Goal: Information Seeking & Learning: Compare options

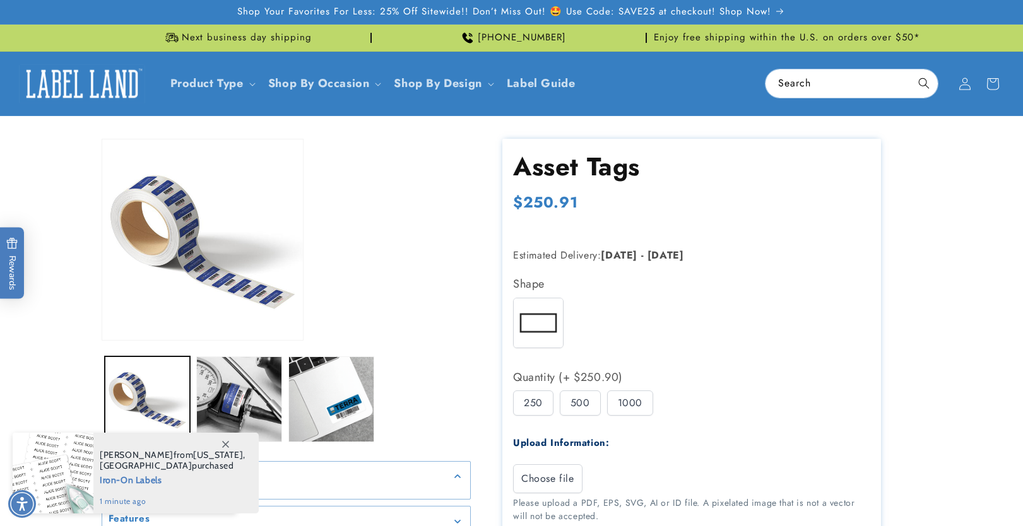
click at [582, 391] on div "500" at bounding box center [580, 403] width 41 height 25
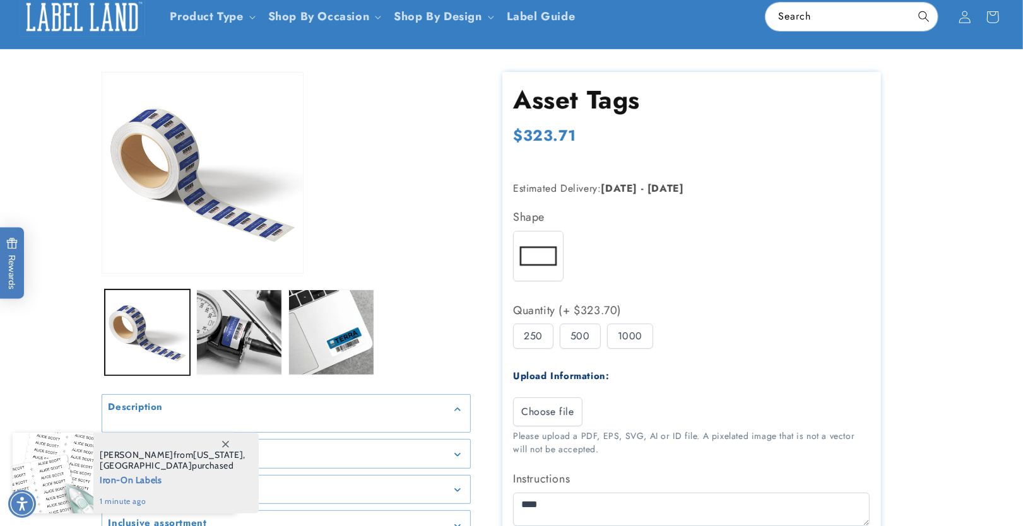
click at [627, 336] on div "1000" at bounding box center [630, 336] width 46 height 25
click at [579, 339] on div "500" at bounding box center [580, 336] width 41 height 25
click at [534, 336] on div "250" at bounding box center [533, 336] width 40 height 25
click at [583, 337] on div "500" at bounding box center [580, 336] width 41 height 25
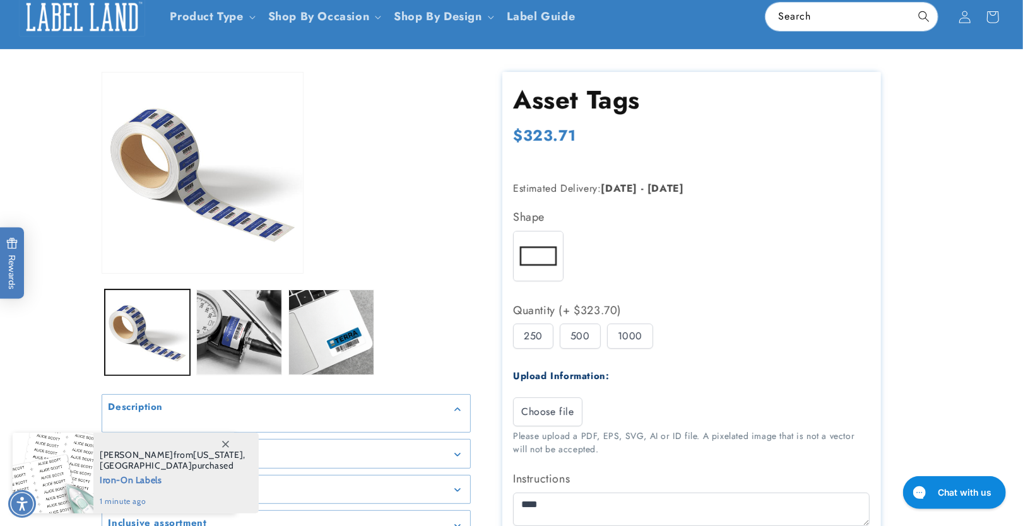
click at [638, 338] on div "1000" at bounding box center [630, 336] width 46 height 25
click at [575, 339] on div "500" at bounding box center [580, 336] width 41 height 25
click at [538, 339] on div "250" at bounding box center [533, 336] width 40 height 25
click at [581, 335] on div "500" at bounding box center [580, 336] width 41 height 25
click at [626, 335] on div "1000" at bounding box center [630, 336] width 46 height 25
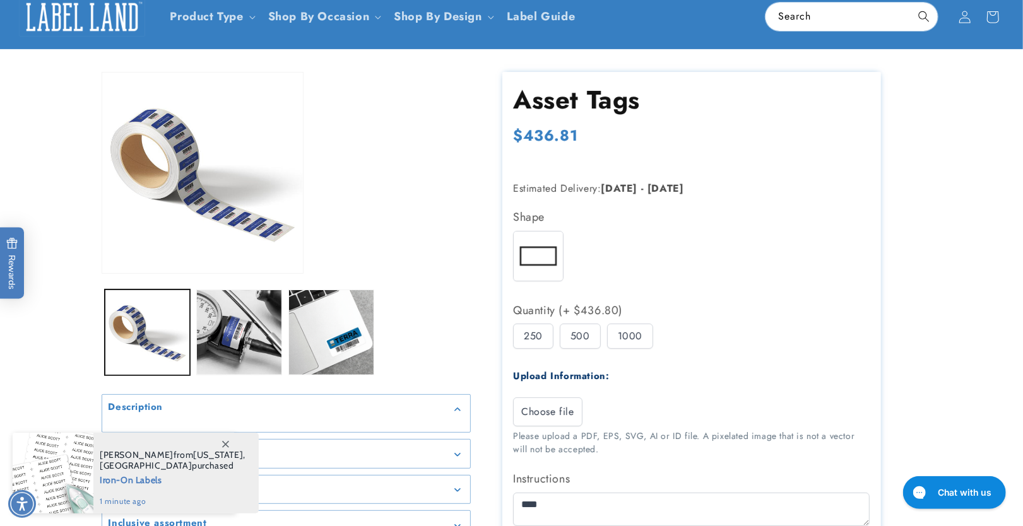
click at [588, 339] on div "500" at bounding box center [580, 336] width 41 height 25
click at [555, 341] on div "250 500 1000" at bounding box center [694, 340] width 363 height 32
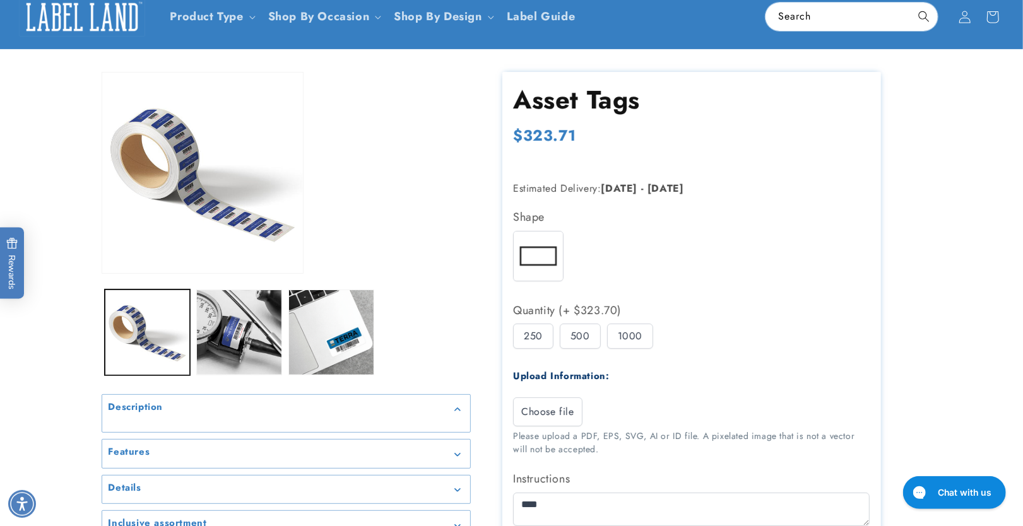
click at [540, 340] on div "250" at bounding box center [533, 336] width 40 height 25
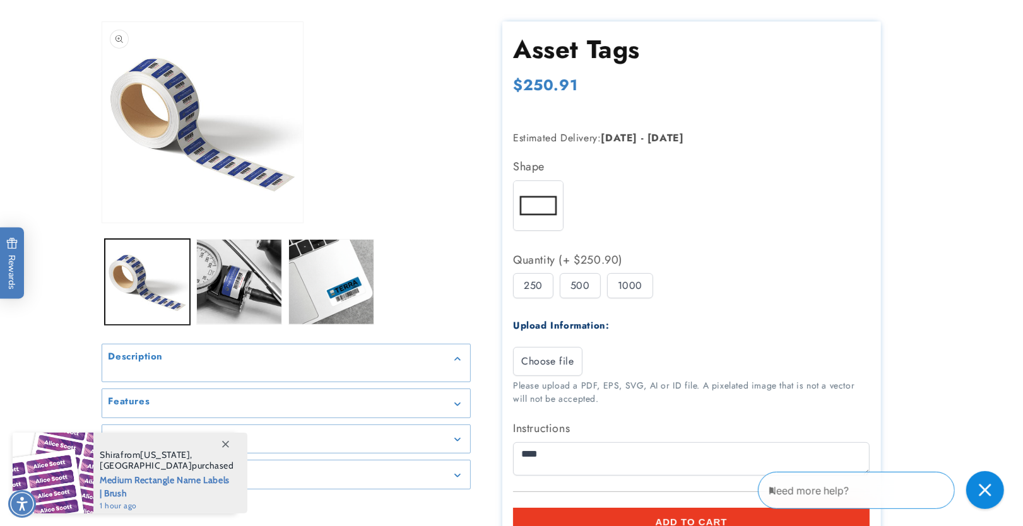
scroll to position [134, 0]
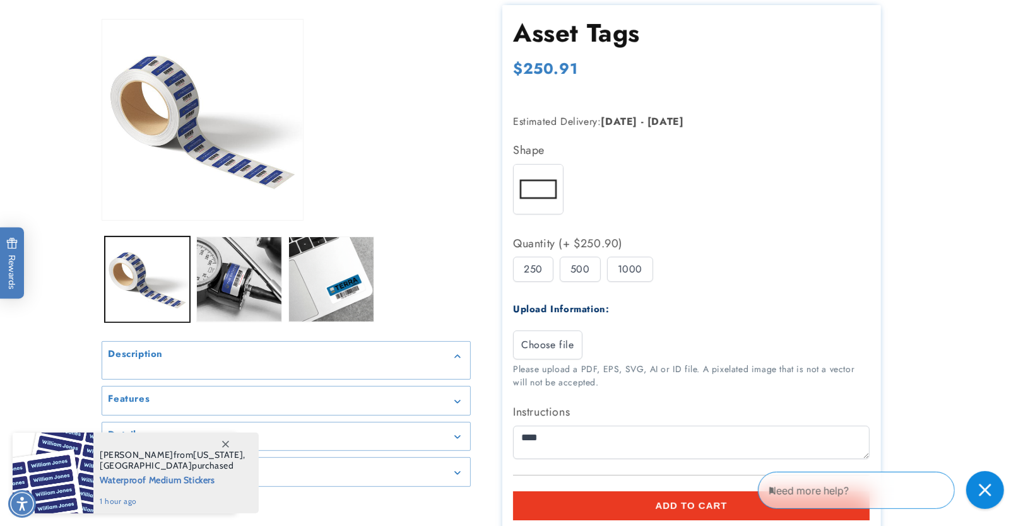
click at [569, 39] on h1 "Asset Tags" at bounding box center [691, 32] width 357 height 33
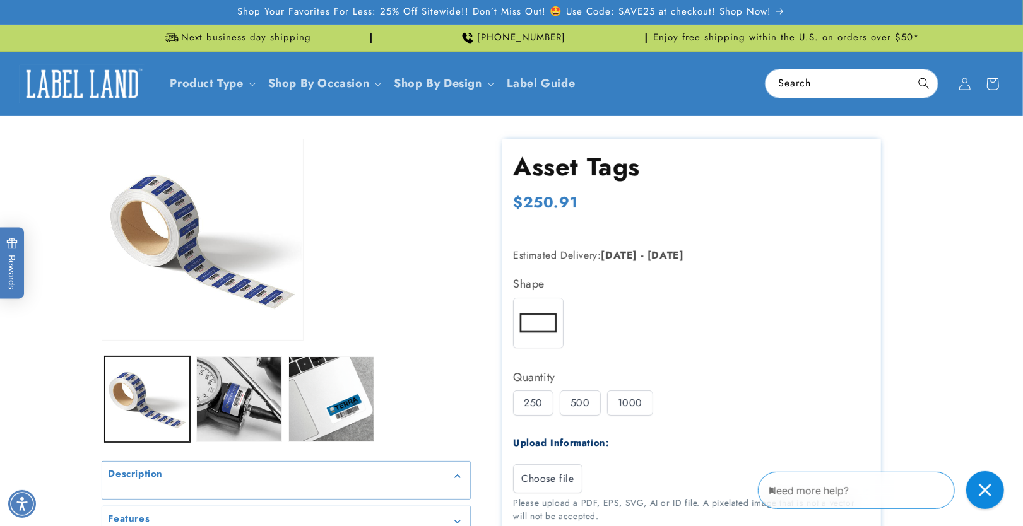
scroll to position [41, 0]
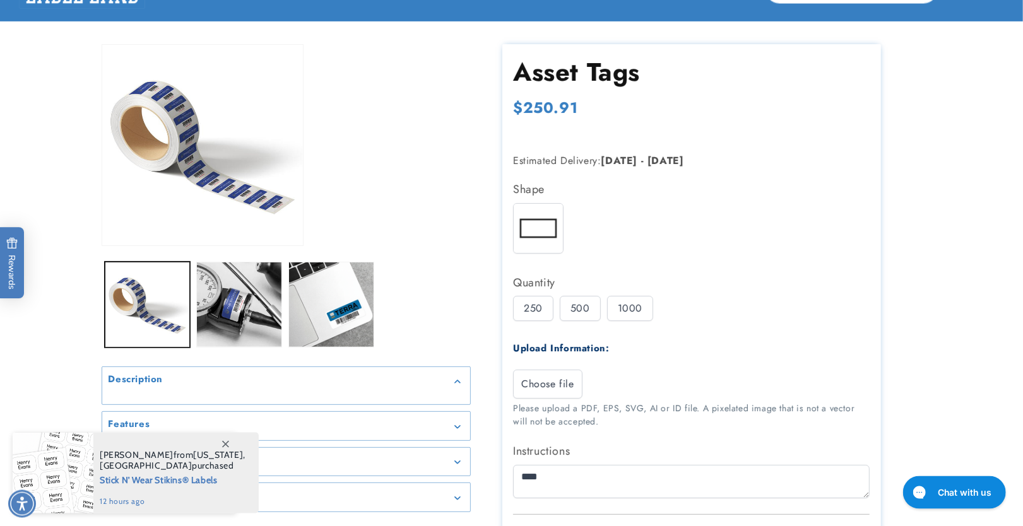
scroll to position [134, 0]
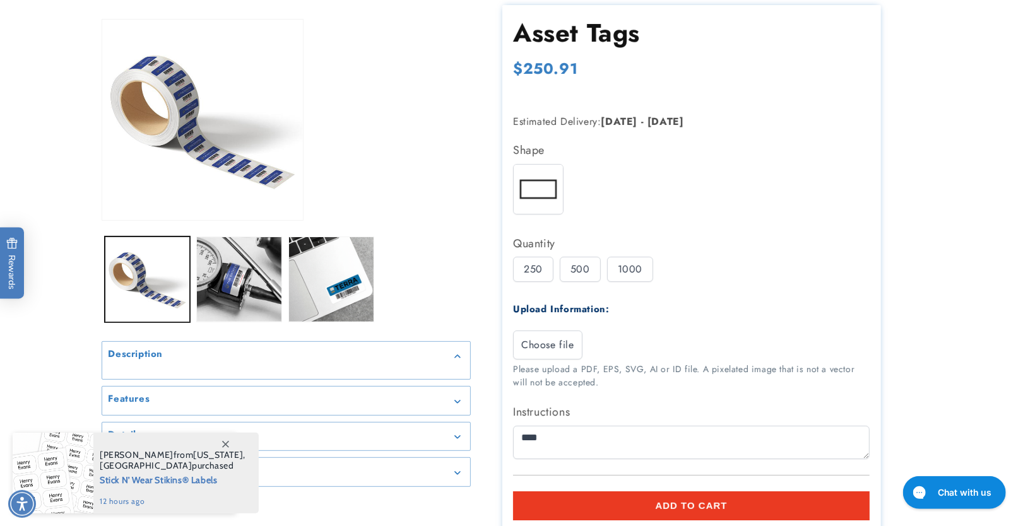
click at [591, 271] on div "500" at bounding box center [580, 269] width 41 height 25
click at [636, 269] on div "1000" at bounding box center [630, 269] width 46 height 25
click at [581, 270] on div "500" at bounding box center [580, 269] width 41 height 25
click at [516, 269] on div "250" at bounding box center [533, 269] width 40 height 25
click at [575, 274] on div "500" at bounding box center [580, 269] width 41 height 25
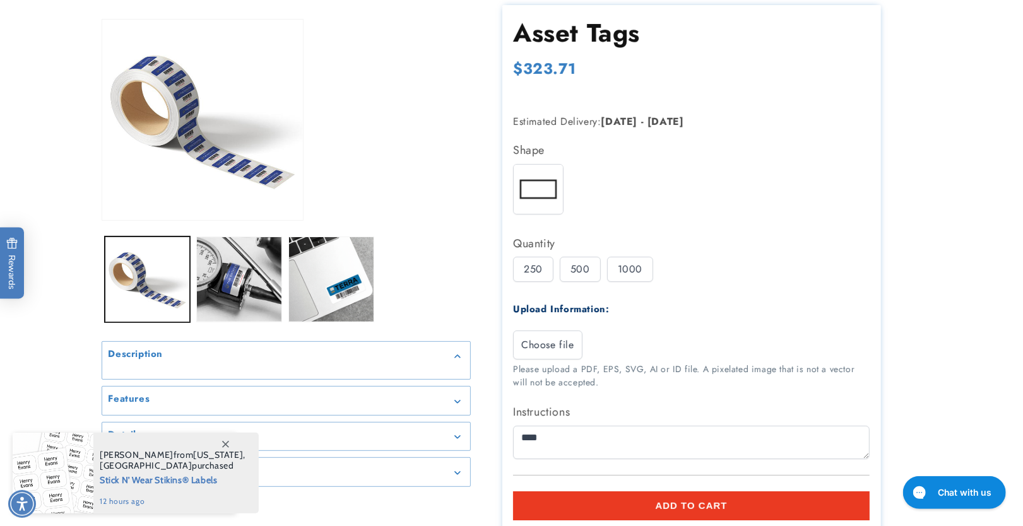
click at [623, 268] on div "1000" at bounding box center [630, 269] width 46 height 25
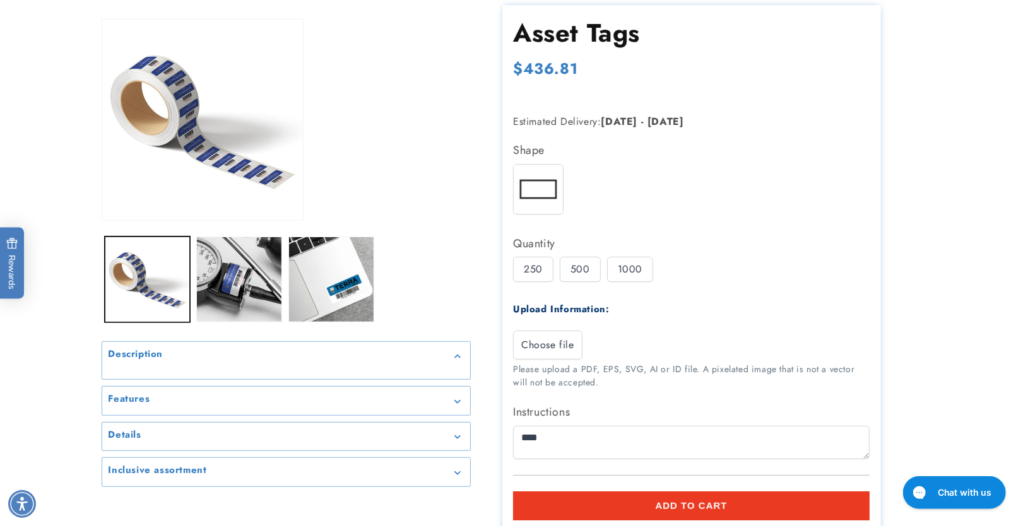
click at [570, 275] on div "500" at bounding box center [580, 269] width 41 height 25
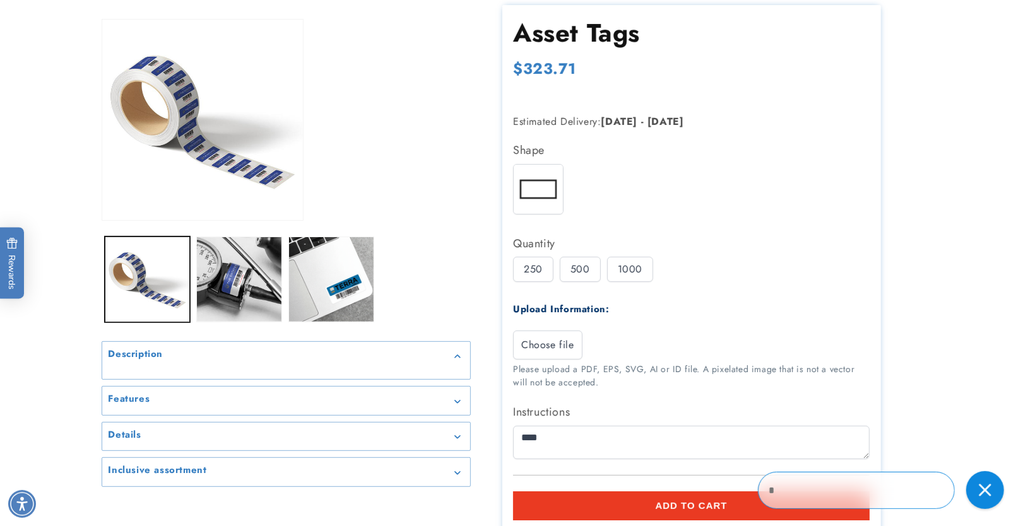
click at [524, 273] on div "250" at bounding box center [533, 269] width 40 height 25
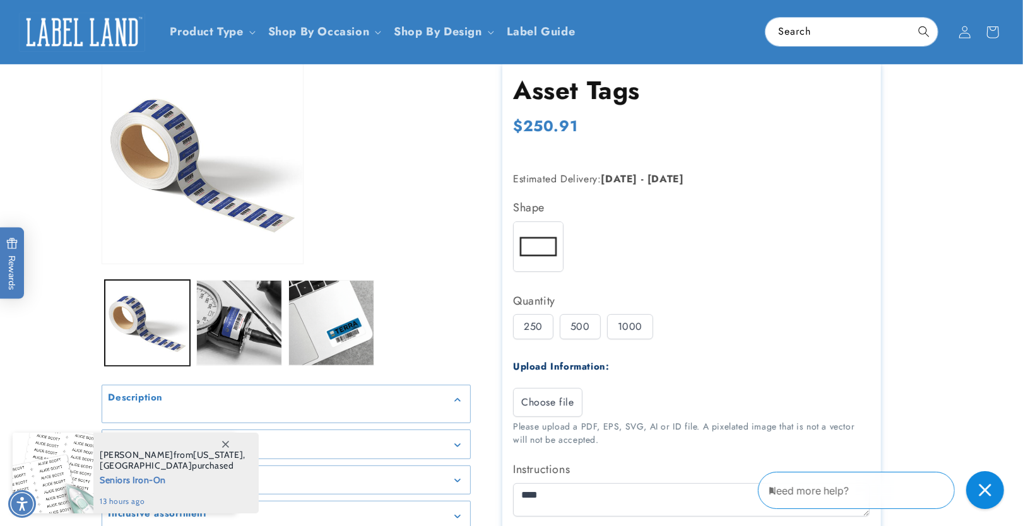
scroll to position [67, 0]
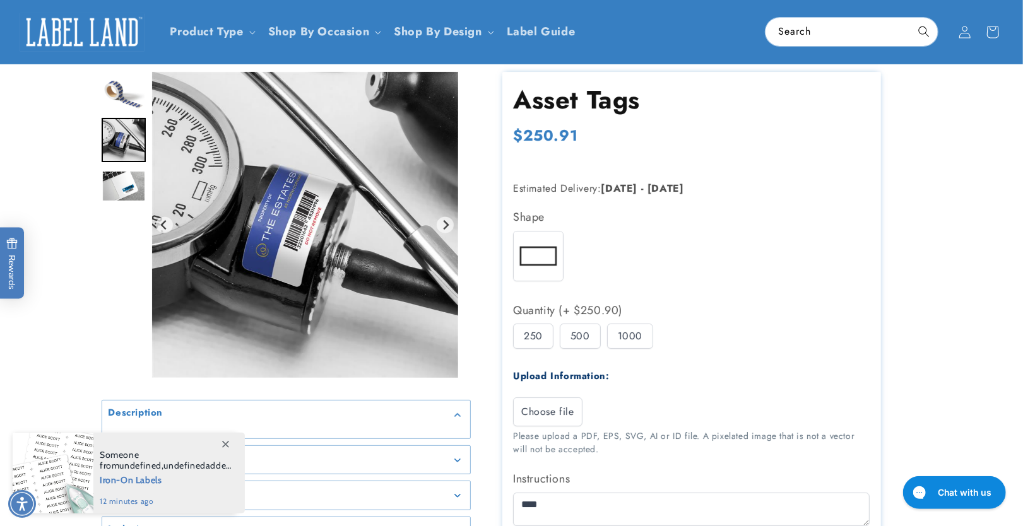
click at [446, 221] on icon "Next slide" at bounding box center [445, 225] width 10 height 10
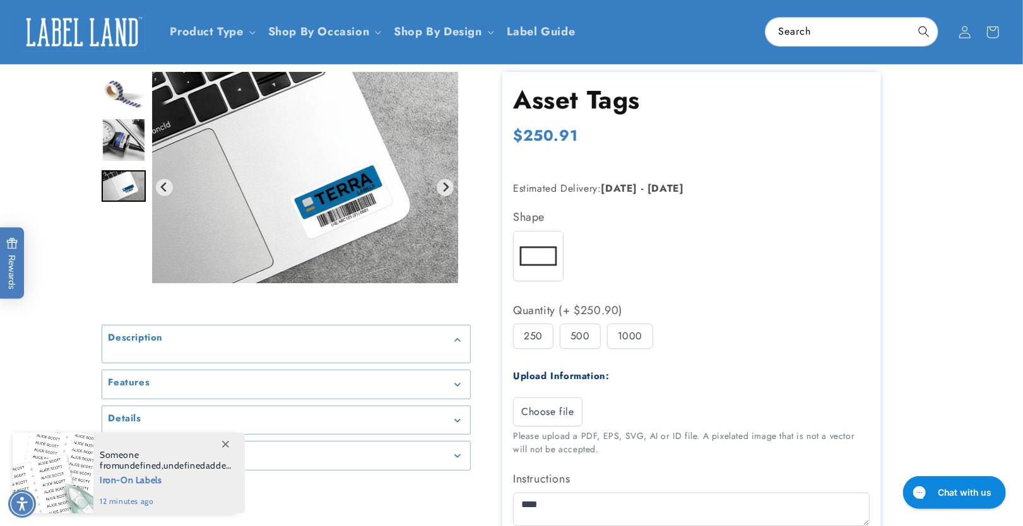
click at [446, 221] on img "Gallery Viewer" at bounding box center [305, 177] width 306 height 211
click at [449, 191] on icon "Go to first slide" at bounding box center [445, 187] width 10 height 10
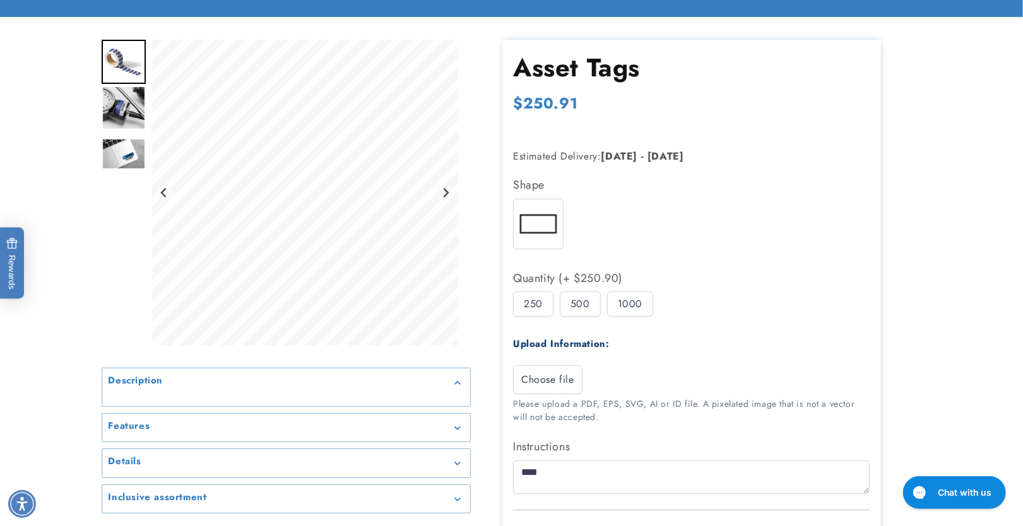
scroll to position [134, 0]
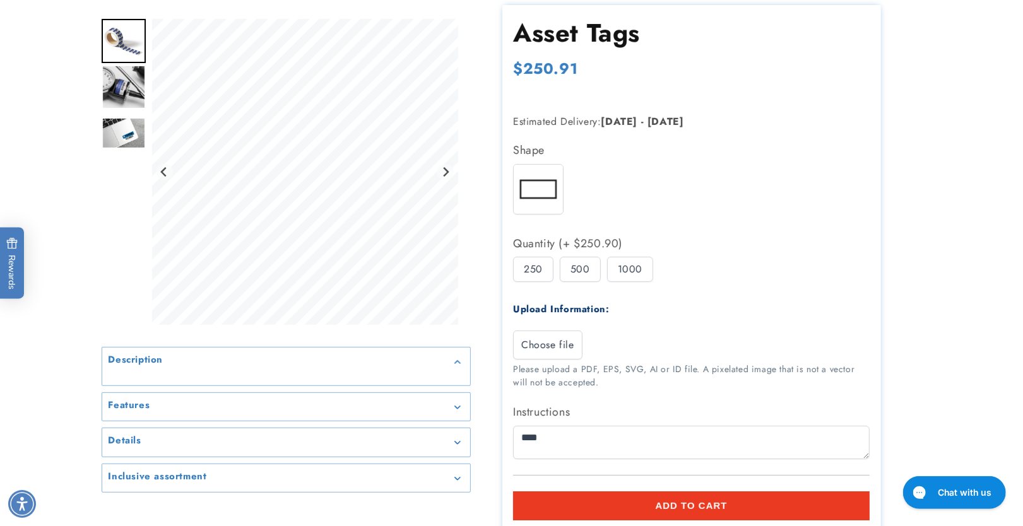
click at [584, 274] on div "500" at bounding box center [580, 269] width 41 height 25
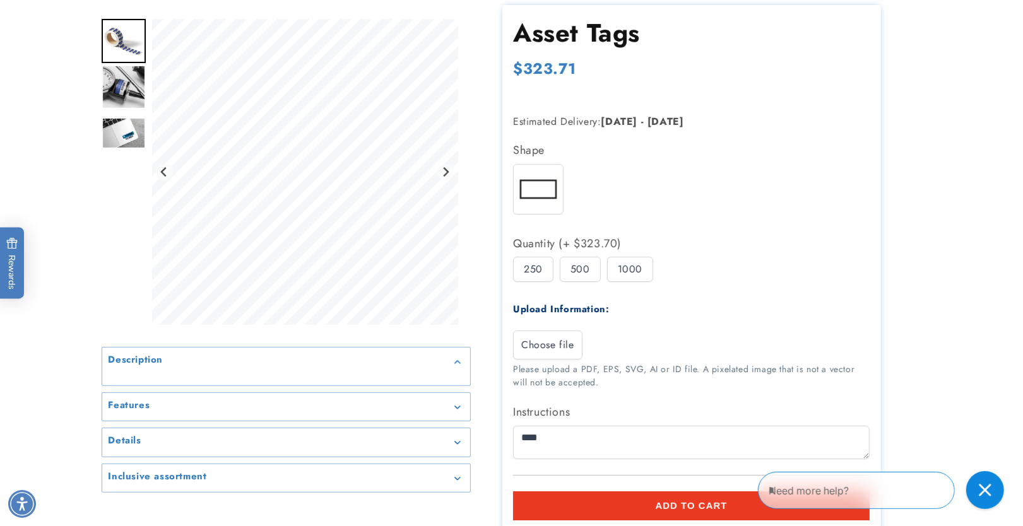
click at [625, 270] on div "1000" at bounding box center [630, 269] width 46 height 25
click at [572, 268] on div "500" at bounding box center [580, 269] width 41 height 25
click at [528, 269] on div "250" at bounding box center [533, 269] width 40 height 25
click at [568, 264] on div "500" at bounding box center [580, 269] width 41 height 25
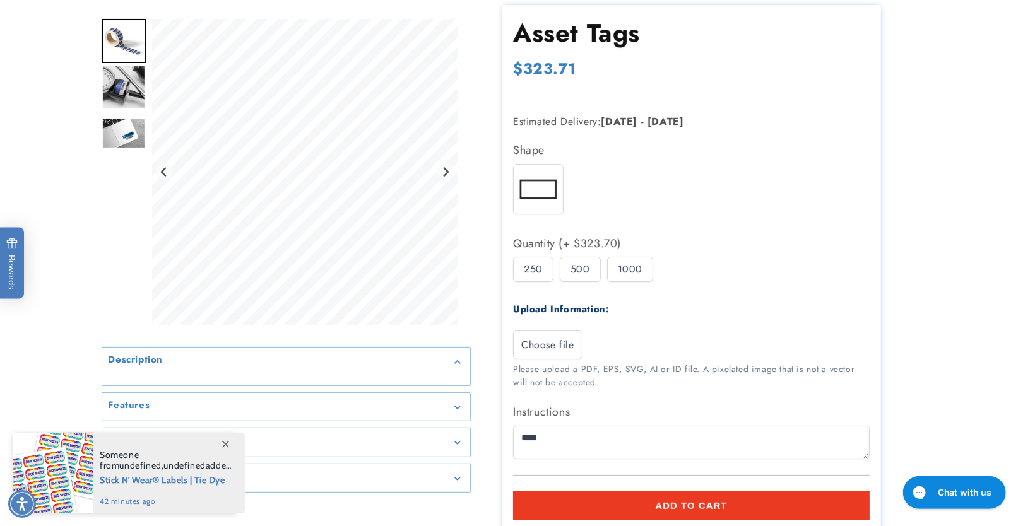
click at [644, 274] on div "1000" at bounding box center [630, 269] width 46 height 25
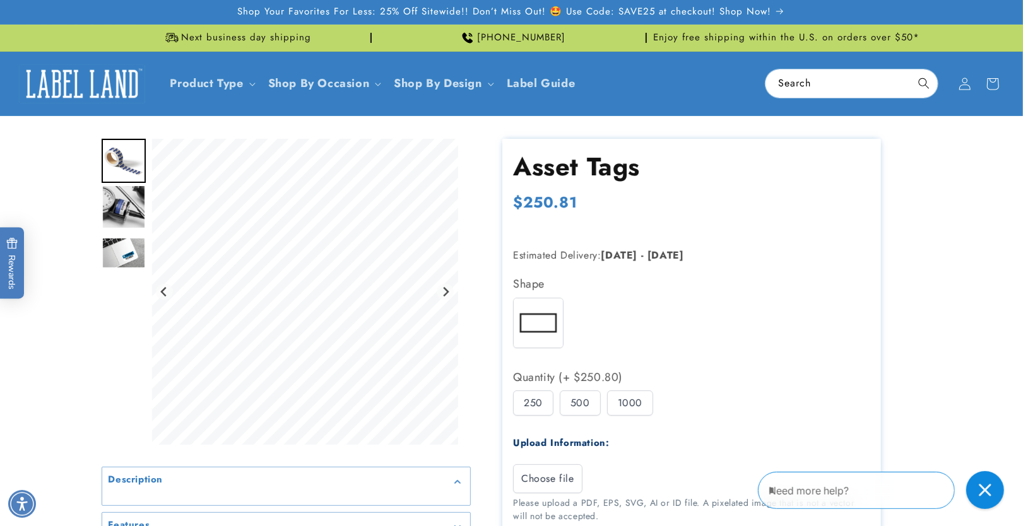
click at [581, 407] on div "500" at bounding box center [580, 403] width 41 height 25
click at [625, 413] on div "1000" at bounding box center [630, 403] width 46 height 25
click at [581, 404] on div "500" at bounding box center [580, 403] width 41 height 25
click at [529, 399] on div "250" at bounding box center [533, 403] width 40 height 25
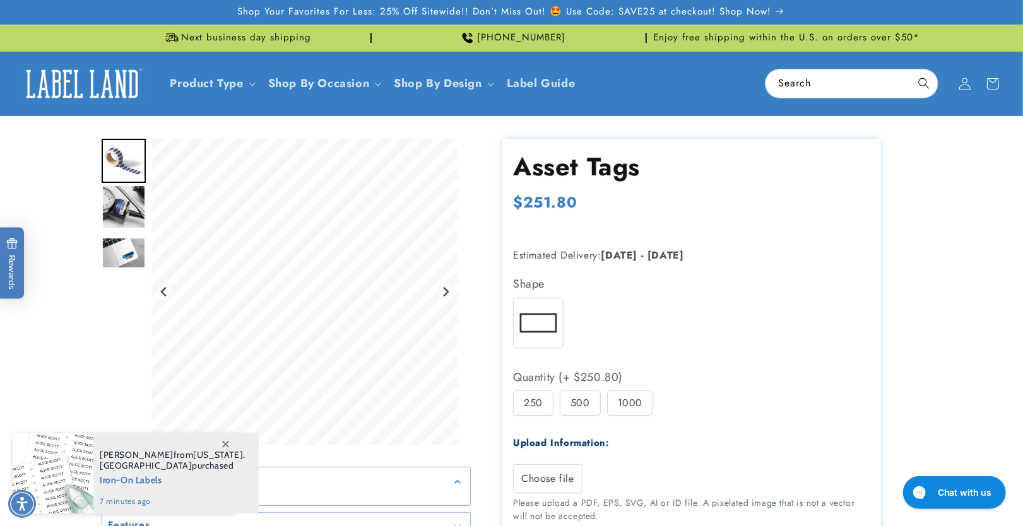
click at [582, 403] on div "500" at bounding box center [580, 403] width 41 height 25
click at [644, 413] on div "1000" at bounding box center [630, 403] width 46 height 25
click at [584, 410] on div "500" at bounding box center [580, 403] width 41 height 25
click at [536, 404] on div "250" at bounding box center [533, 403] width 40 height 25
click at [596, 410] on div "500" at bounding box center [580, 403] width 41 height 25
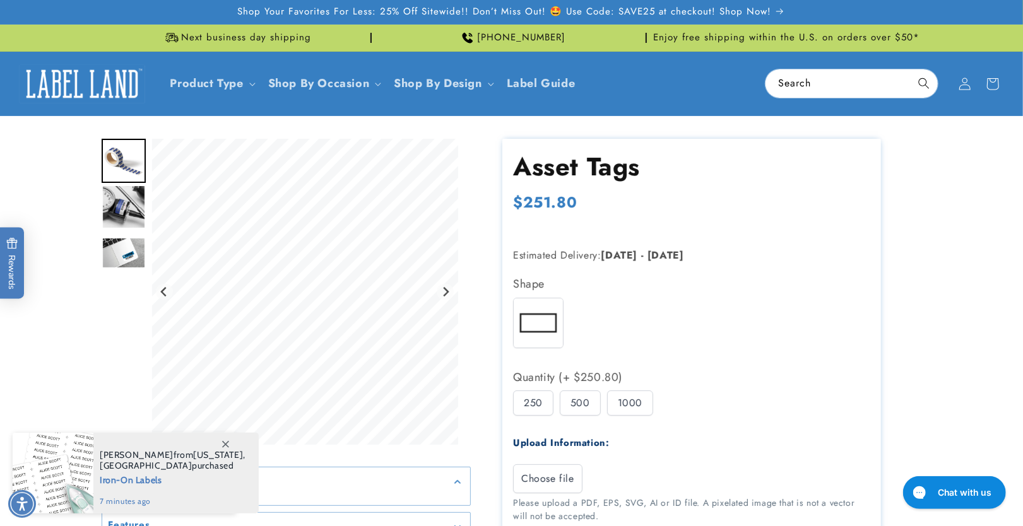
click at [632, 407] on div "1000" at bounding box center [630, 403] width 46 height 25
click at [591, 408] on div "500" at bounding box center [580, 403] width 41 height 25
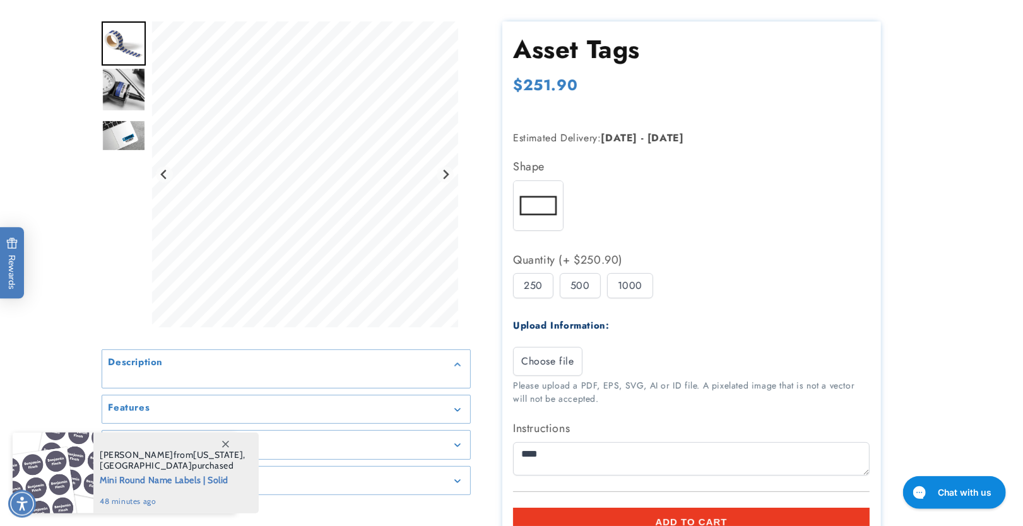
scroll to position [134, 0]
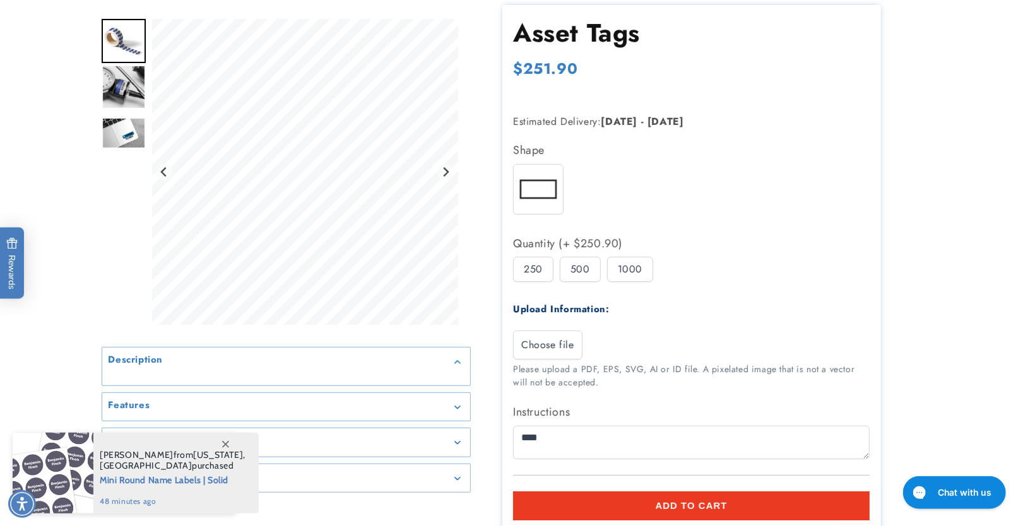
click at [570, 266] on div "500" at bounding box center [580, 269] width 41 height 25
click at [632, 266] on div "1000" at bounding box center [630, 269] width 46 height 25
click at [577, 273] on div "500" at bounding box center [580, 269] width 41 height 25
click at [524, 271] on div "250" at bounding box center [533, 269] width 40 height 25
click at [581, 267] on div "500" at bounding box center [580, 269] width 41 height 25
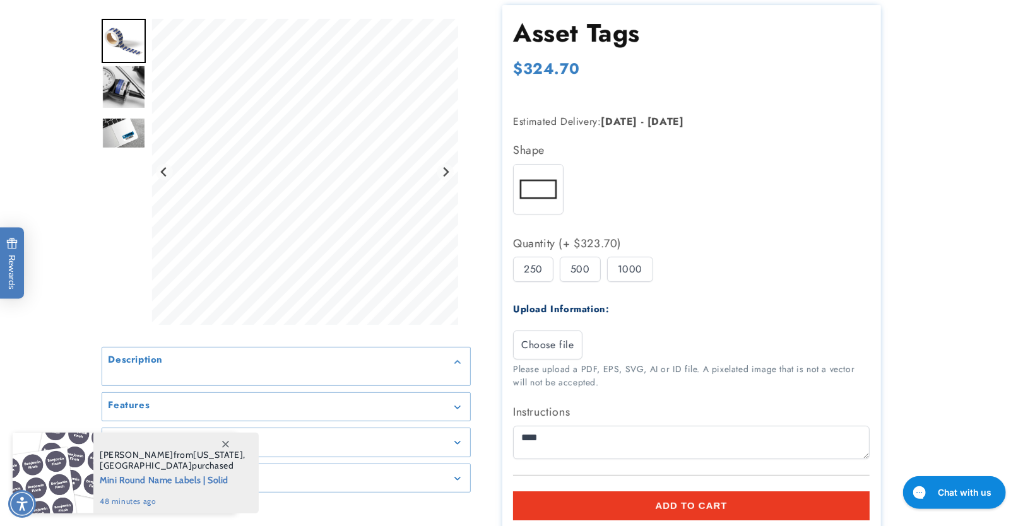
click at [630, 268] on div "1000" at bounding box center [630, 269] width 46 height 25
click at [565, 272] on div "500" at bounding box center [580, 269] width 41 height 25
click at [525, 271] on div "250" at bounding box center [533, 269] width 40 height 25
click at [594, 269] on div "500" at bounding box center [580, 269] width 41 height 25
click at [630, 268] on div "1000" at bounding box center [630, 269] width 46 height 25
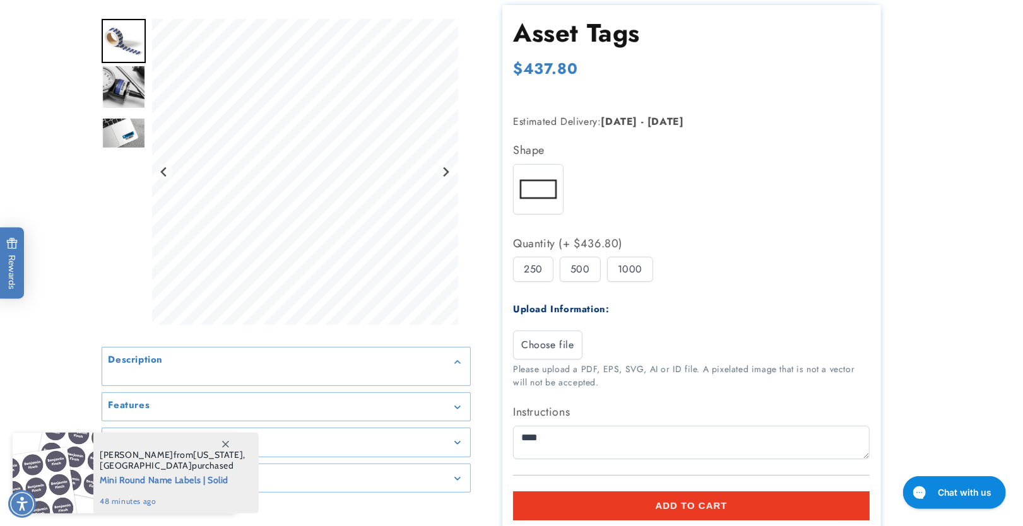
click at [583, 277] on div "500" at bounding box center [580, 269] width 41 height 25
click at [534, 275] on div "250" at bounding box center [533, 269] width 40 height 25
click at [591, 270] on div "500" at bounding box center [580, 269] width 41 height 25
click at [624, 268] on div "1000" at bounding box center [630, 269] width 46 height 25
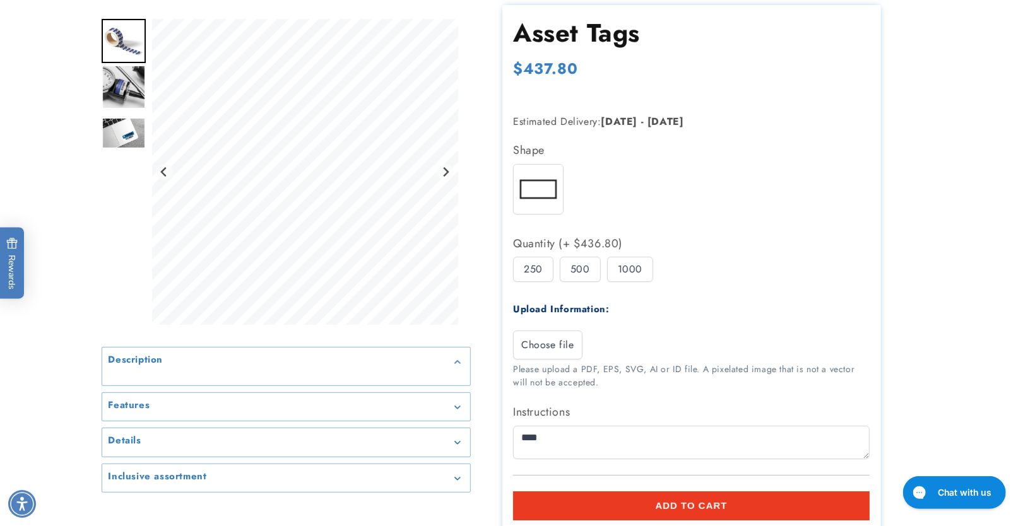
click at [566, 270] on div "500" at bounding box center [580, 269] width 41 height 25
click at [537, 272] on div "250" at bounding box center [533, 269] width 40 height 25
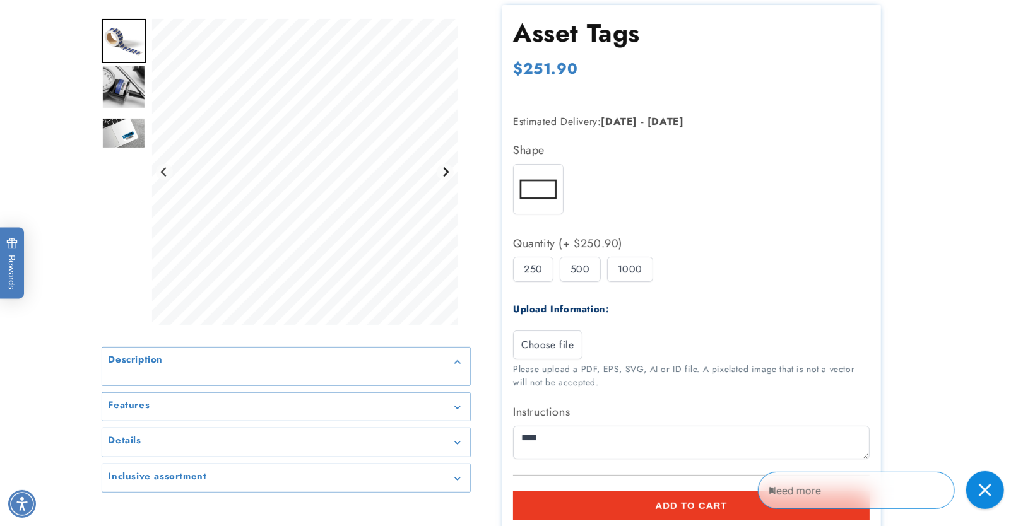
click at [450, 172] on icon "Next slide" at bounding box center [445, 172] width 10 height 10
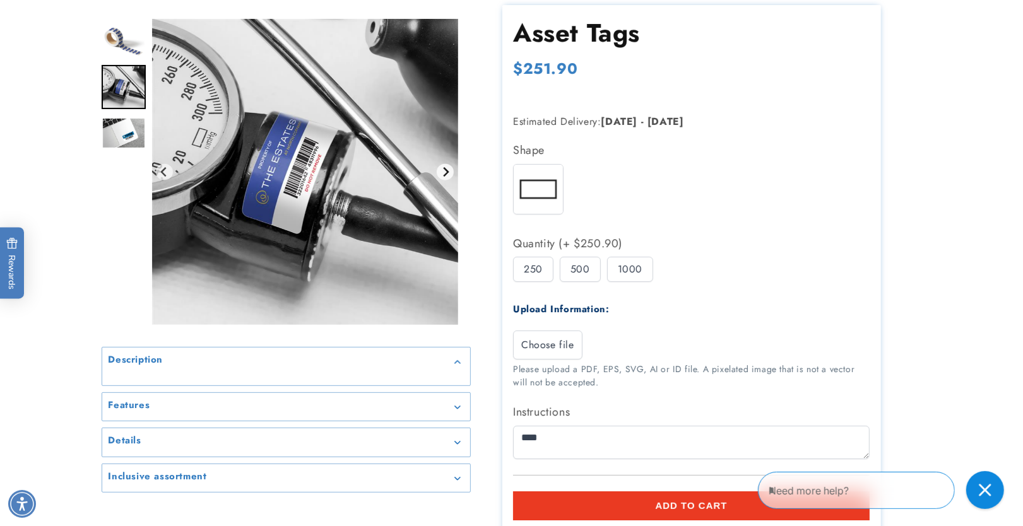
click at [451, 172] on button "Next slide" at bounding box center [445, 171] width 17 height 17
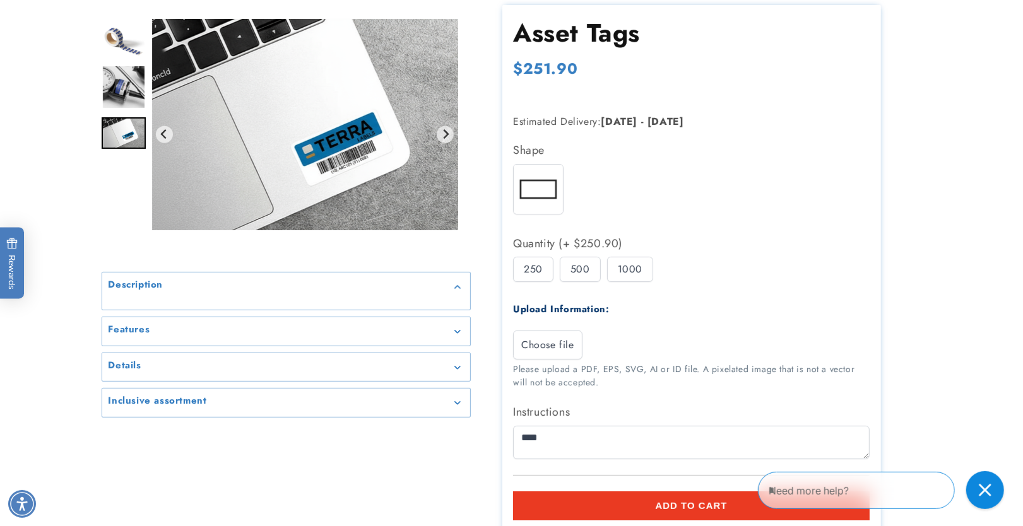
click at [575, 265] on div "500" at bounding box center [580, 269] width 41 height 25
click at [615, 271] on div "1000" at bounding box center [630, 269] width 46 height 25
click at [577, 273] on div "500" at bounding box center [580, 269] width 41 height 25
click at [530, 273] on div "250" at bounding box center [533, 269] width 40 height 25
click at [572, 273] on div "500" at bounding box center [580, 269] width 41 height 25
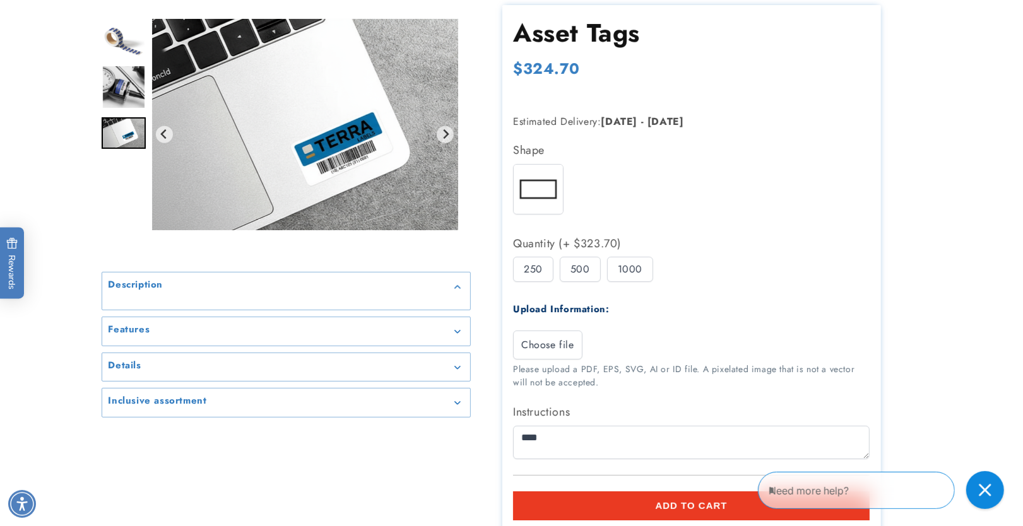
click at [640, 272] on div "1000" at bounding box center [630, 269] width 46 height 25
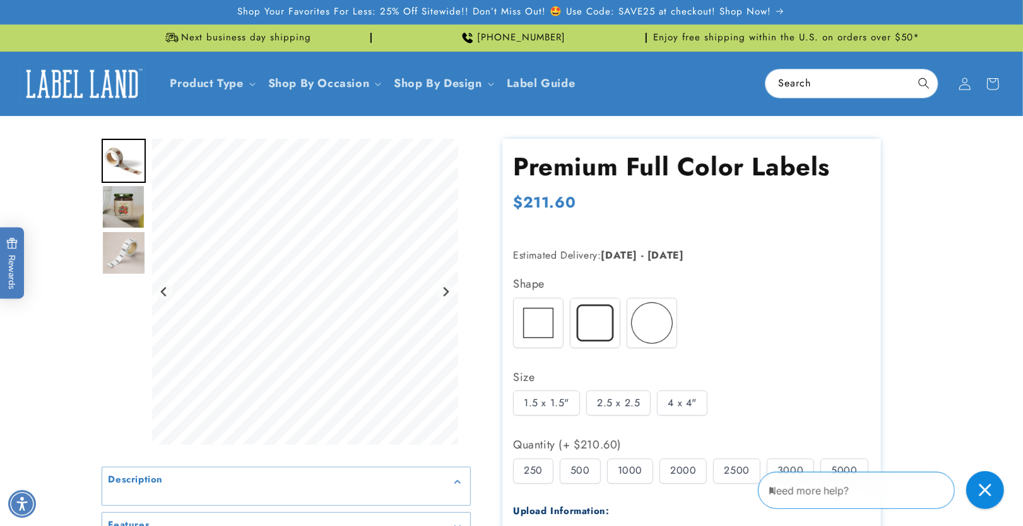
click at [952, 266] on div "Description" at bounding box center [511, 482] width 883 height 686
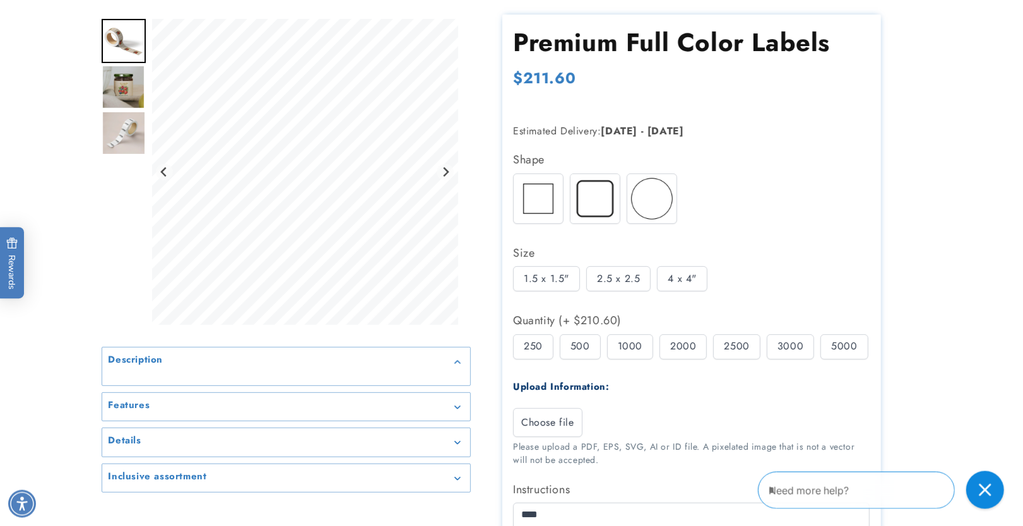
scroll to position [134, 0]
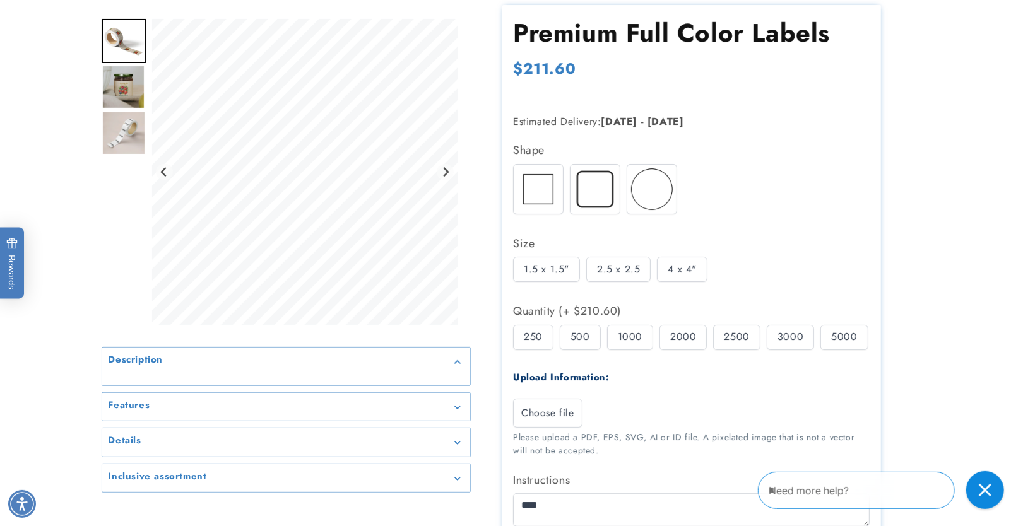
click at [610, 271] on div "2.5 x 2.5" at bounding box center [618, 269] width 64 height 25
click at [669, 267] on div "4 x 4"" at bounding box center [682, 269] width 50 height 25
click at [919, 270] on div "Premium Full Color Labels Premium Full Color Labels Regular price $316.90 Regul…" at bounding box center [696, 348] width 451 height 686
drag, startPoint x: 614, startPoint y: 271, endPoint x: 583, endPoint y: 272, distance: 30.9
click at [614, 271] on div "2.5 x 2.5" at bounding box center [618, 269] width 64 height 25
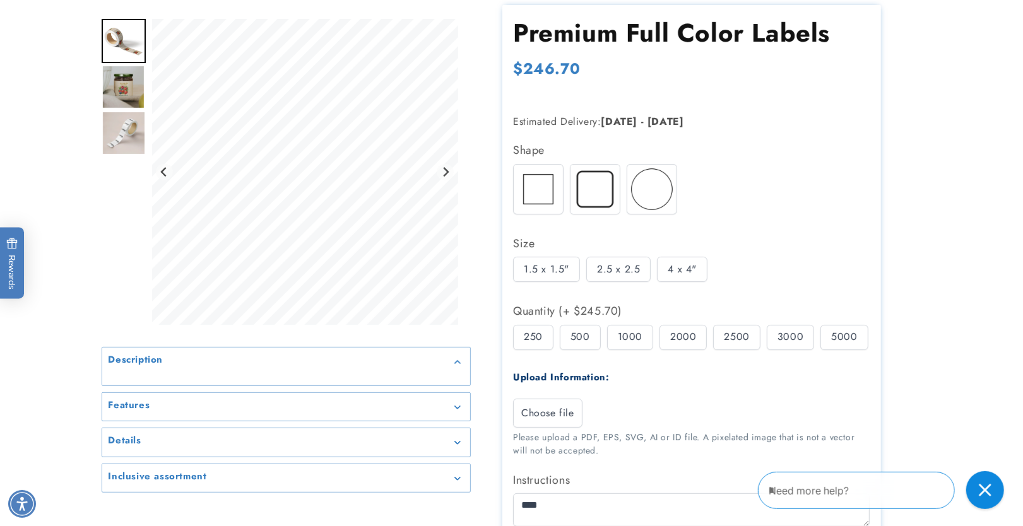
click at [522, 266] on div "1.5 x 1.5"" at bounding box center [546, 269] width 67 height 25
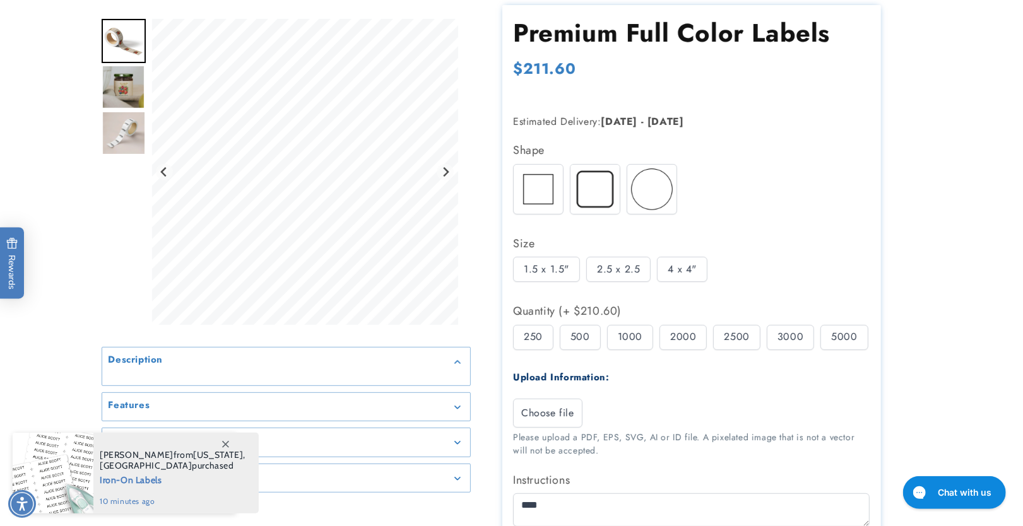
scroll to position [0, 0]
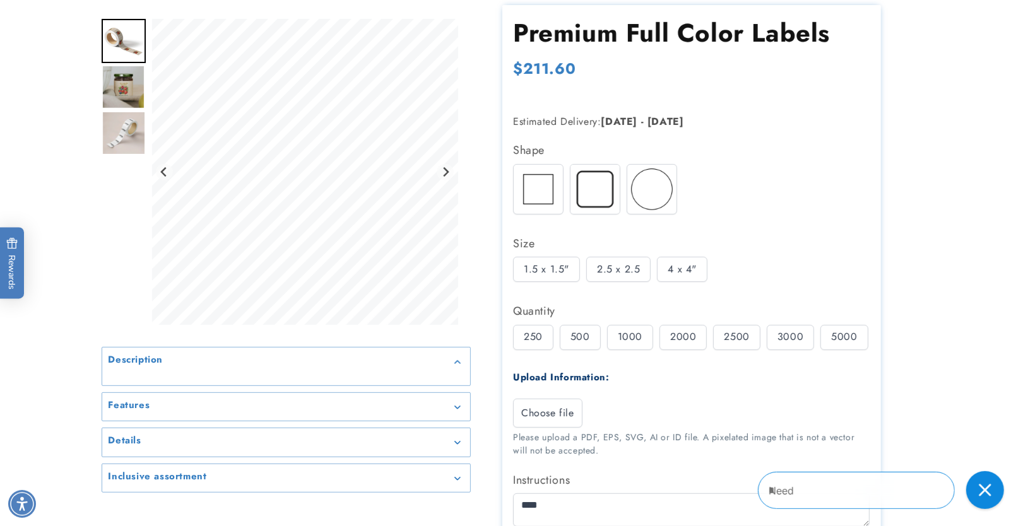
click at [581, 335] on div "500" at bounding box center [580, 337] width 41 height 25
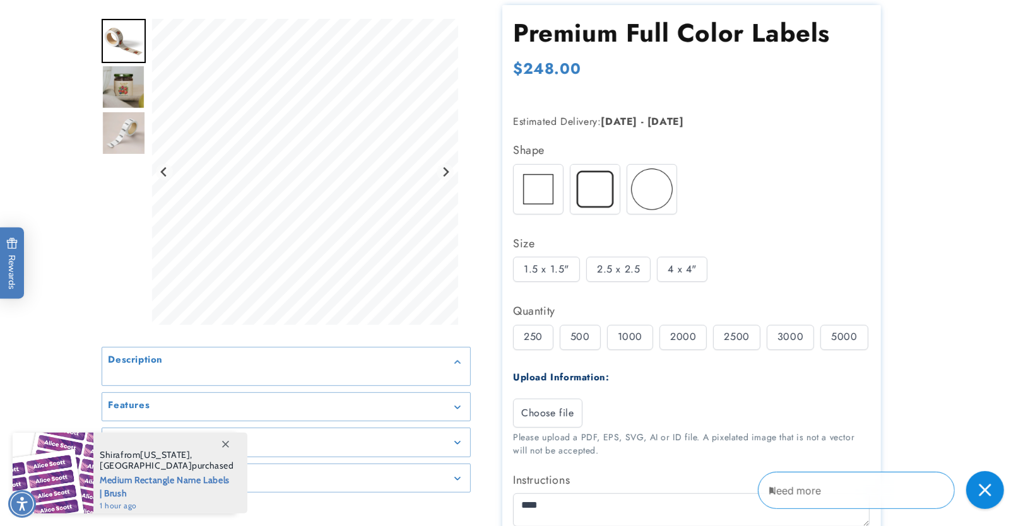
click at [634, 338] on div "1000" at bounding box center [630, 337] width 46 height 25
click at [678, 337] on div "2000" at bounding box center [682, 337] width 47 height 25
click at [625, 333] on div "1000" at bounding box center [630, 337] width 46 height 25
click at [579, 336] on div "500" at bounding box center [580, 337] width 41 height 25
click at [781, 339] on div "3000" at bounding box center [790, 337] width 47 height 25
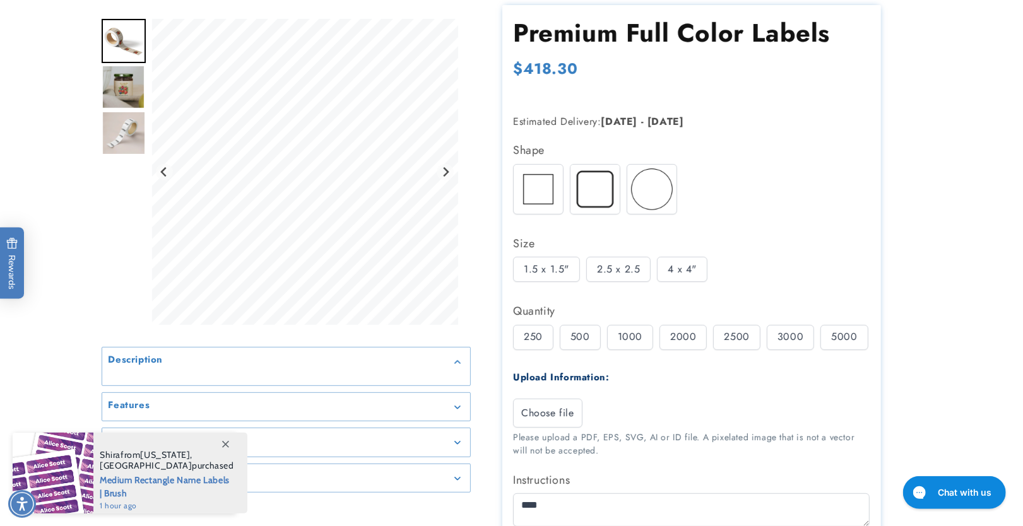
click at [683, 281] on div "1.5 x 1.5" 2.5 x 2.5 4 x 4"" at bounding box center [694, 273] width 363 height 32
click at [682, 272] on div "4 x 4"" at bounding box center [682, 269] width 50 height 25
click at [685, 332] on div "2000" at bounding box center [682, 337] width 47 height 25
click at [814, 331] on div "250 500 1000 2000 2500" at bounding box center [694, 341] width 363 height 32
click at [832, 329] on div "5000" at bounding box center [843, 337] width 47 height 25
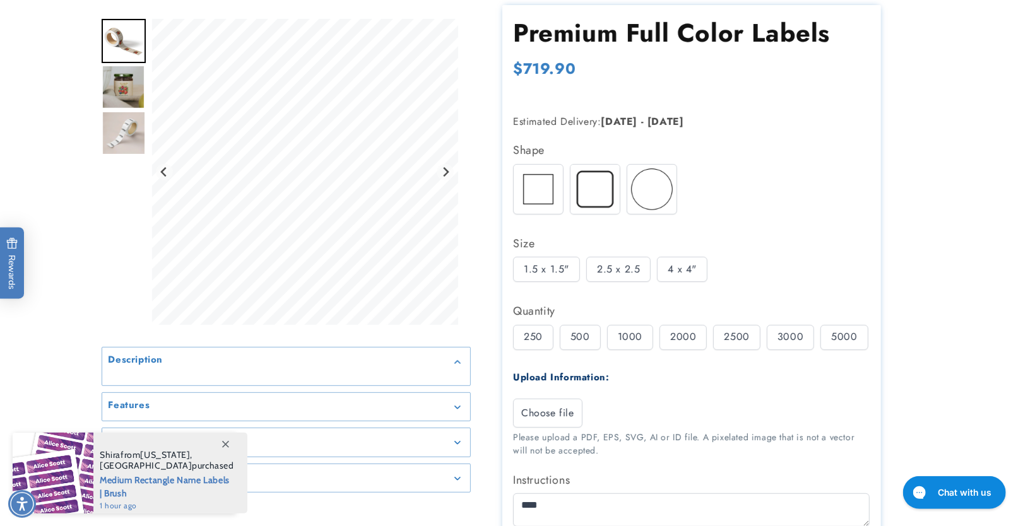
click at [613, 338] on div "1000" at bounding box center [630, 337] width 46 height 25
click at [567, 348] on div "500" at bounding box center [580, 337] width 41 height 25
click at [594, 200] on img at bounding box center [594, 189] width 49 height 49
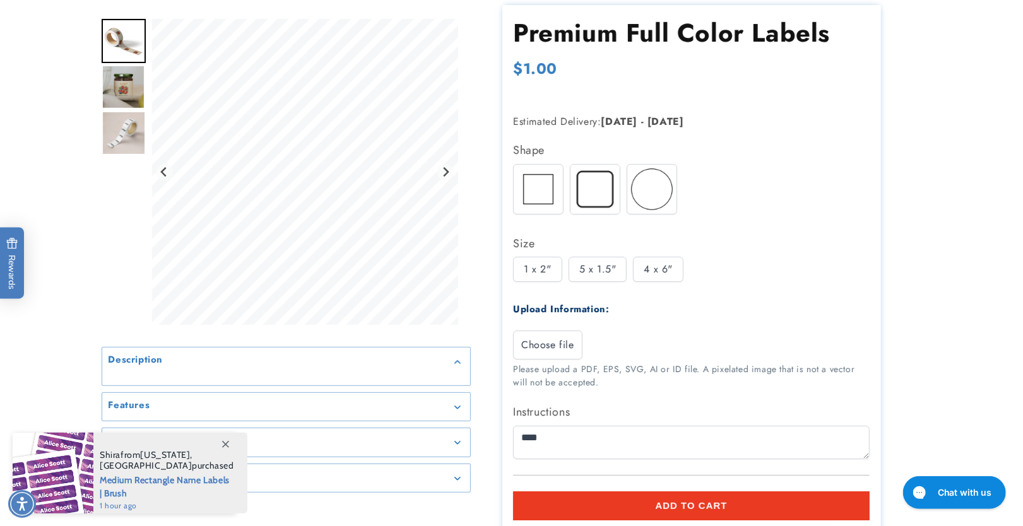
click at [539, 269] on div "1 x 2"" at bounding box center [537, 269] width 49 height 25
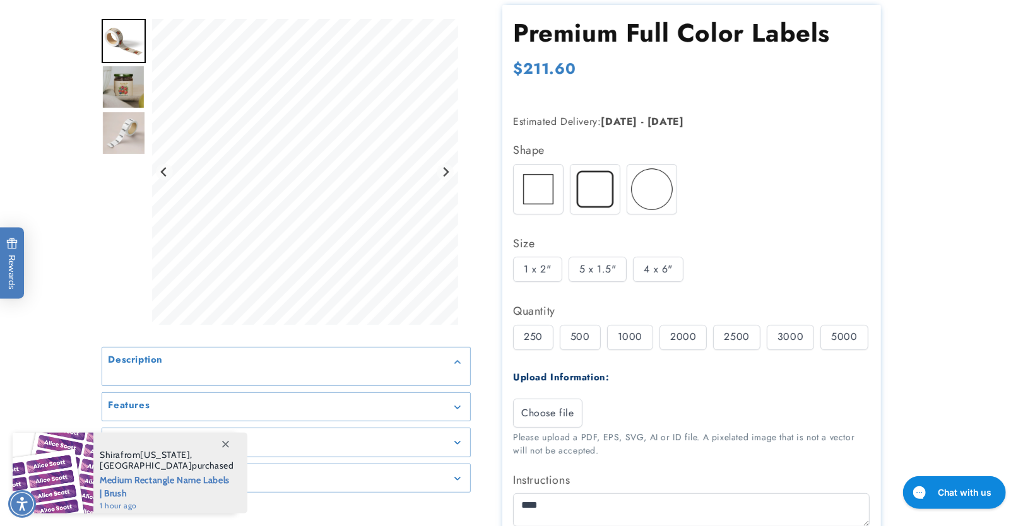
click at [615, 280] on div "5 x 1.5"" at bounding box center [598, 269] width 59 height 25
click at [605, 273] on div "5 x 1.5"" at bounding box center [598, 269] width 59 height 25
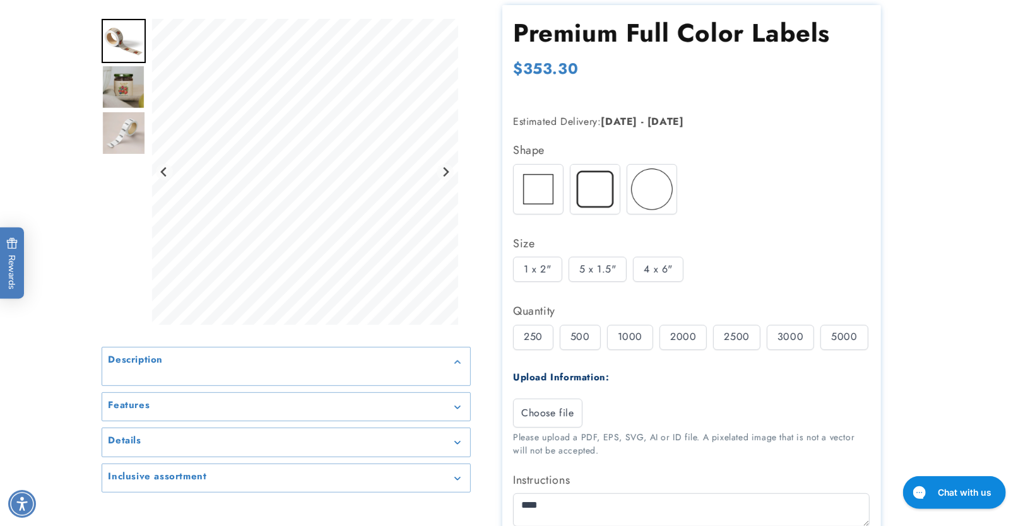
click at [615, 338] on div "1000" at bounding box center [630, 337] width 46 height 25
click at [683, 333] on div "2000" at bounding box center [682, 337] width 47 height 25
click at [652, 260] on div "4 x 6"" at bounding box center [658, 269] width 50 height 25
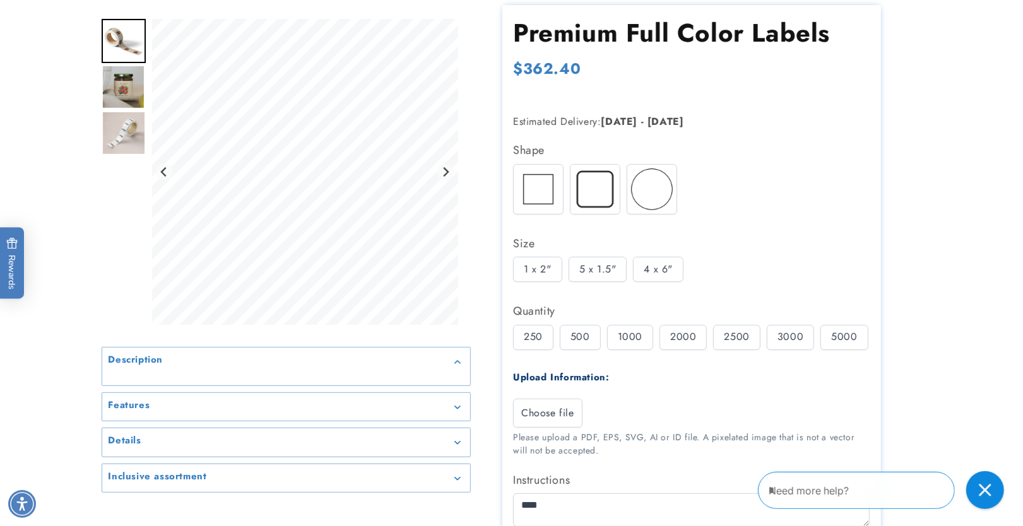
click at [525, 191] on img at bounding box center [538, 189] width 49 height 49
click at [630, 271] on div "2.5 x 2.5" at bounding box center [618, 269] width 64 height 25
click at [652, 338] on div "250 500 1000 2000 2500" at bounding box center [694, 341] width 363 height 32
click at [522, 260] on div "1.5 x 1.5"" at bounding box center [546, 269] width 67 height 25
click at [728, 353] on div "250 500 1000 2000 2500" at bounding box center [694, 341] width 363 height 32
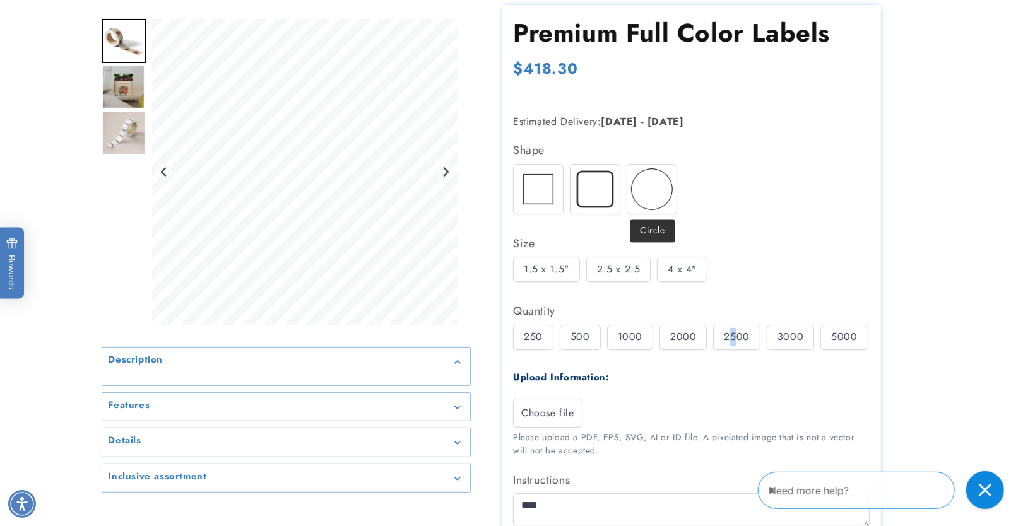
click at [639, 184] on img at bounding box center [651, 189] width 49 height 49
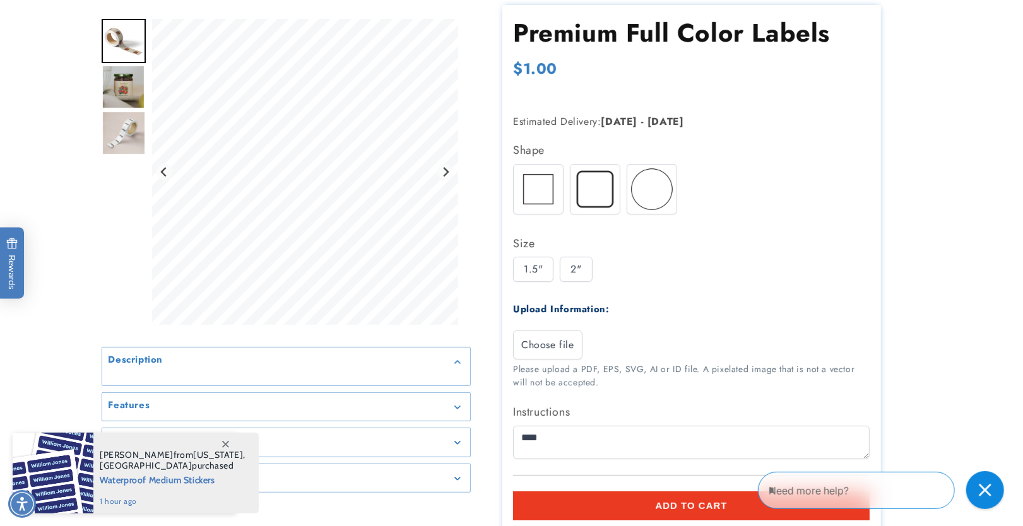
click at [583, 275] on div "2"" at bounding box center [576, 269] width 32 height 25
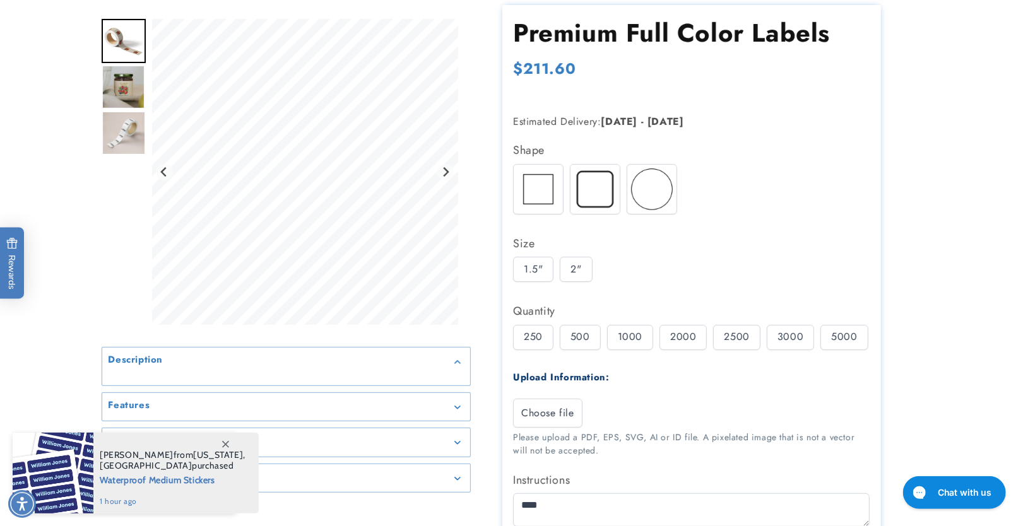
click at [639, 341] on div "1000" at bounding box center [630, 337] width 46 height 25
click at [713, 337] on div "2500" at bounding box center [736, 337] width 47 height 25
click at [533, 270] on div "1.5"" at bounding box center [533, 269] width 40 height 25
click at [589, 338] on div "500" at bounding box center [580, 337] width 41 height 25
click at [664, 339] on div "2000" at bounding box center [682, 337] width 47 height 25
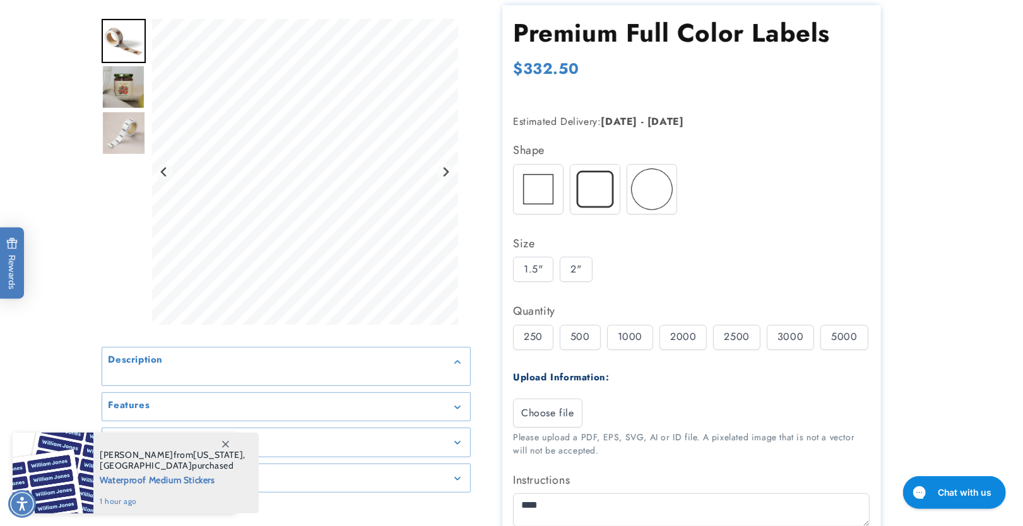
click at [680, 338] on div "2000" at bounding box center [682, 337] width 47 height 25
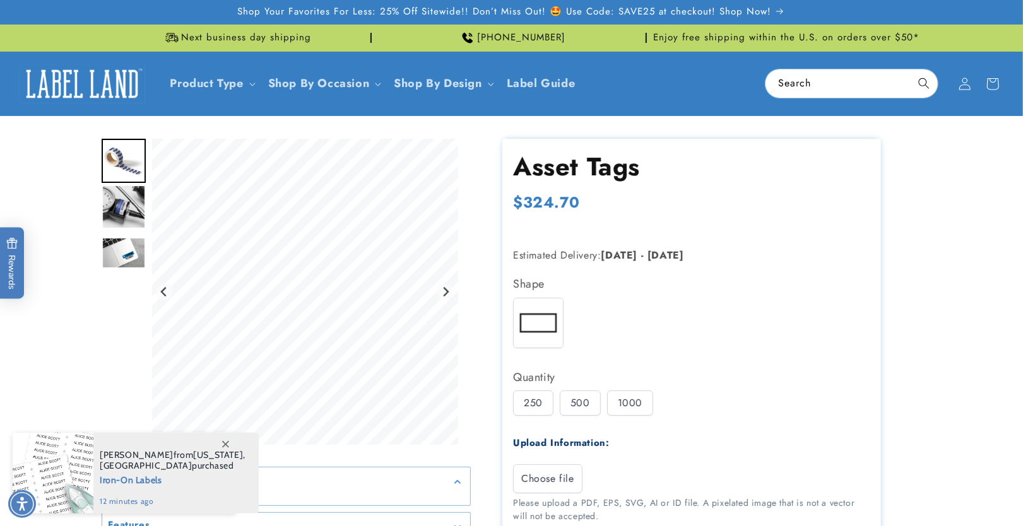
click at [528, 407] on div "250" at bounding box center [533, 403] width 40 height 25
click at [575, 404] on div "500" at bounding box center [580, 403] width 41 height 25
click at [622, 403] on div "1000" at bounding box center [630, 403] width 46 height 25
click at [571, 404] on div "500" at bounding box center [580, 403] width 41 height 25
click at [530, 406] on div "250" at bounding box center [533, 403] width 40 height 25
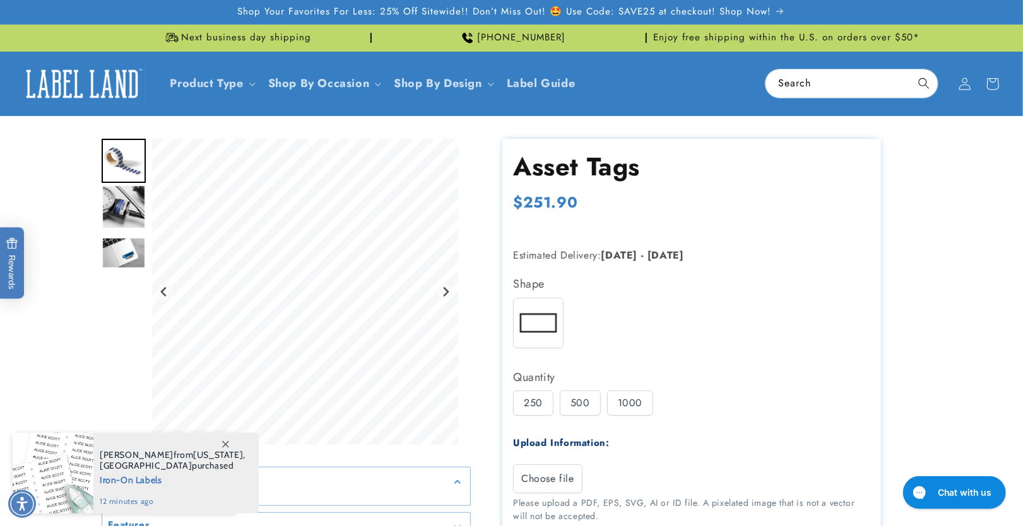
drag, startPoint x: 574, startPoint y: 407, endPoint x: 647, endPoint y: 410, distance: 73.2
click at [577, 407] on div "500" at bounding box center [580, 403] width 41 height 25
click at [647, 410] on div "1000" at bounding box center [630, 403] width 46 height 25
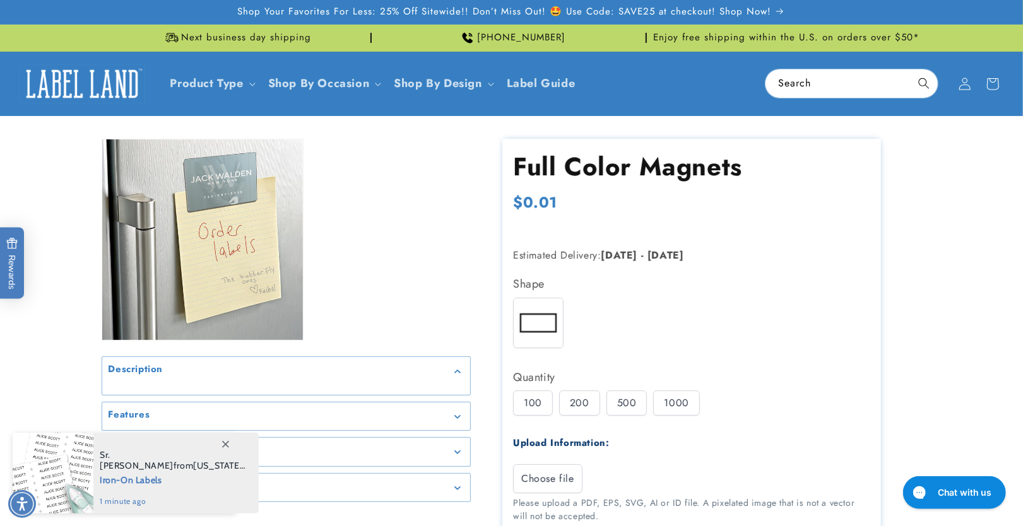
click at [548, 401] on div "100" at bounding box center [533, 403] width 40 height 25
click at [572, 403] on div "200" at bounding box center [579, 403] width 41 height 25
click at [601, 404] on div "100 200 500 1000" at bounding box center [694, 407] width 363 height 32
click at [644, 409] on div "500" at bounding box center [626, 403] width 41 height 25
click at [669, 408] on div "1000" at bounding box center [676, 403] width 46 height 25
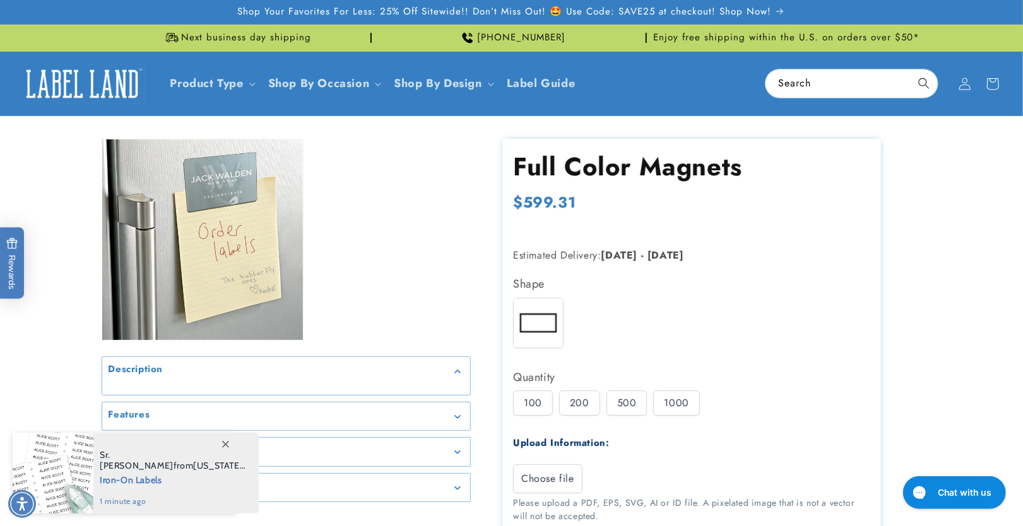
click at [693, 405] on div "1000" at bounding box center [676, 403] width 46 height 25
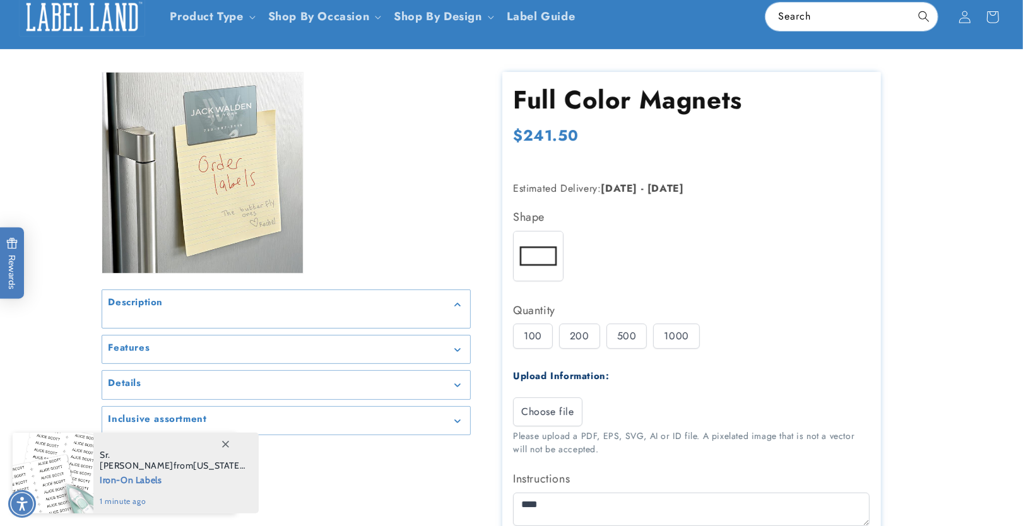
click at [575, 339] on div "200" at bounding box center [579, 336] width 41 height 25
click at [620, 338] on div "500" at bounding box center [626, 336] width 41 height 25
click at [682, 338] on div "1000" at bounding box center [676, 336] width 46 height 25
drag, startPoint x: 633, startPoint y: 338, endPoint x: 603, endPoint y: 336, distance: 29.7
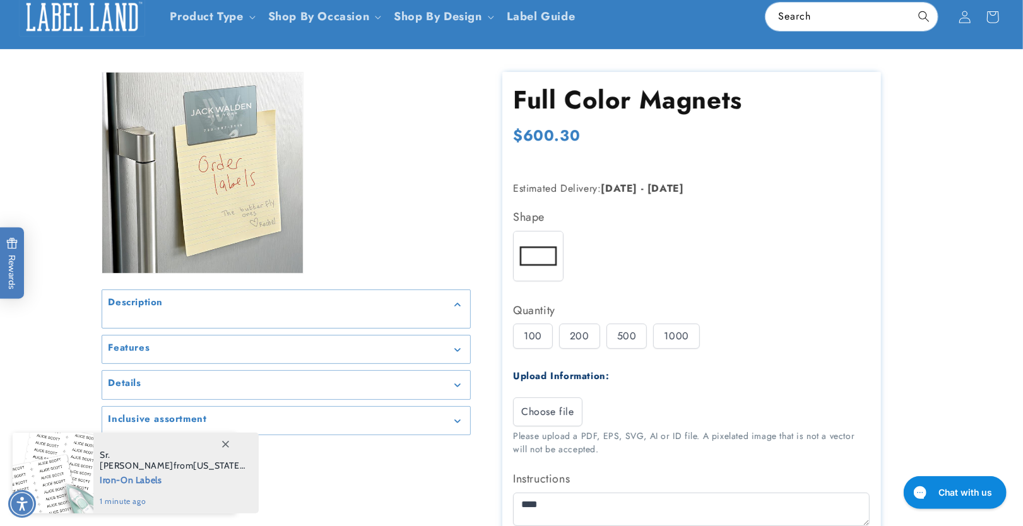
click at [632, 338] on div "500" at bounding box center [626, 336] width 41 height 25
drag, startPoint x: 603, startPoint y: 336, endPoint x: 564, endPoint y: 336, distance: 39.1
click at [598, 337] on div "100 200 500 1000" at bounding box center [694, 340] width 363 height 32
click at [564, 336] on div "200" at bounding box center [579, 336] width 41 height 25
click at [534, 336] on div "100" at bounding box center [533, 336] width 40 height 25
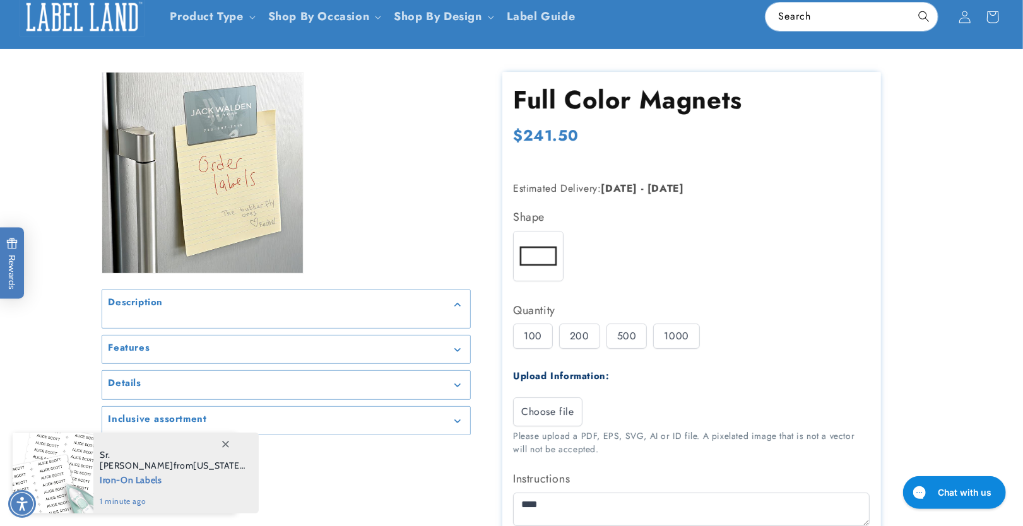
click at [608, 333] on div "500" at bounding box center [626, 336] width 41 height 25
click at [645, 332] on div "100 200 500 1000" at bounding box center [694, 340] width 363 height 32
click at [675, 333] on div "1000" at bounding box center [676, 336] width 46 height 25
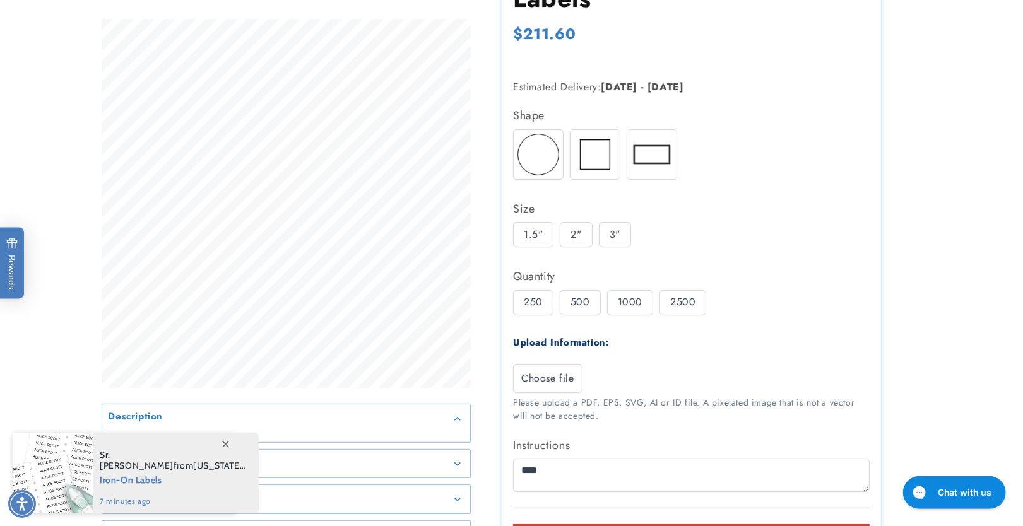
click at [575, 307] on div "500" at bounding box center [580, 302] width 41 height 25
click at [624, 302] on div "1000" at bounding box center [630, 302] width 46 height 25
click at [576, 234] on div "2"" at bounding box center [576, 234] width 32 height 25
click at [645, 150] on img at bounding box center [651, 154] width 49 height 49
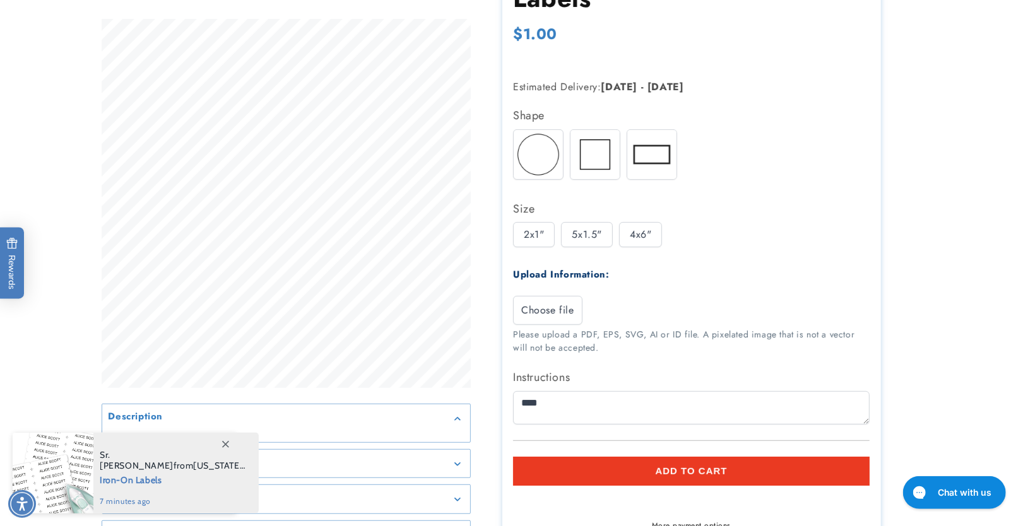
click at [621, 236] on div "4x6"" at bounding box center [640, 234] width 43 height 25
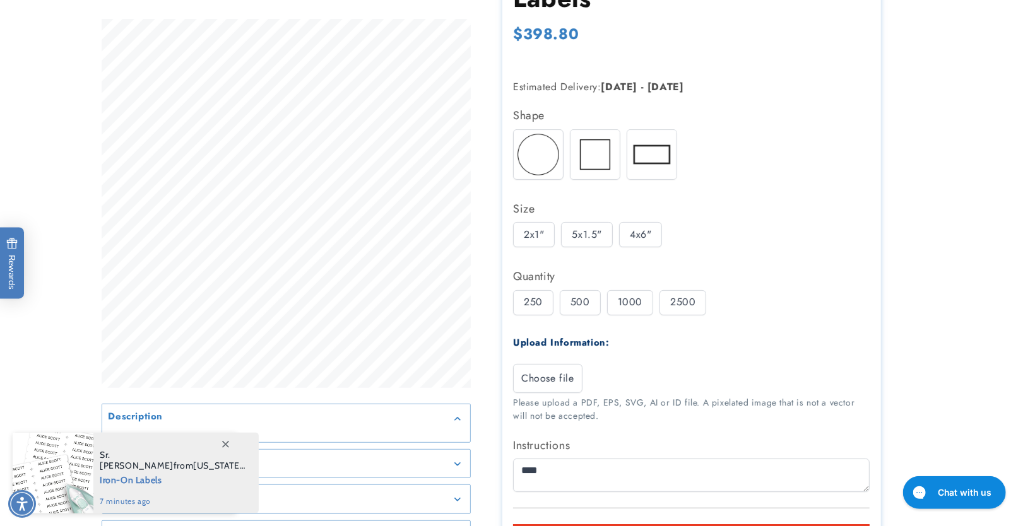
click at [587, 240] on div "5x1.5"" at bounding box center [587, 234] width 52 height 25
click at [549, 242] on div "2x1"" at bounding box center [534, 234] width 42 height 25
click at [588, 152] on img at bounding box center [594, 154] width 49 height 49
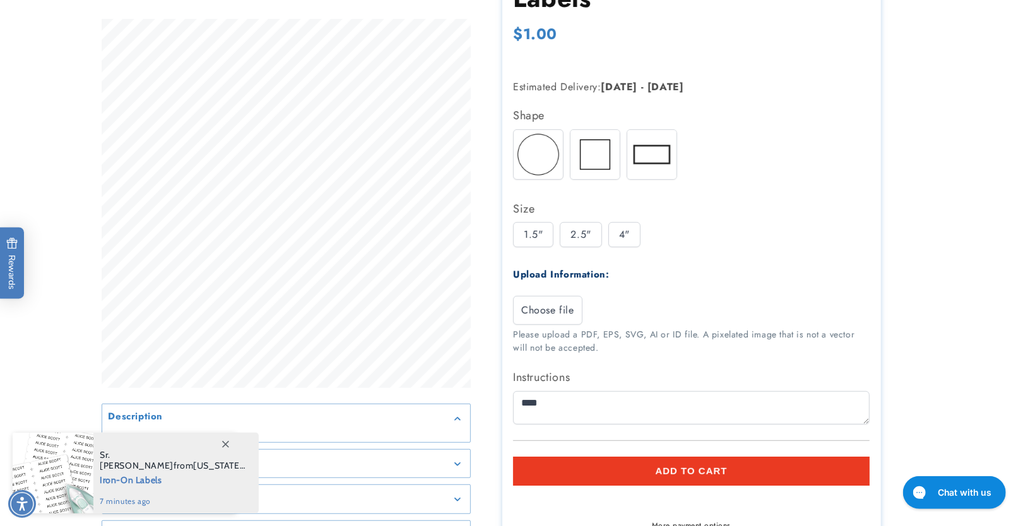
click at [603, 233] on div "1.5" 2.5" 4"" at bounding box center [694, 238] width 363 height 32
click at [563, 242] on div "2.5"" at bounding box center [581, 234] width 42 height 25
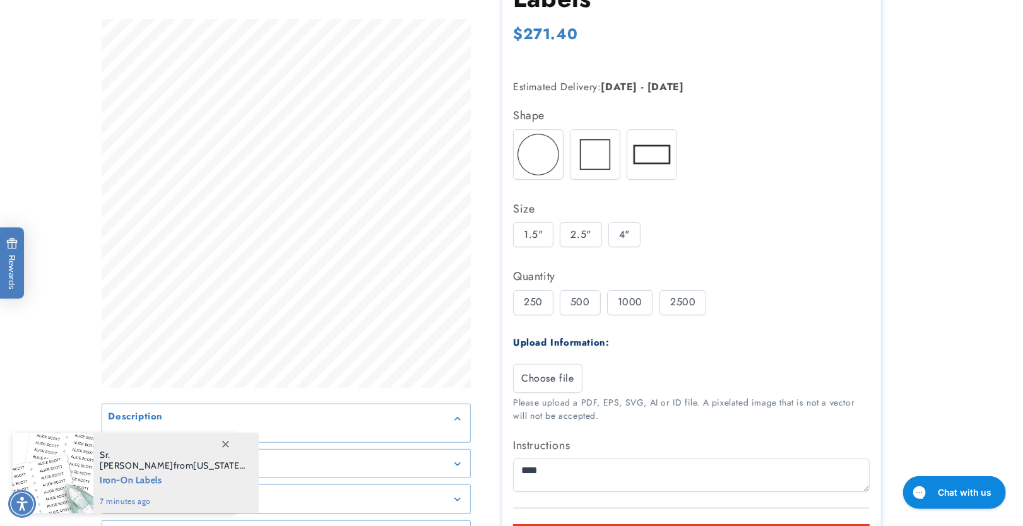
drag, startPoint x: 596, startPoint y: 242, endPoint x: 626, endPoint y: 239, distance: 30.4
click at [595, 242] on div "2.5"" at bounding box center [581, 234] width 42 height 25
click at [627, 239] on div "4"" at bounding box center [624, 234] width 32 height 25
click at [519, 145] on img at bounding box center [538, 154] width 49 height 49
drag, startPoint x: 529, startPoint y: 247, endPoint x: 541, endPoint y: 234, distance: 17.4
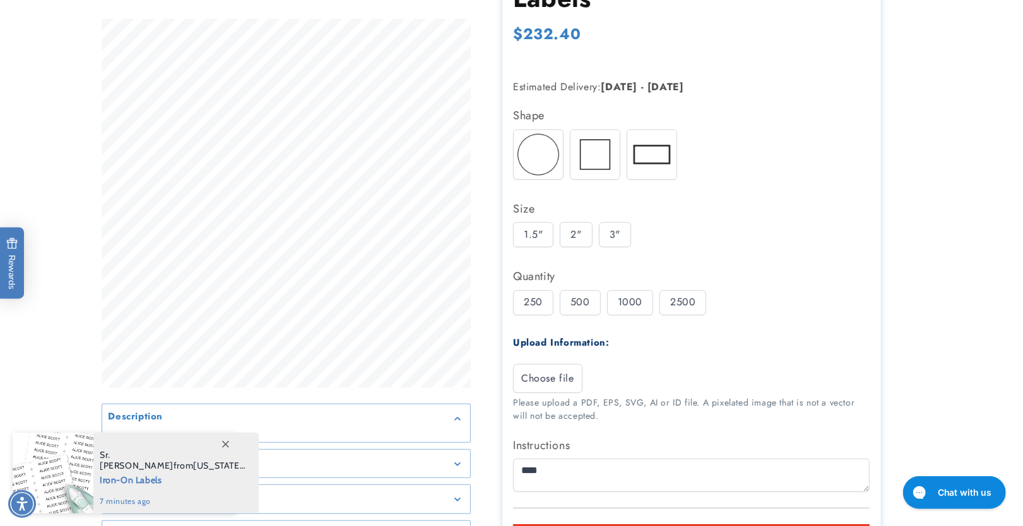
click at [529, 246] on div "1.5" 2" 3"" at bounding box center [694, 238] width 363 height 32
click at [603, 237] on div "3"" at bounding box center [615, 234] width 32 height 25
click at [637, 169] on img at bounding box center [651, 154] width 49 height 49
drag, startPoint x: 626, startPoint y: 231, endPoint x: 590, endPoint y: 242, distance: 37.5
click at [626, 231] on div "4x6"" at bounding box center [640, 234] width 43 height 25
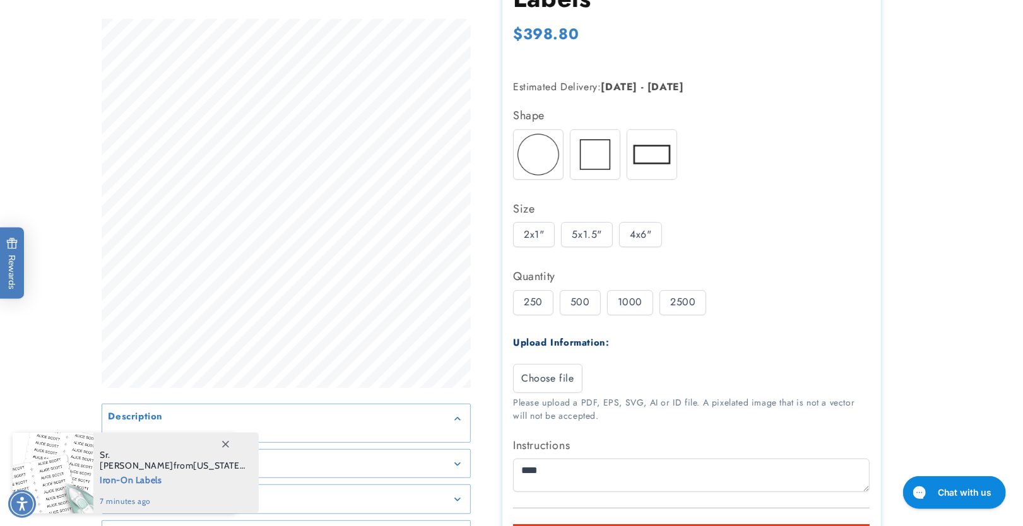
drag, startPoint x: 590, startPoint y: 242, endPoint x: 566, endPoint y: 244, distance: 24.1
click at [588, 244] on div "5x1.5"" at bounding box center [587, 234] width 52 height 25
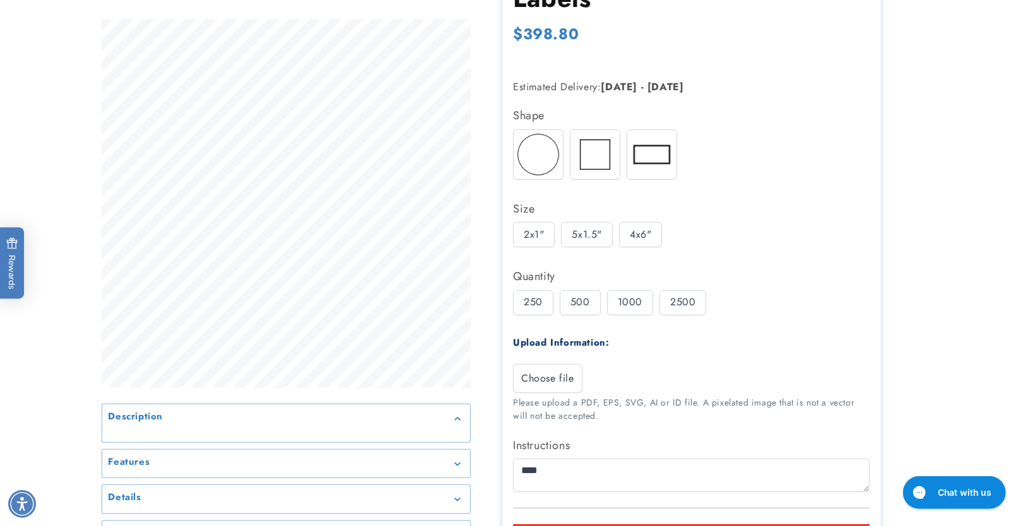
click at [566, 244] on div "5x1.5"" at bounding box center [587, 234] width 52 height 25
click at [528, 236] on div "2x1"" at bounding box center [534, 234] width 42 height 25
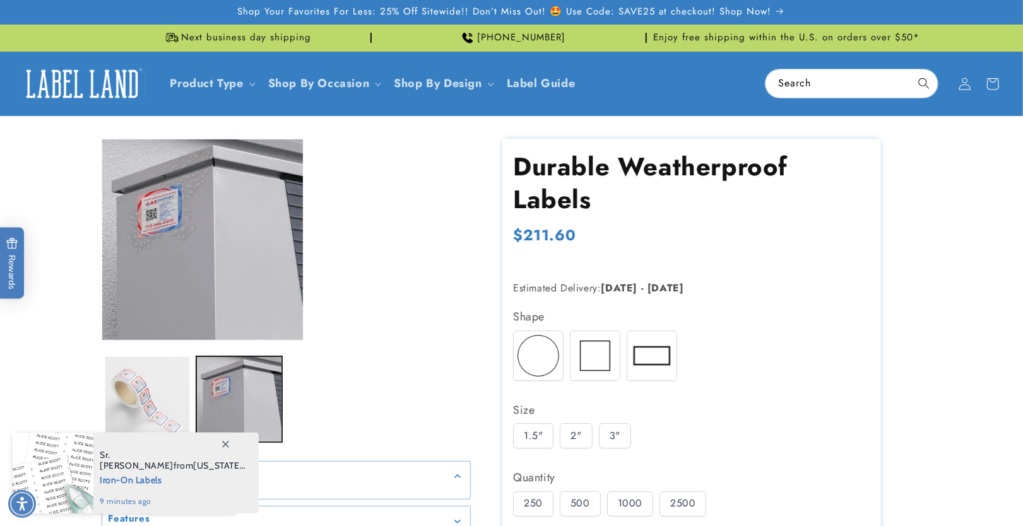
click at [156, 386] on button "Load image 1 in gallery view" at bounding box center [148, 400] width 86 height 86
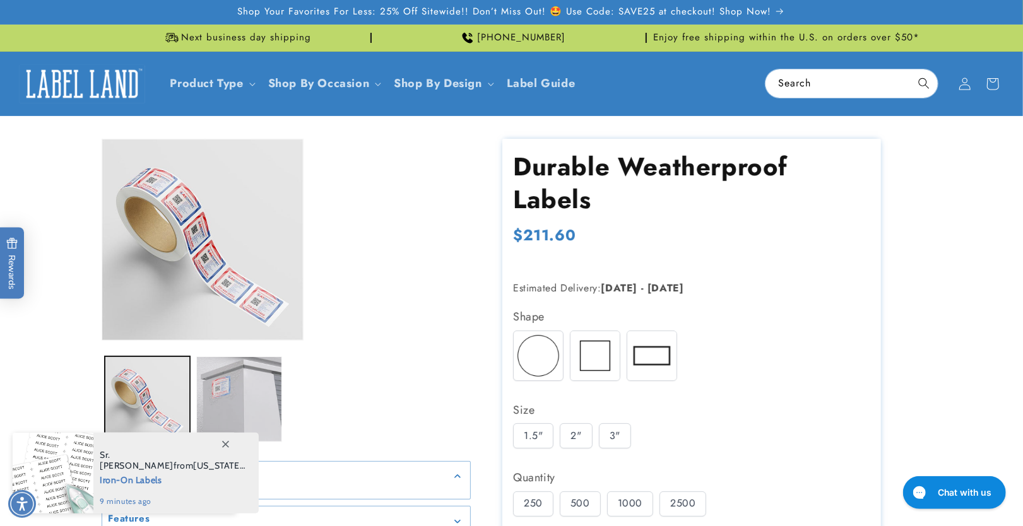
click at [255, 396] on button "Load image 2 in gallery view" at bounding box center [239, 400] width 86 height 86
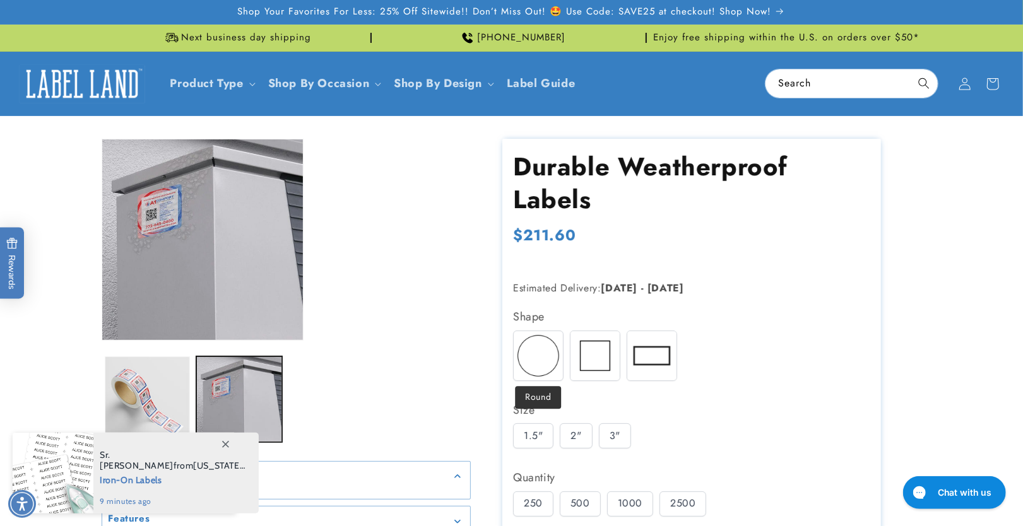
click at [535, 347] on img at bounding box center [538, 355] width 49 height 49
click at [573, 430] on div "2"" at bounding box center [576, 435] width 32 height 25
click at [610, 434] on div "3"" at bounding box center [615, 435] width 32 height 25
click at [581, 345] on img at bounding box center [594, 355] width 49 height 49
click at [577, 425] on div "2.5"" at bounding box center [581, 435] width 42 height 25
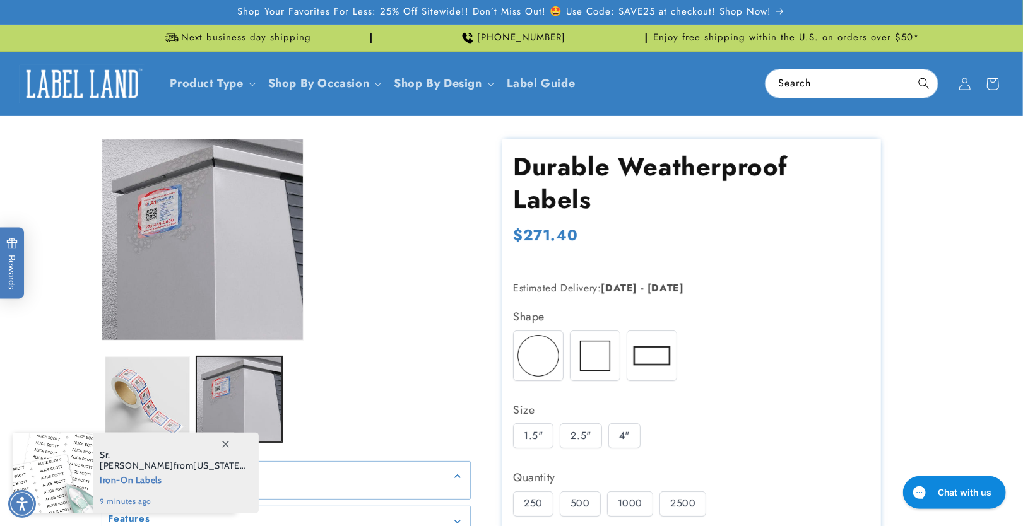
click at [536, 432] on div "1.5"" at bounding box center [533, 435] width 40 height 25
click at [655, 357] on img at bounding box center [651, 355] width 49 height 49
click at [634, 437] on div "4x6"" at bounding box center [640, 435] width 43 height 25
click at [585, 437] on div "5x1.5"" at bounding box center [587, 435] width 52 height 25
click at [531, 437] on div "2x1"" at bounding box center [534, 435] width 42 height 25
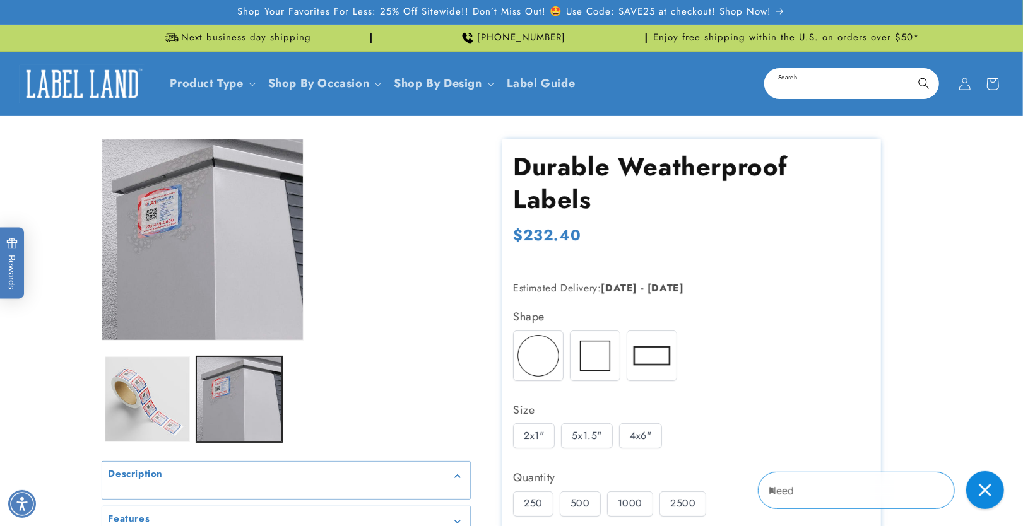
click at [835, 80] on input "Search" at bounding box center [851, 83] width 172 height 28
type input "*****"
click at [910, 69] on button "Search" at bounding box center [924, 83] width 28 height 28
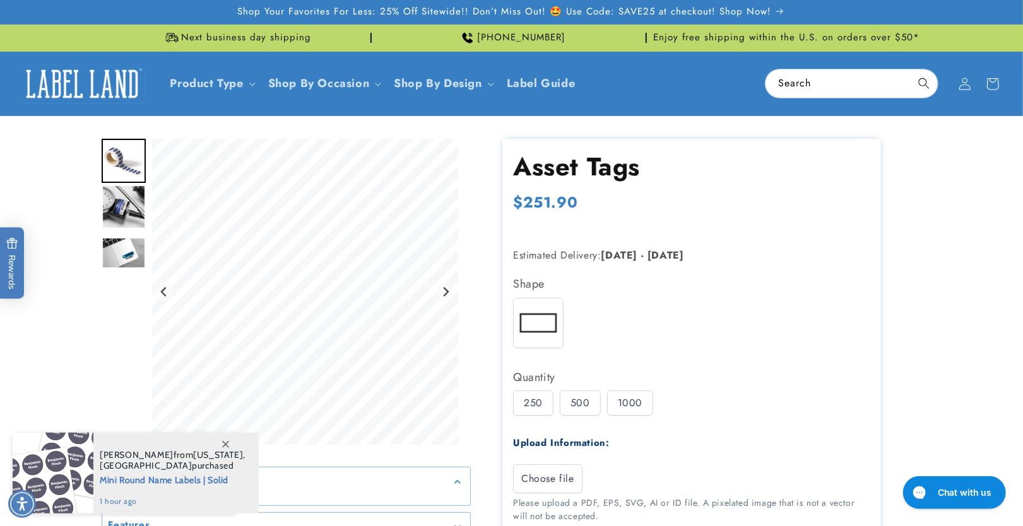
click at [576, 398] on div "500" at bounding box center [580, 403] width 41 height 25
click at [630, 401] on div "1000" at bounding box center [630, 403] width 46 height 25
click at [537, 316] on img at bounding box center [538, 322] width 49 height 49
click at [572, 403] on div "500" at bounding box center [580, 403] width 41 height 25
click at [524, 403] on div "250" at bounding box center [533, 403] width 40 height 25
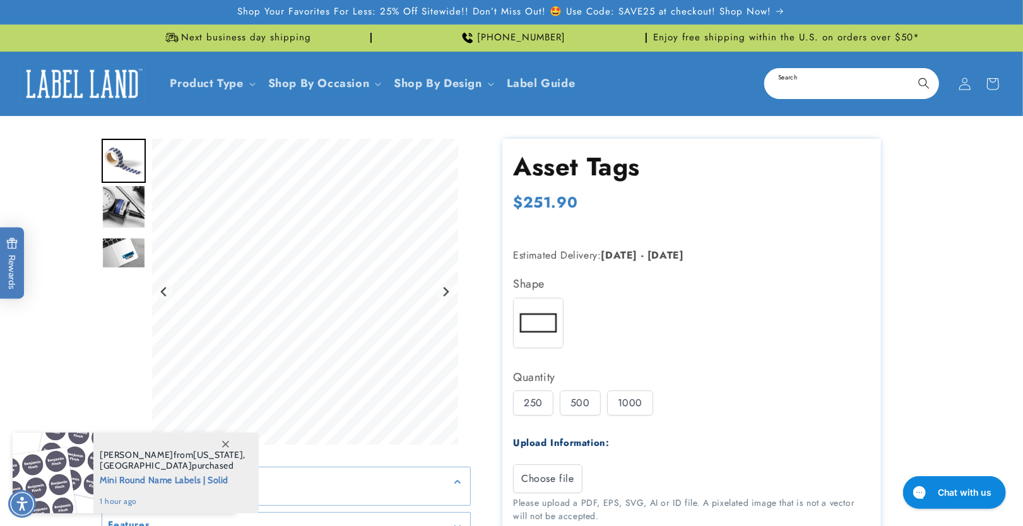
click at [834, 82] on input "Search" at bounding box center [851, 83] width 172 height 28
type input "*******"
click at [910, 69] on button "Search" at bounding box center [924, 83] width 28 height 28
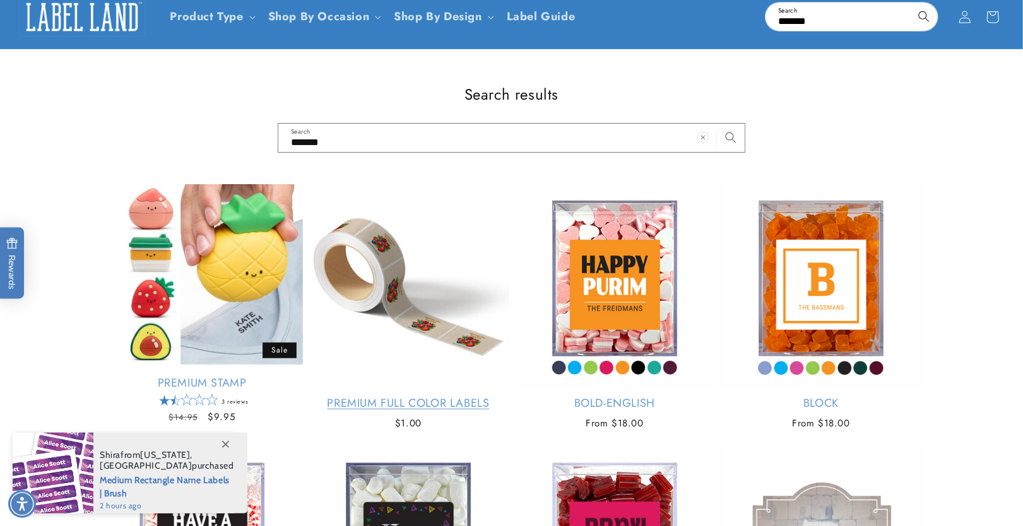
click at [386, 396] on link "Premium Full Color Labels" at bounding box center [408, 403] width 201 height 15
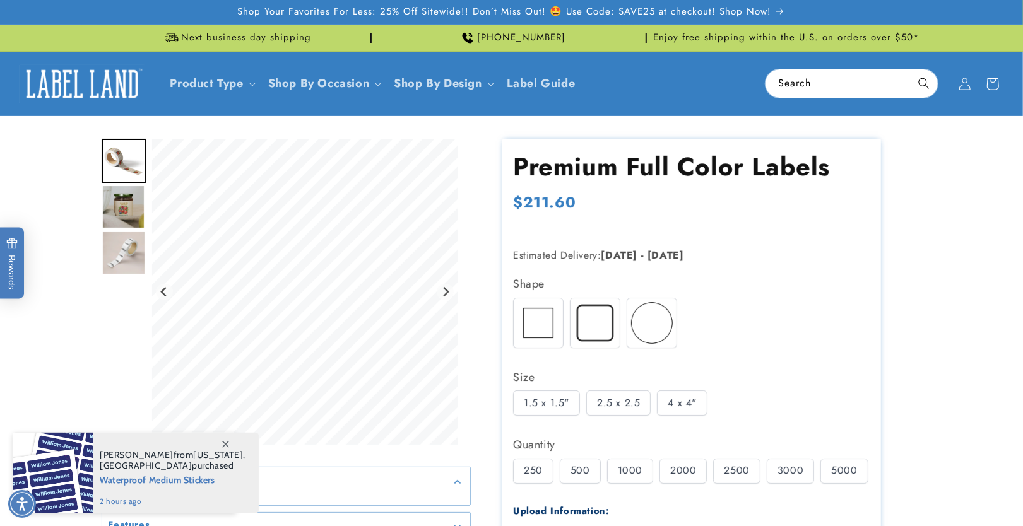
click at [544, 334] on img at bounding box center [538, 322] width 49 height 49
click at [613, 324] on img at bounding box center [594, 322] width 49 height 49
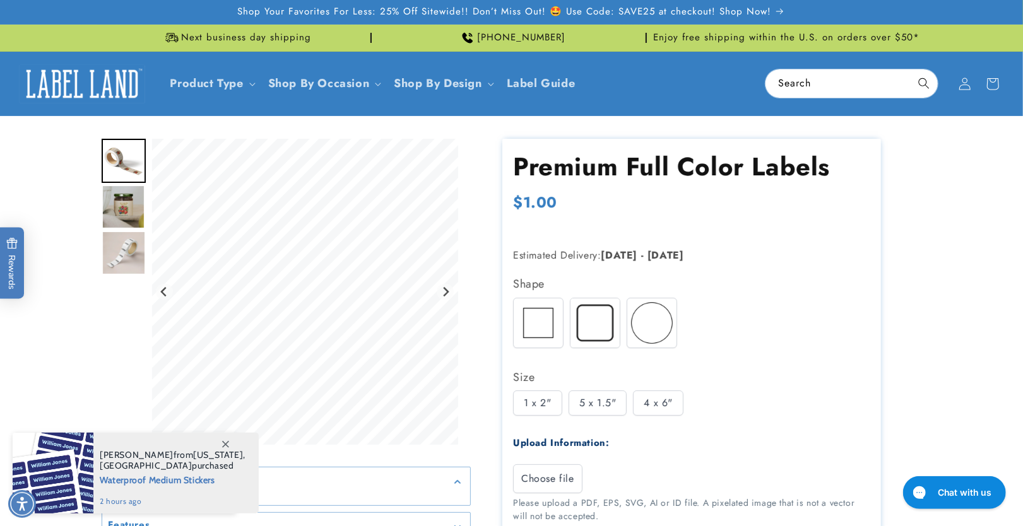
click at [651, 321] on img at bounding box center [651, 322] width 49 height 49
click at [589, 321] on img at bounding box center [594, 322] width 49 height 49
click at [535, 318] on img at bounding box center [538, 322] width 49 height 49
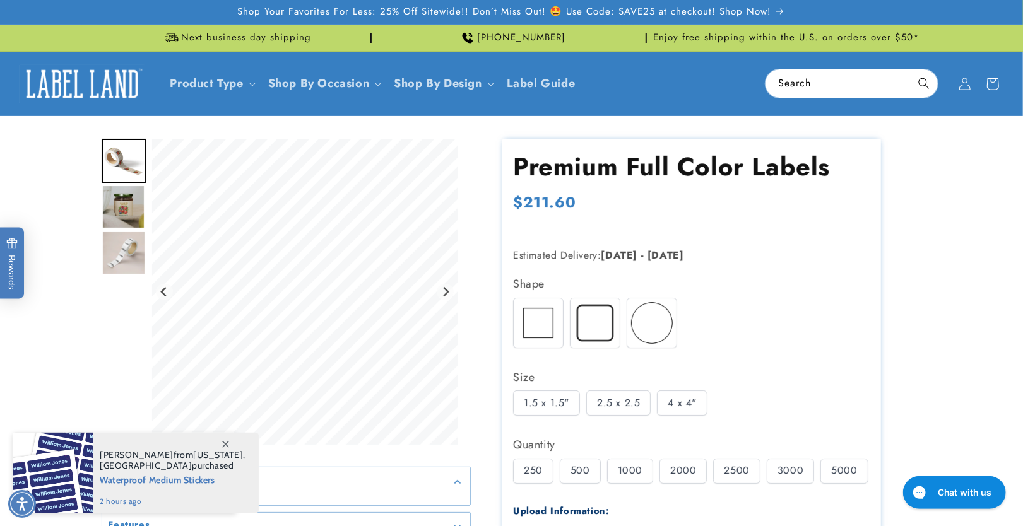
click at [599, 395] on div "2.5 x 2.5" at bounding box center [618, 403] width 64 height 25
click at [666, 400] on div "4 x 4"" at bounding box center [682, 403] width 50 height 25
click at [614, 404] on div "2.5 x 2.5" at bounding box center [618, 403] width 64 height 25
click at [540, 399] on div "1.5 x 1.5"" at bounding box center [546, 403] width 67 height 25
click at [534, 313] on img at bounding box center [538, 322] width 49 height 49
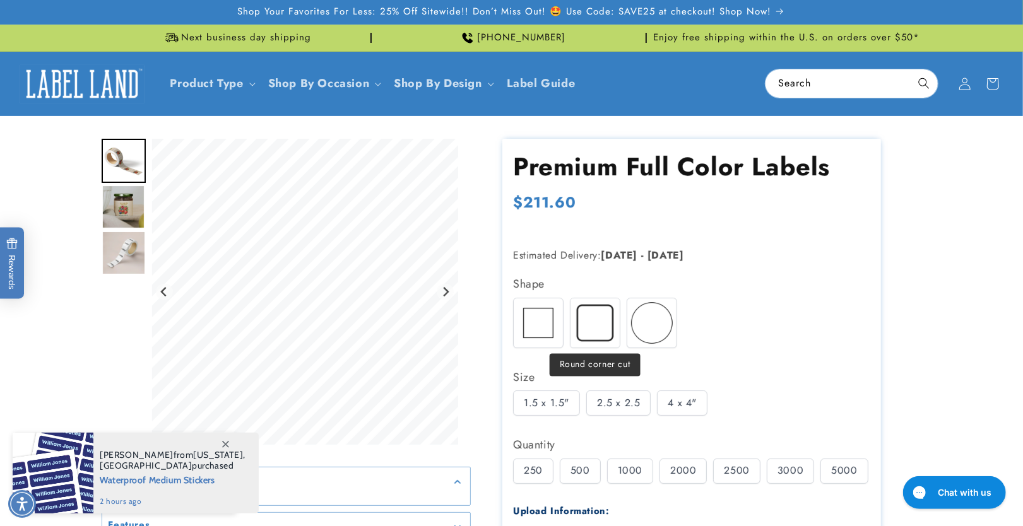
click at [599, 312] on img at bounding box center [594, 322] width 49 height 49
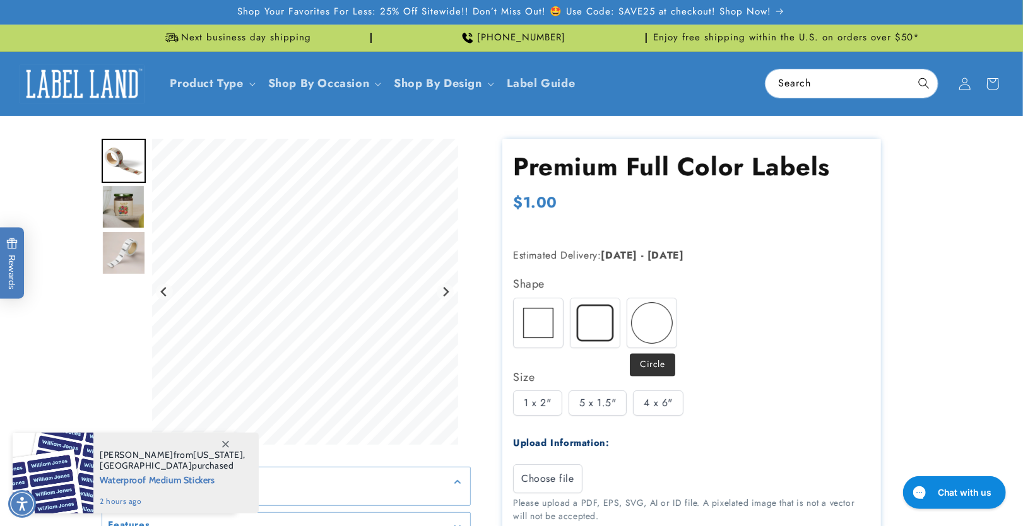
click at [647, 314] on img at bounding box center [651, 322] width 49 height 49
click at [579, 403] on div "2"" at bounding box center [576, 403] width 32 height 25
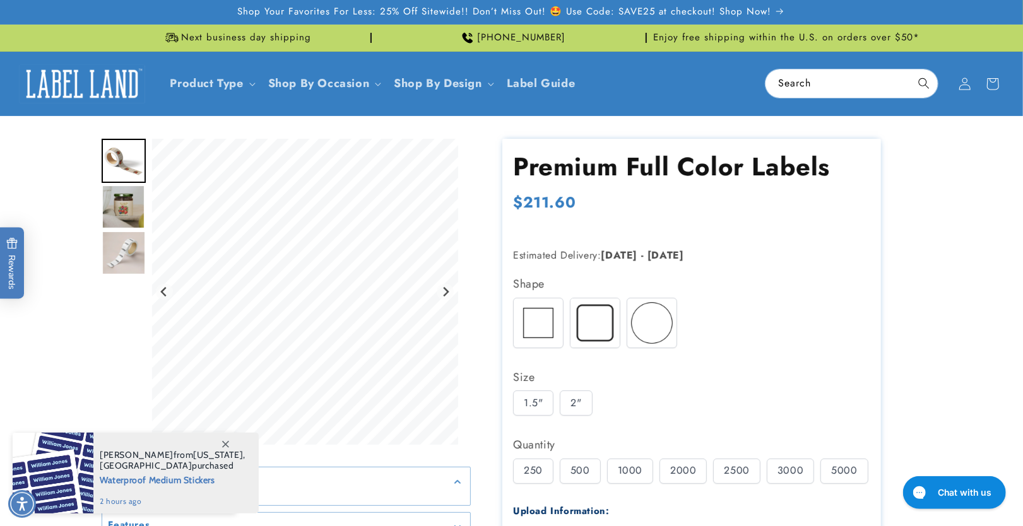
click at [769, 467] on div "3000" at bounding box center [790, 471] width 47 height 25
click at [830, 465] on div "5000" at bounding box center [843, 471] width 47 height 25
click at [531, 316] on img at bounding box center [538, 322] width 49 height 49
click at [644, 406] on div "2.5 x 2.5" at bounding box center [618, 403] width 64 height 25
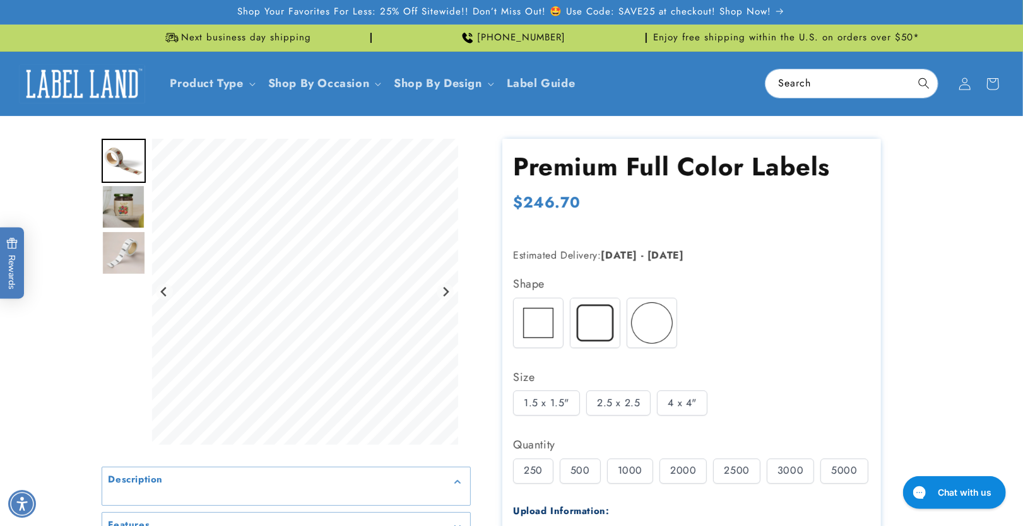
click at [690, 464] on div "2000" at bounding box center [682, 471] width 47 height 25
click at [678, 399] on div "4 x 4"" at bounding box center [682, 403] width 50 height 25
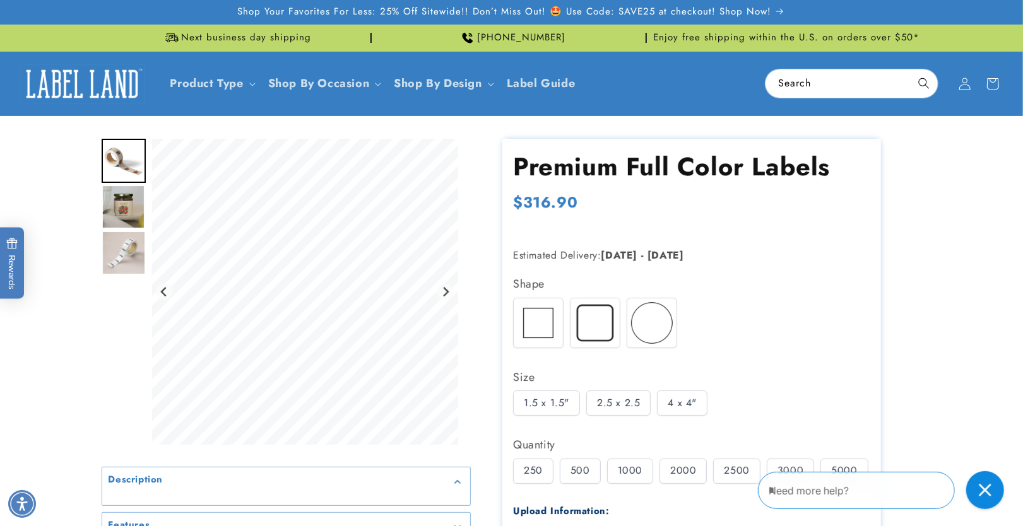
click at [723, 472] on div "2500" at bounding box center [736, 471] width 47 height 25
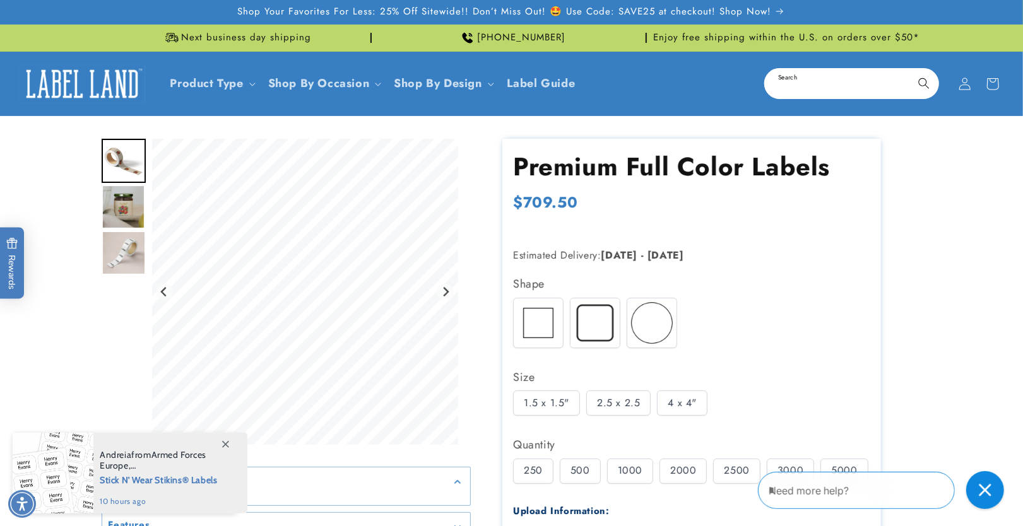
click at [803, 88] on input "Search" at bounding box center [851, 83] width 172 height 28
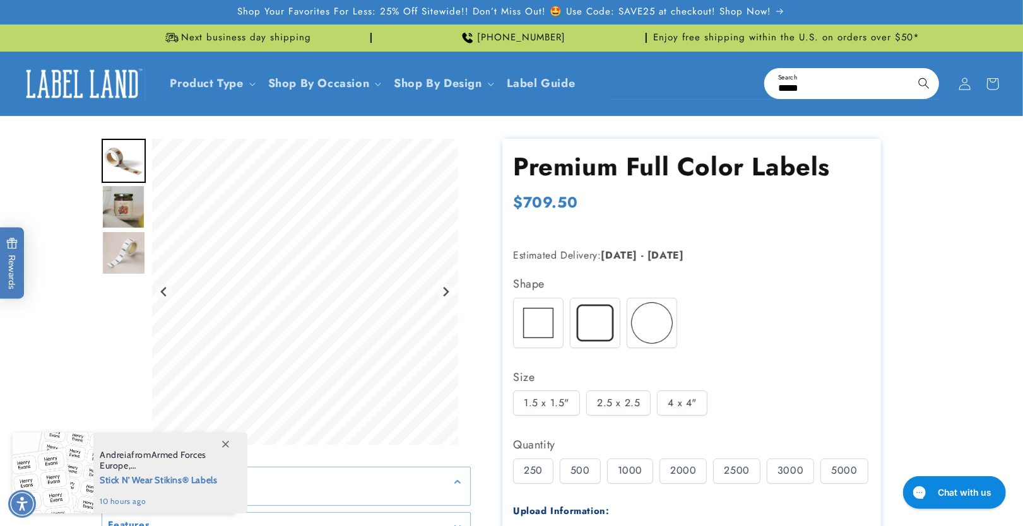
type input "*****"
click at [910, 69] on button "Search" at bounding box center [924, 83] width 28 height 28
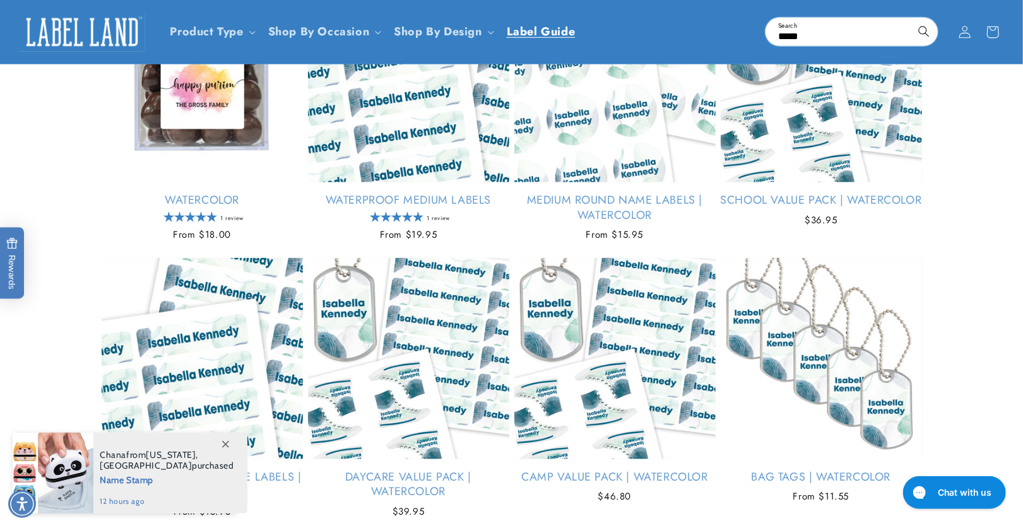
scroll to position [336, 0]
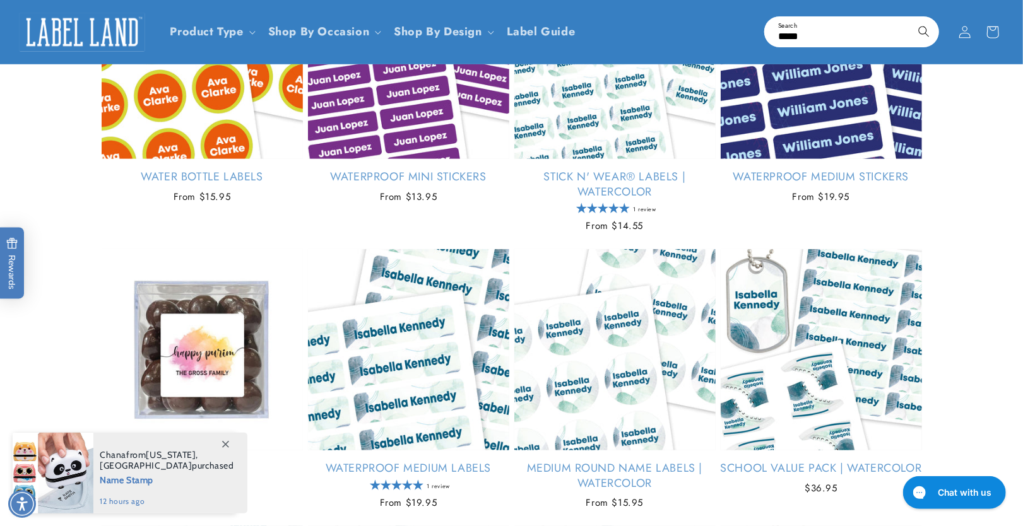
click at [815, 35] on input "*****" at bounding box center [851, 32] width 172 height 28
paste input "**********"
type input "**********"
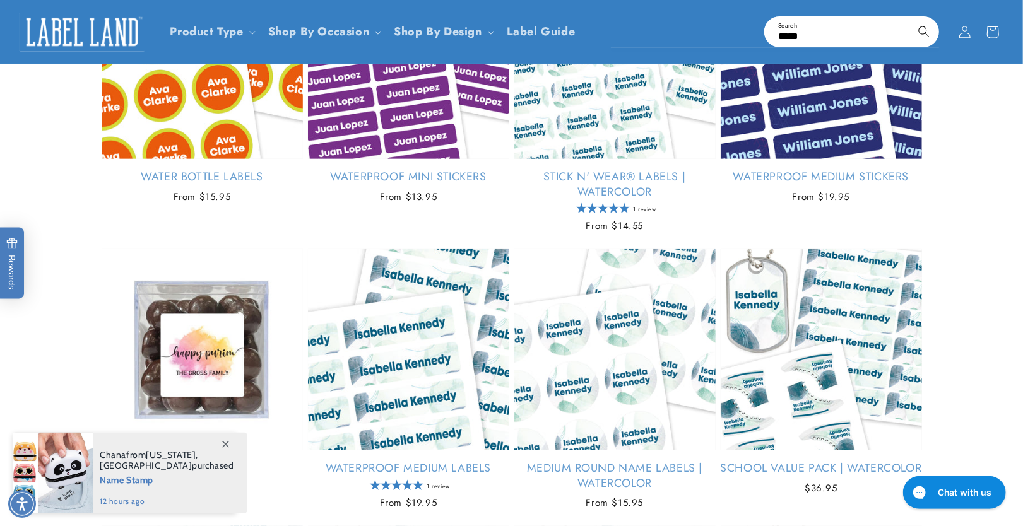
type input "**********"
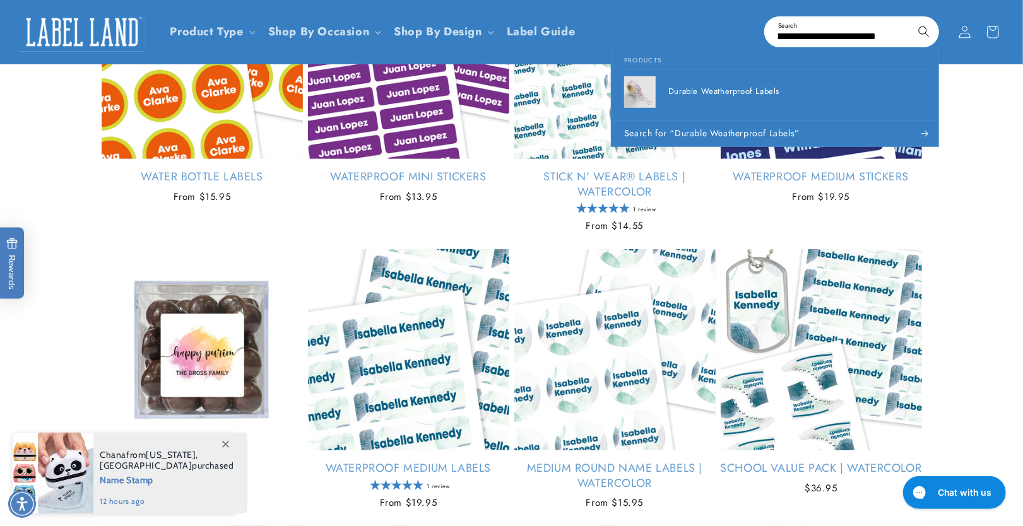
type input "**********"
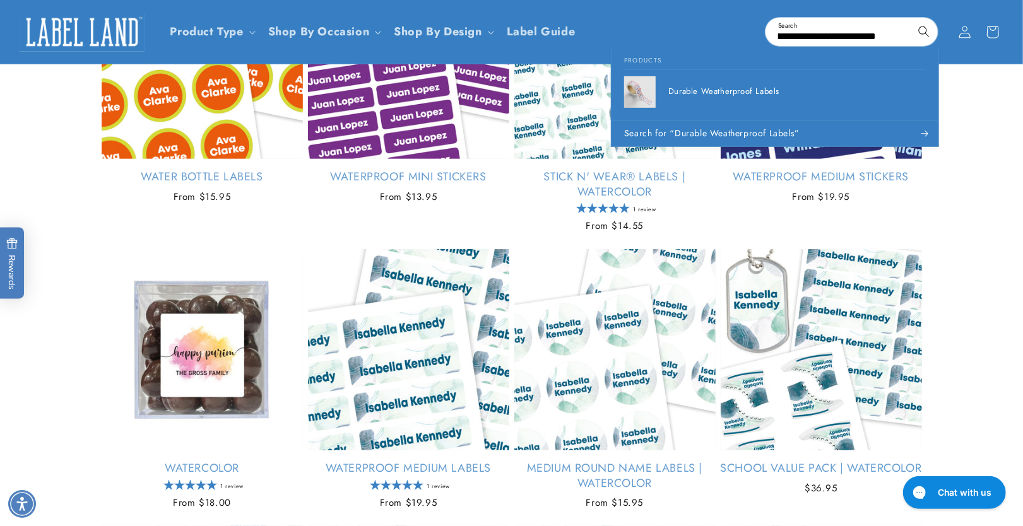
drag, startPoint x: 870, startPoint y: 33, endPoint x: 618, endPoint y: 48, distance: 252.8
click at [586, 56] on header "Product Type Product Type Clothing Labels Clothing Stamps Logo Decals Multi-Use…" at bounding box center [511, 32] width 1023 height 64
click at [807, 36] on input "**********" at bounding box center [851, 32] width 172 height 28
click at [806, 36] on input "**********" at bounding box center [851, 32] width 172 height 28
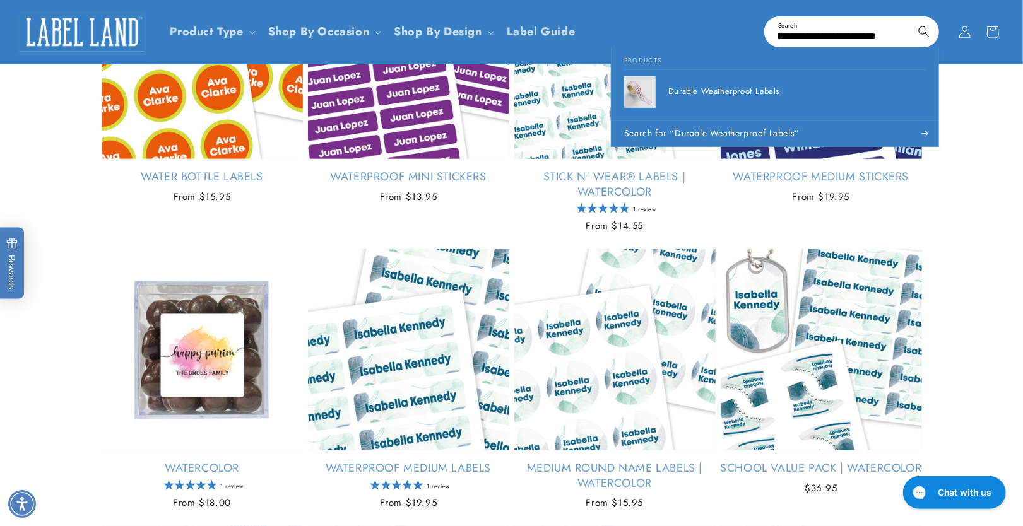
click at [806, 36] on input "**********" at bounding box center [851, 32] width 172 height 28
drag, startPoint x: 875, startPoint y: 39, endPoint x: 692, endPoint y: 55, distance: 184.3
click at [765, 47] on form "**********" at bounding box center [852, 32] width 174 height 30
click at [846, 32] on input "**********" at bounding box center [851, 32] width 172 height 28
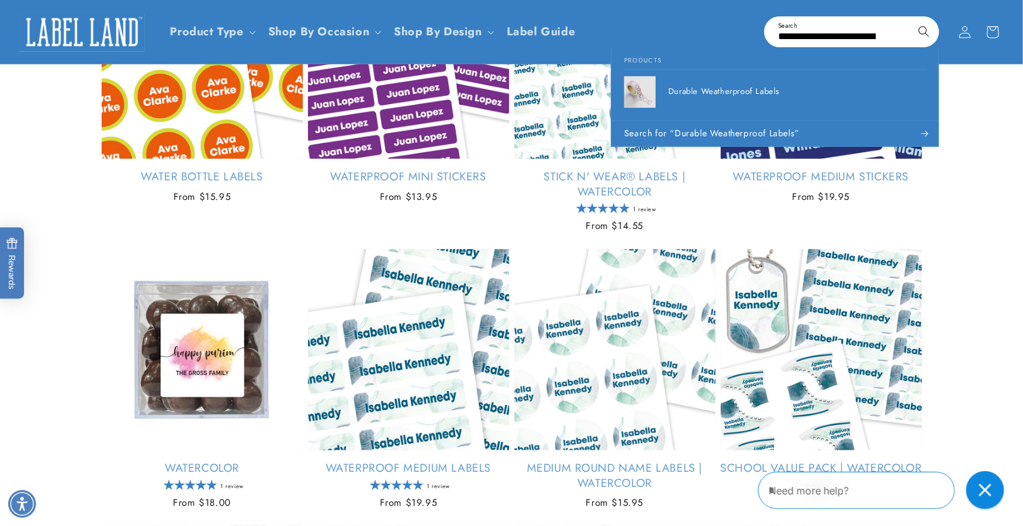
drag, startPoint x: 875, startPoint y: 38, endPoint x: 664, endPoint y: 59, distance: 211.2
click at [765, 46] on input "**********" at bounding box center [851, 32] width 172 height 28
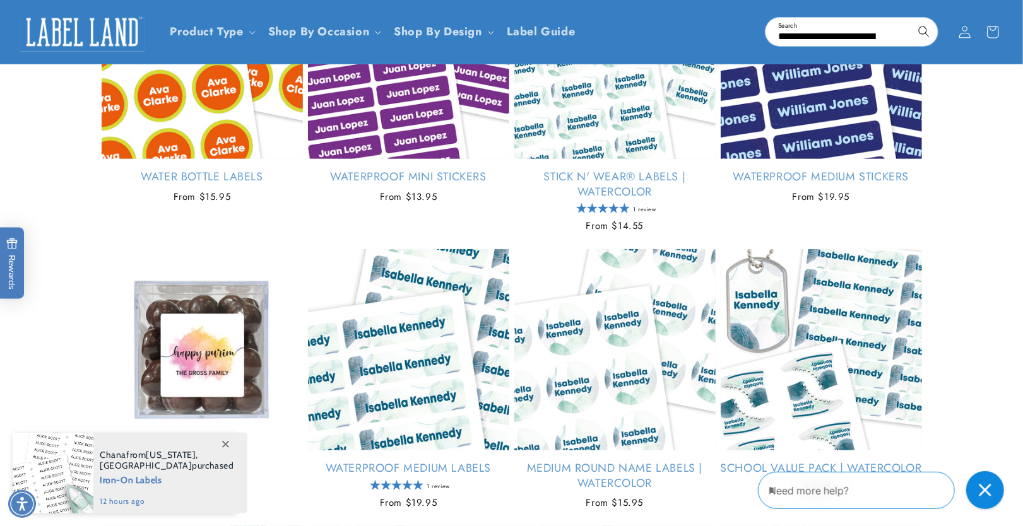
click at [80, 22] on img at bounding box center [82, 32] width 126 height 39
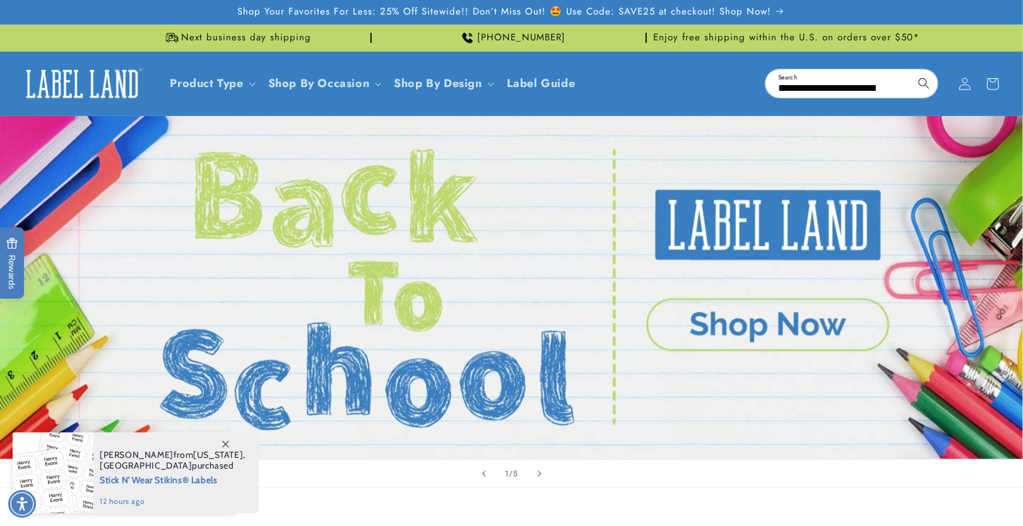
scroll to position [0, 33]
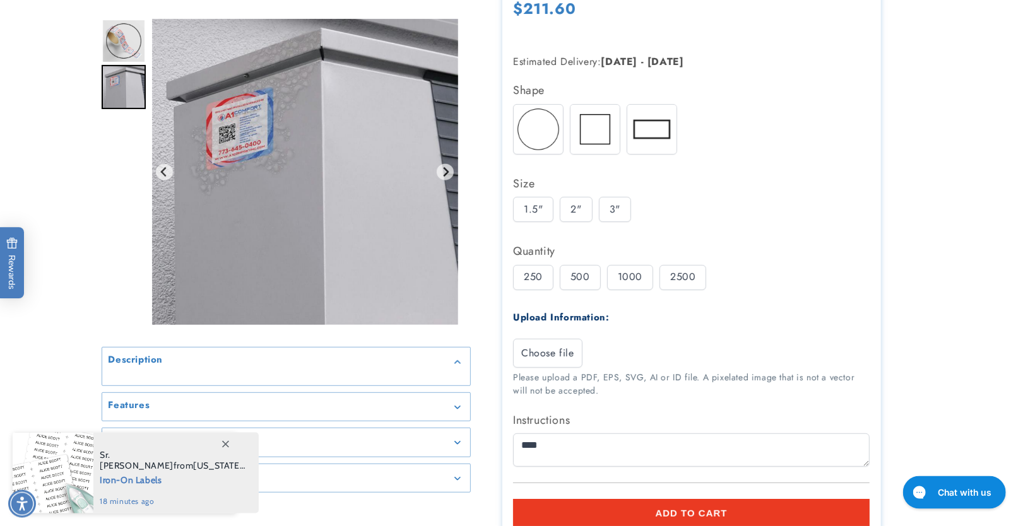
scroll to position [268, 0]
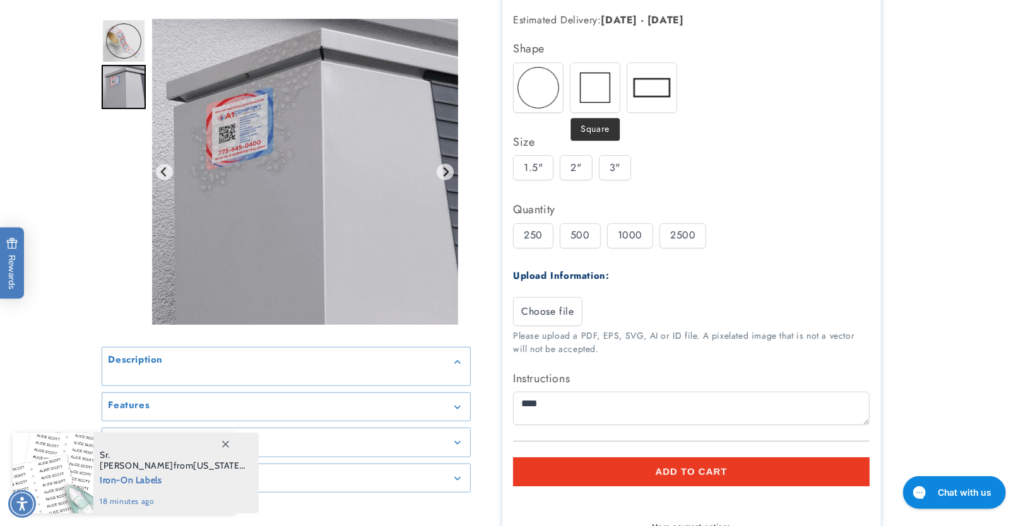
click at [591, 101] on img at bounding box center [594, 87] width 49 height 49
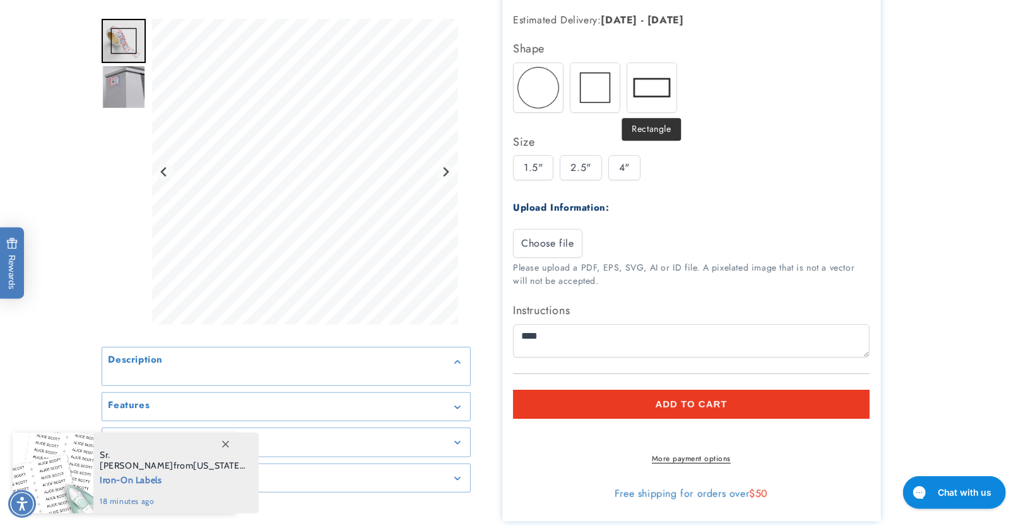
click at [649, 86] on img at bounding box center [651, 87] width 49 height 49
click at [603, 91] on img at bounding box center [594, 87] width 49 height 49
click at [532, 84] on img at bounding box center [538, 87] width 49 height 49
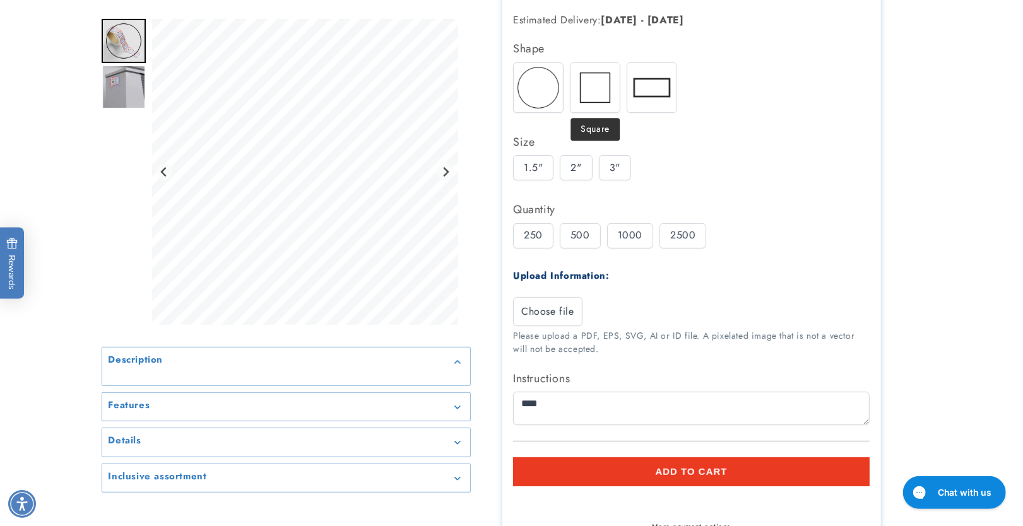
click at [582, 83] on img at bounding box center [594, 87] width 49 height 49
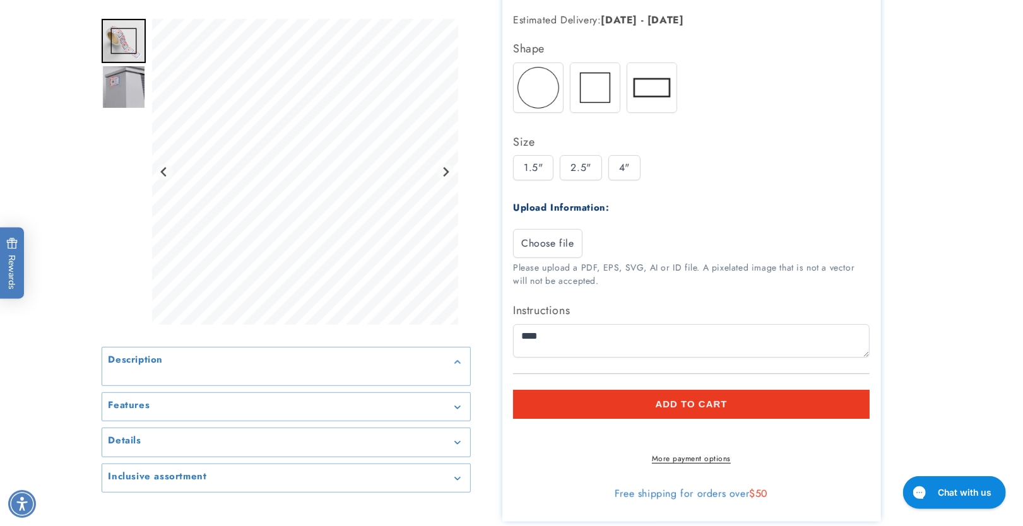
scroll to position [0, 0]
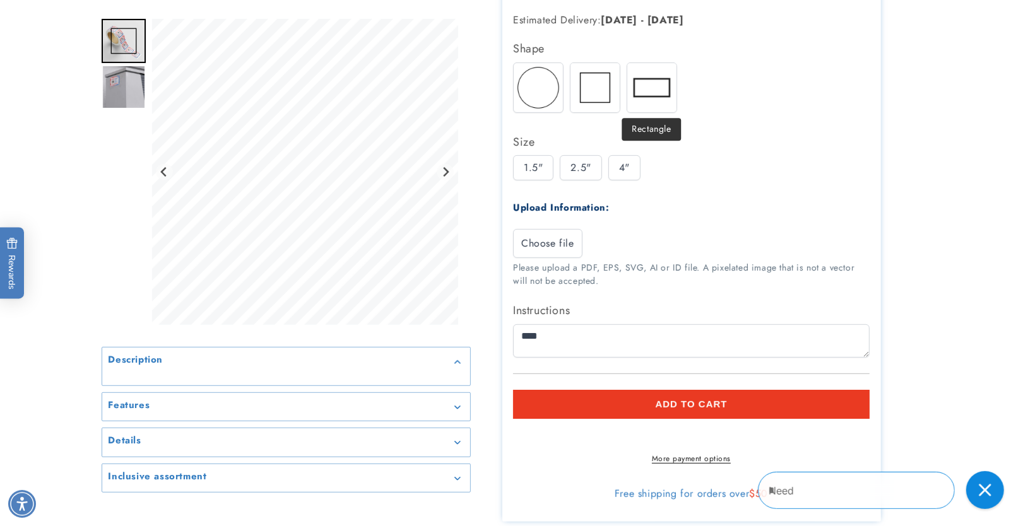
click at [636, 86] on img at bounding box center [651, 87] width 49 height 49
drag, startPoint x: 592, startPoint y: 85, endPoint x: 581, endPoint y: 85, distance: 10.7
click at [591, 85] on img at bounding box center [594, 87] width 49 height 49
click at [551, 83] on img at bounding box center [538, 87] width 49 height 49
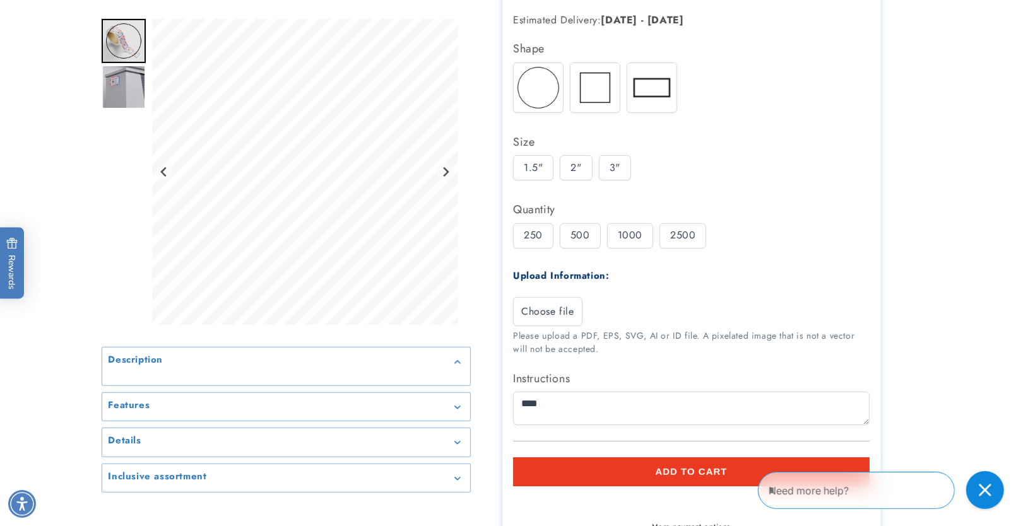
click at [670, 225] on div "2500" at bounding box center [682, 235] width 47 height 25
click at [609, 166] on div "3"" at bounding box center [615, 167] width 32 height 25
click at [599, 89] on img at bounding box center [594, 87] width 49 height 49
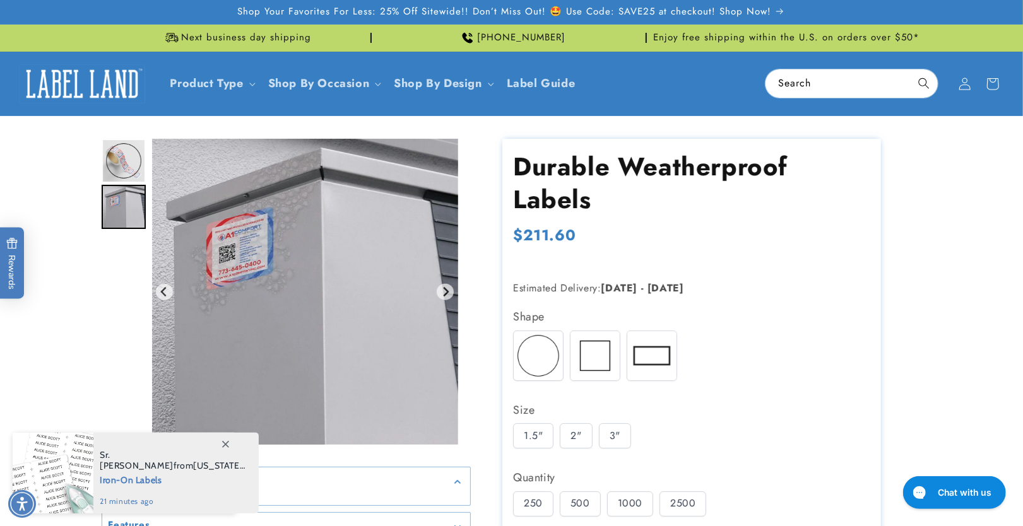
click at [131, 216] on img "Go to slide 2" at bounding box center [124, 207] width 44 height 44
click at [128, 165] on img "Go to slide 1" at bounding box center [124, 161] width 44 height 44
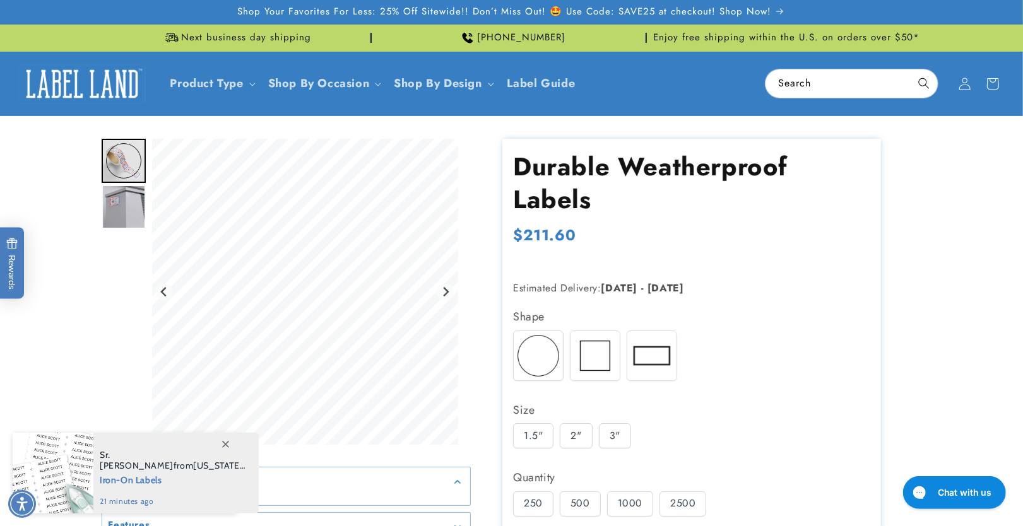
click at [125, 214] on img "Go to slide 2" at bounding box center [124, 207] width 44 height 44
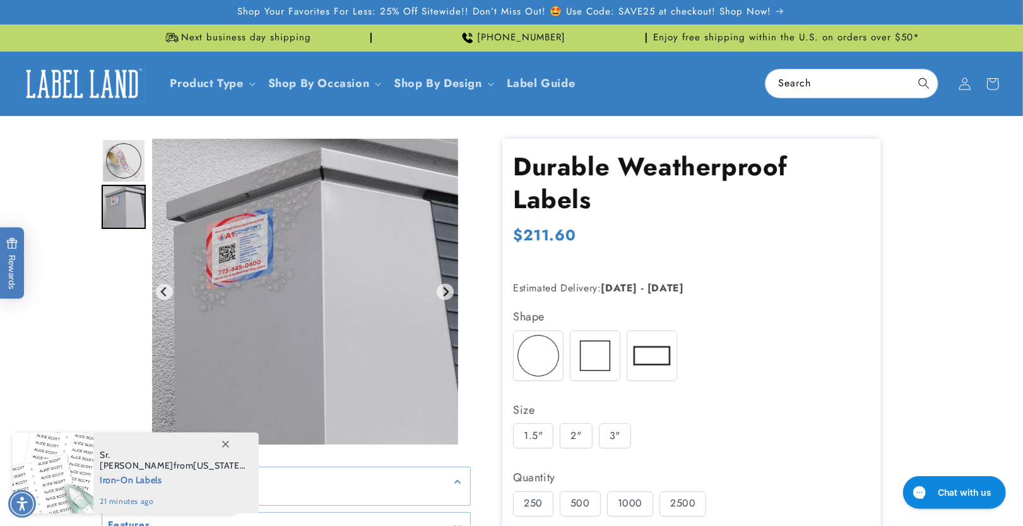
click at [127, 163] on img "Go to slide 1" at bounding box center [124, 161] width 44 height 44
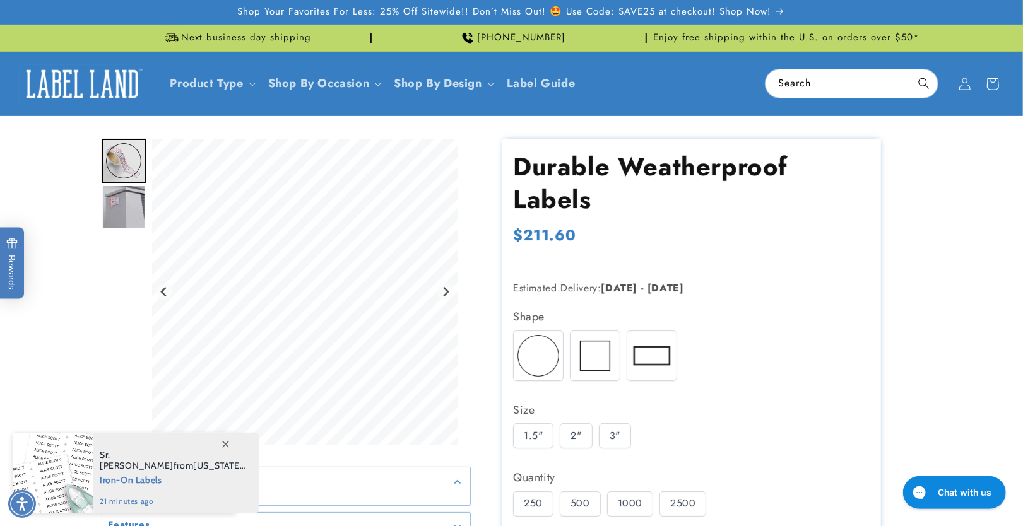
click at [116, 198] on img "Go to slide 2" at bounding box center [124, 207] width 44 height 44
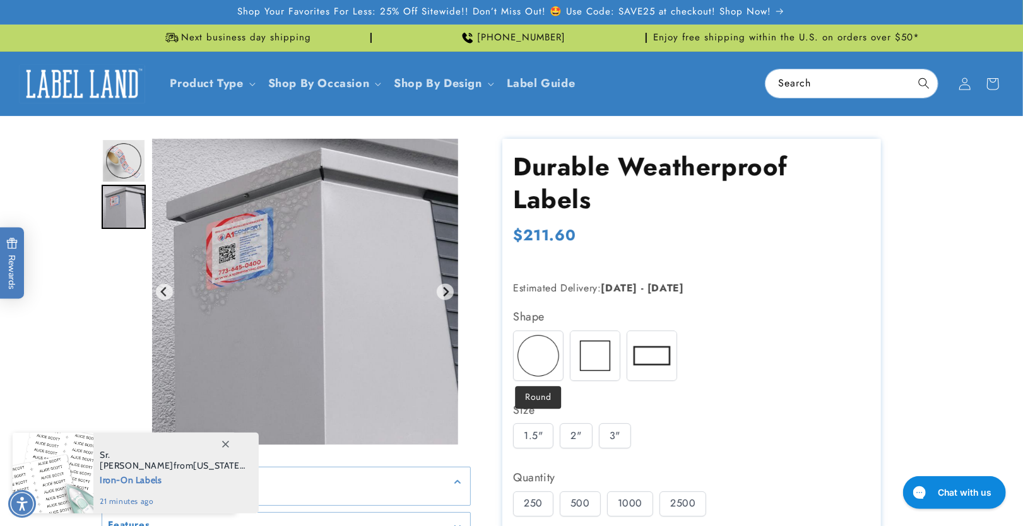
click at [532, 363] on img at bounding box center [538, 355] width 49 height 49
click at [575, 357] on img at bounding box center [594, 355] width 49 height 49
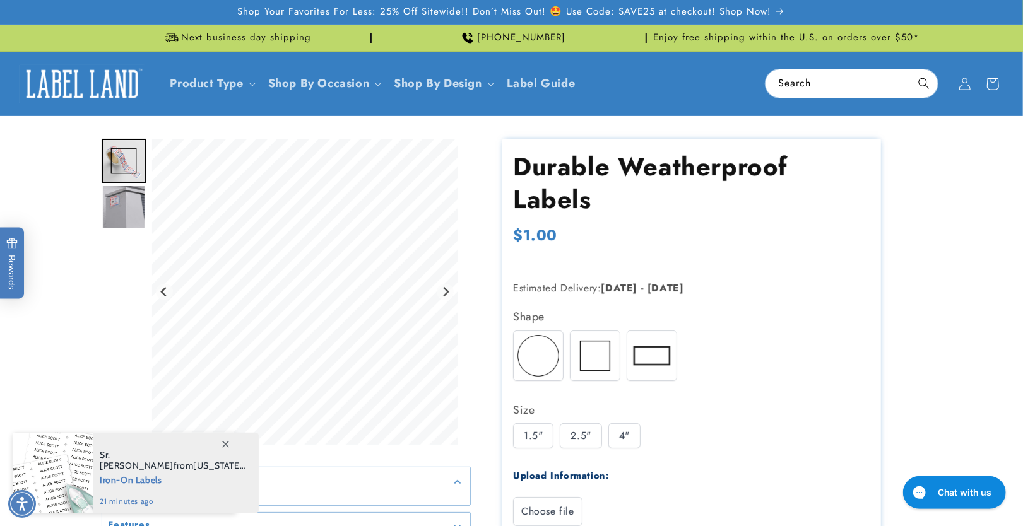
click at [649, 357] on img at bounding box center [651, 355] width 49 height 49
click at [603, 360] on img at bounding box center [594, 355] width 49 height 49
click at [548, 356] on img at bounding box center [538, 355] width 49 height 49
drag, startPoint x: 625, startPoint y: 353, endPoint x: 618, endPoint y: 354, distance: 7.1
click at [625, 353] on div "Round Square Rectangle" at bounding box center [694, 359] width 363 height 57
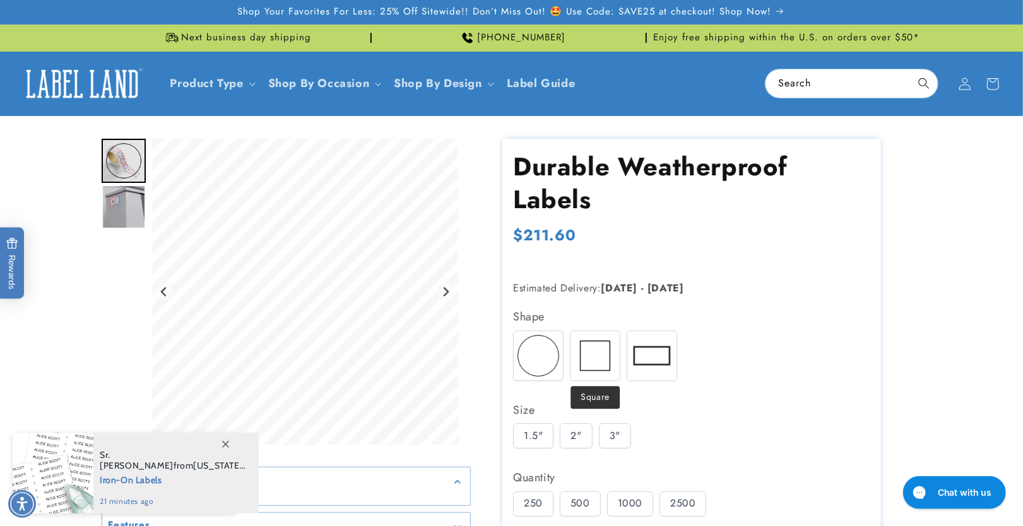
click at [601, 354] on img at bounding box center [594, 355] width 49 height 49
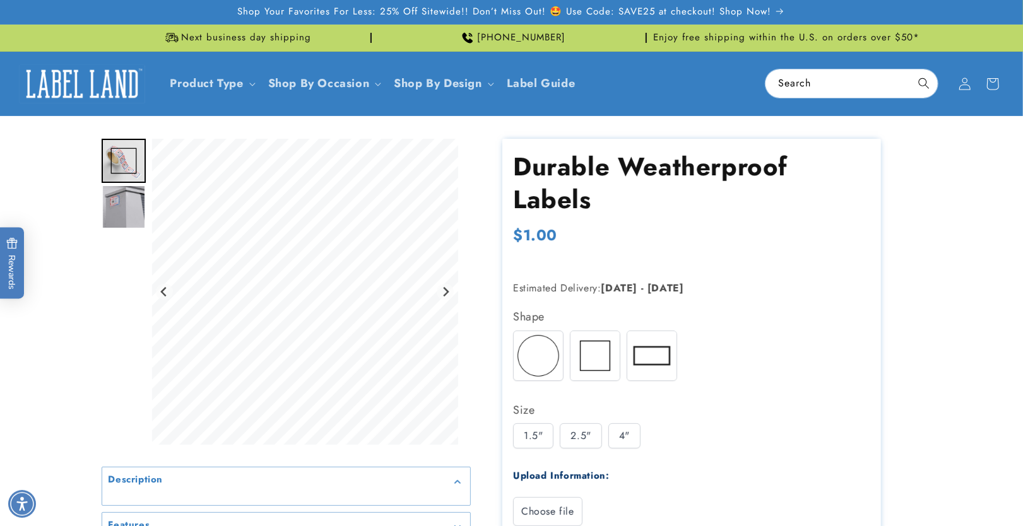
click at [642, 354] on img at bounding box center [651, 355] width 49 height 49
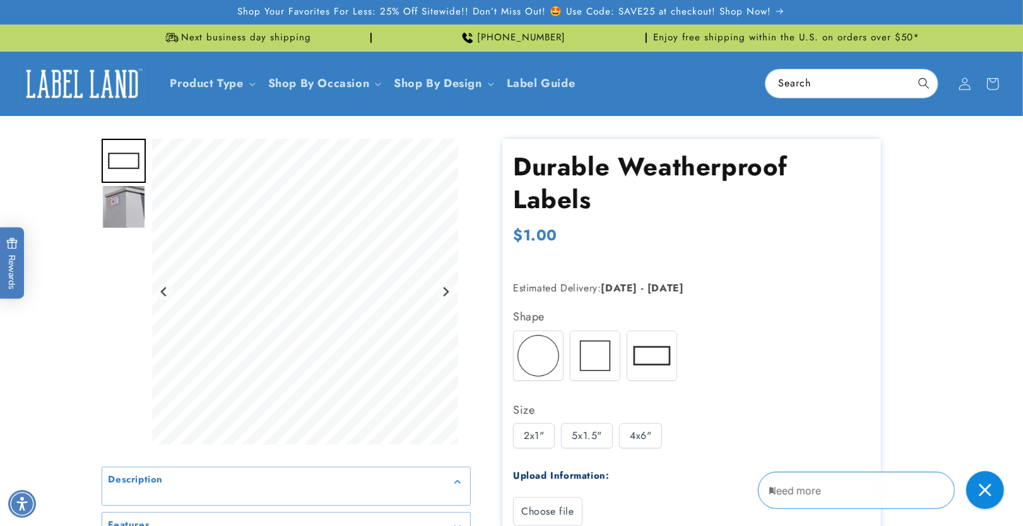
click at [601, 356] on img at bounding box center [594, 355] width 49 height 49
click at [560, 354] on img at bounding box center [538, 355] width 49 height 49
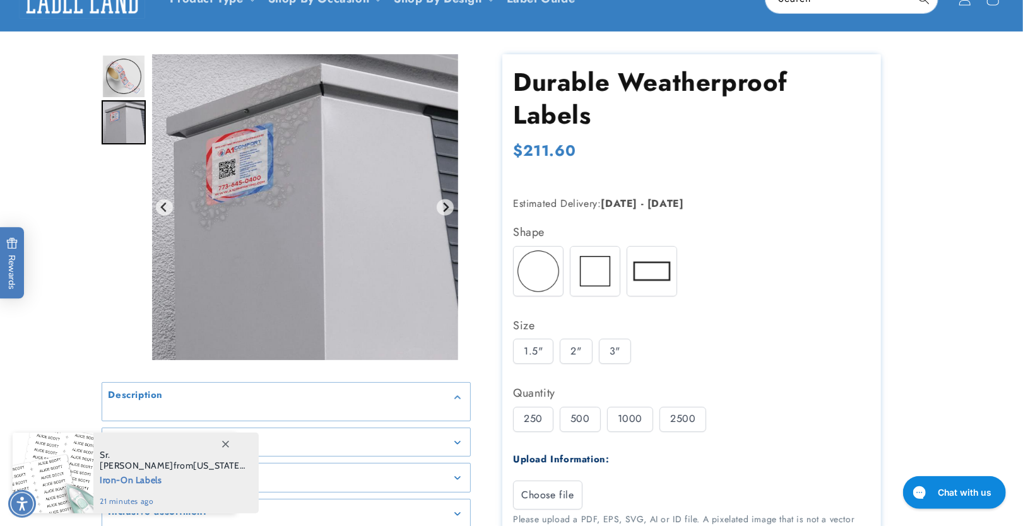
scroll to position [134, 0]
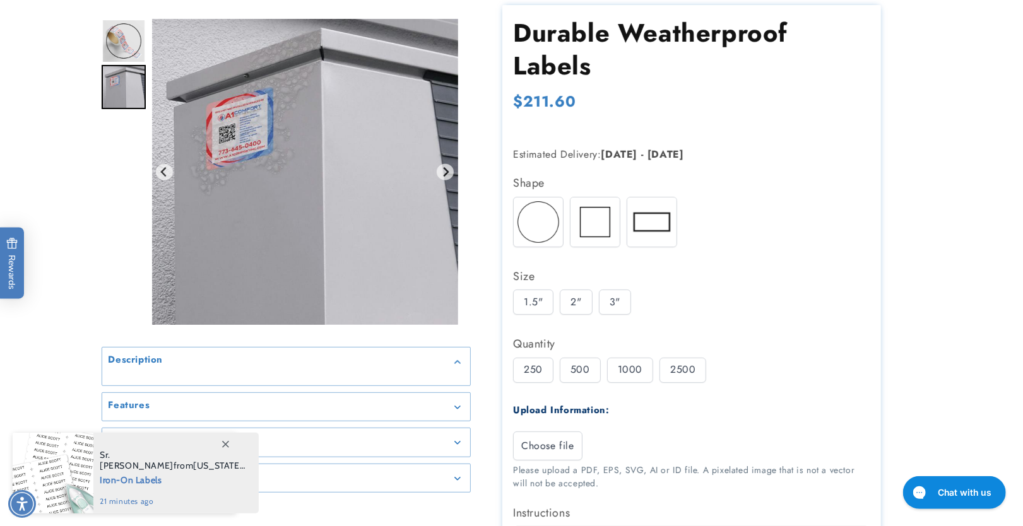
click at [127, 90] on img "Go to slide 2" at bounding box center [124, 87] width 44 height 44
click at [548, 215] on img at bounding box center [538, 222] width 49 height 49
click at [582, 215] on img at bounding box center [594, 222] width 49 height 49
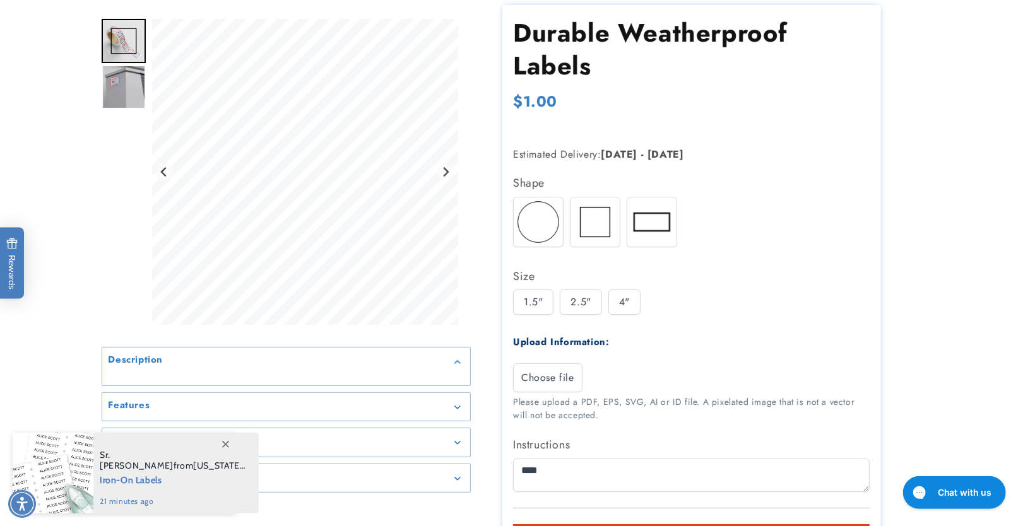
click at [653, 222] on img at bounding box center [651, 222] width 49 height 49
click at [601, 225] on img at bounding box center [594, 222] width 49 height 49
click at [533, 222] on img at bounding box center [538, 222] width 49 height 49
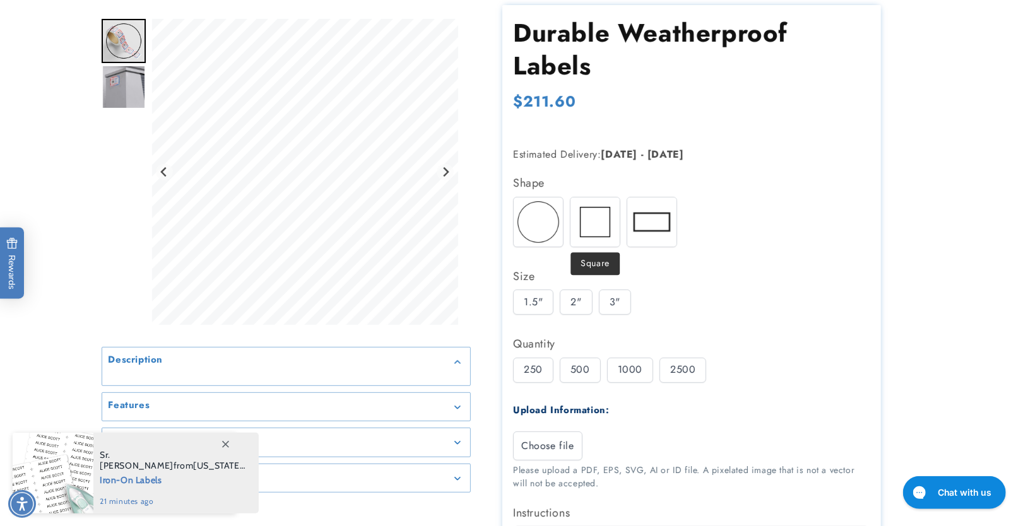
click at [599, 222] on img at bounding box center [594, 222] width 49 height 49
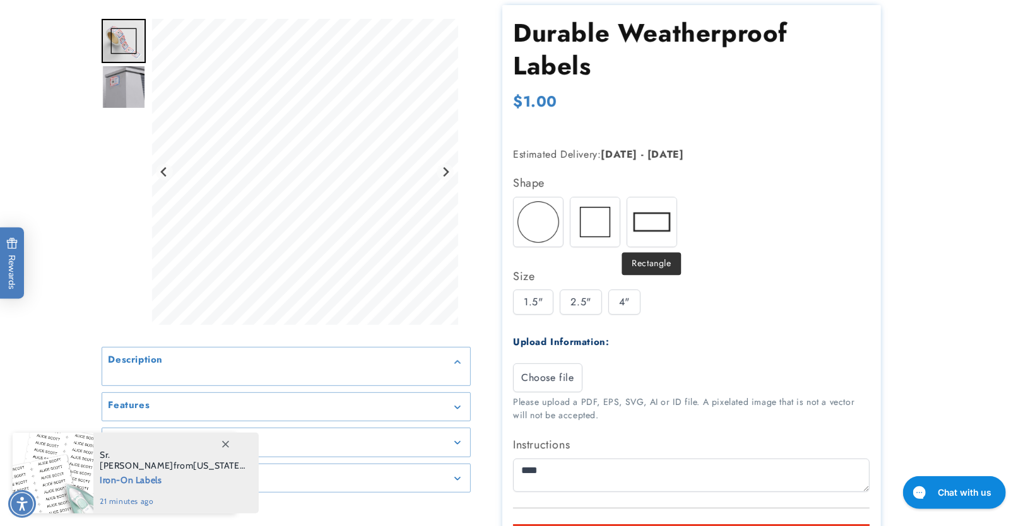
click at [647, 221] on img at bounding box center [651, 222] width 49 height 49
click at [590, 227] on img at bounding box center [594, 222] width 49 height 49
click at [540, 226] on img at bounding box center [538, 222] width 49 height 49
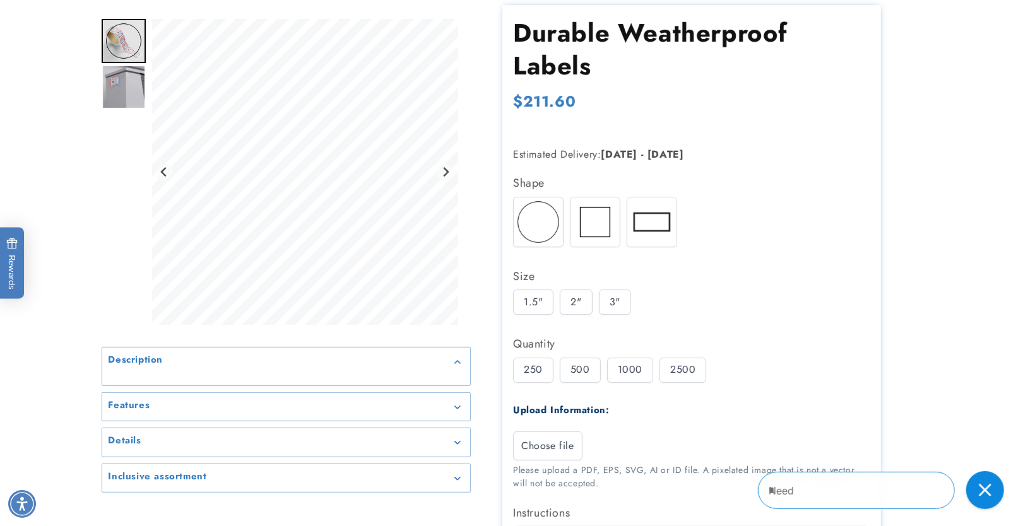
click at [585, 222] on img at bounding box center [594, 222] width 49 height 49
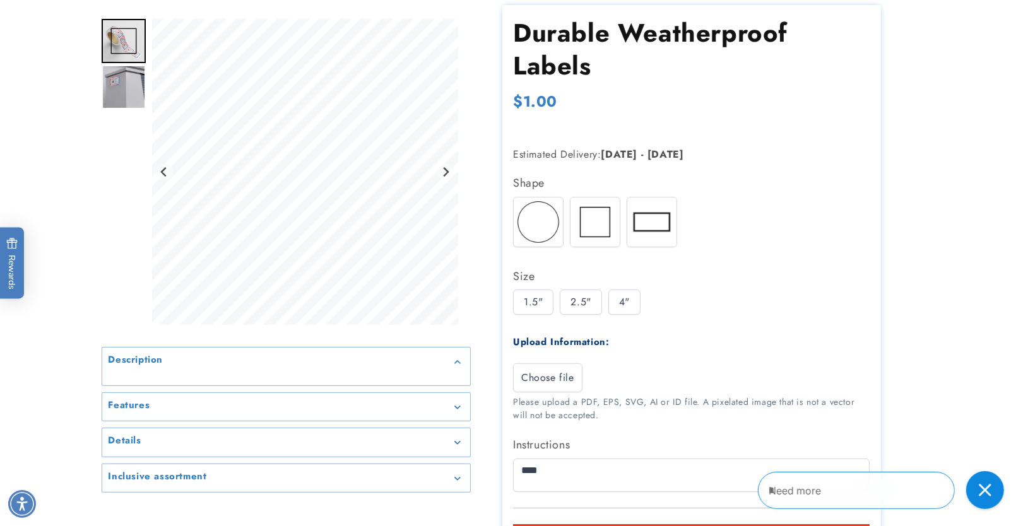
click at [620, 221] on div "Round Square Rectangle" at bounding box center [694, 225] width 363 height 57
click at [662, 227] on img at bounding box center [651, 222] width 49 height 49
click at [604, 227] on img at bounding box center [594, 222] width 49 height 49
click at [551, 224] on img at bounding box center [538, 222] width 49 height 49
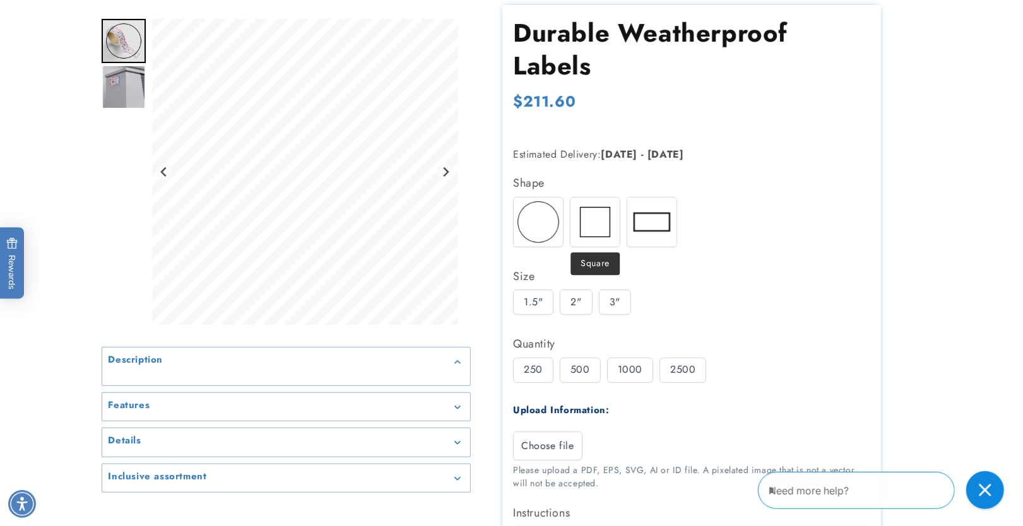
click at [625, 227] on div "Round Square Rectangle" at bounding box center [694, 225] width 363 height 57
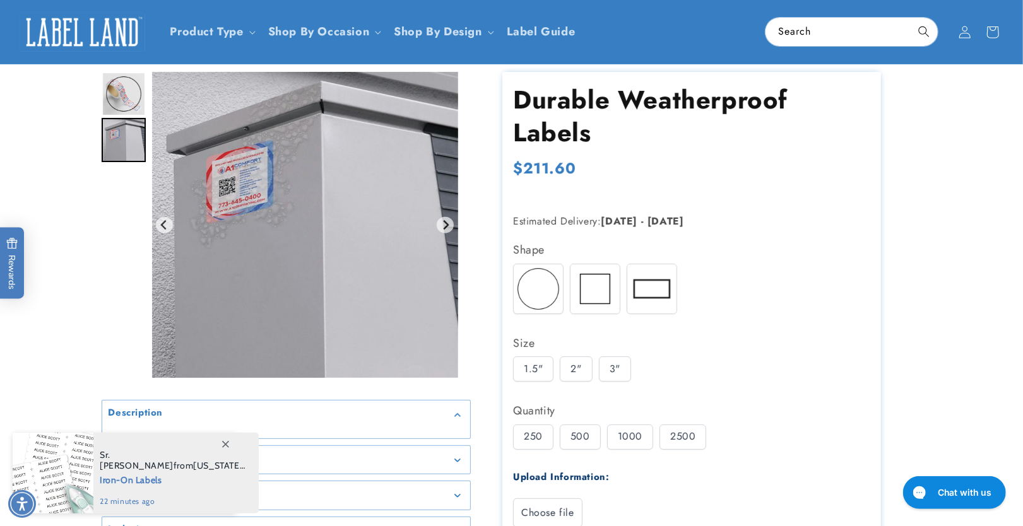
click at [600, 295] on img at bounding box center [594, 288] width 49 height 49
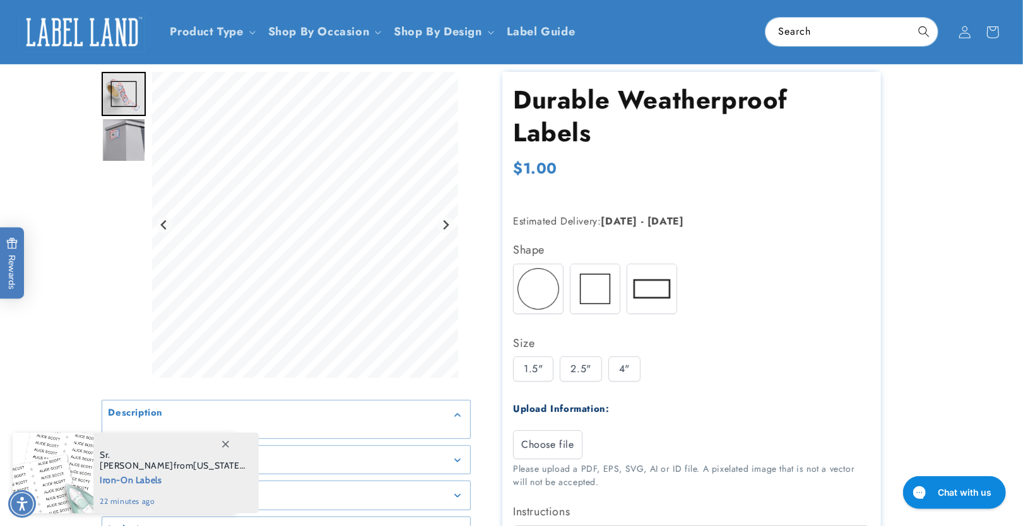
click at [652, 296] on img at bounding box center [651, 288] width 49 height 49
click at [573, 298] on img at bounding box center [594, 288] width 49 height 49
click at [531, 289] on img at bounding box center [538, 288] width 49 height 49
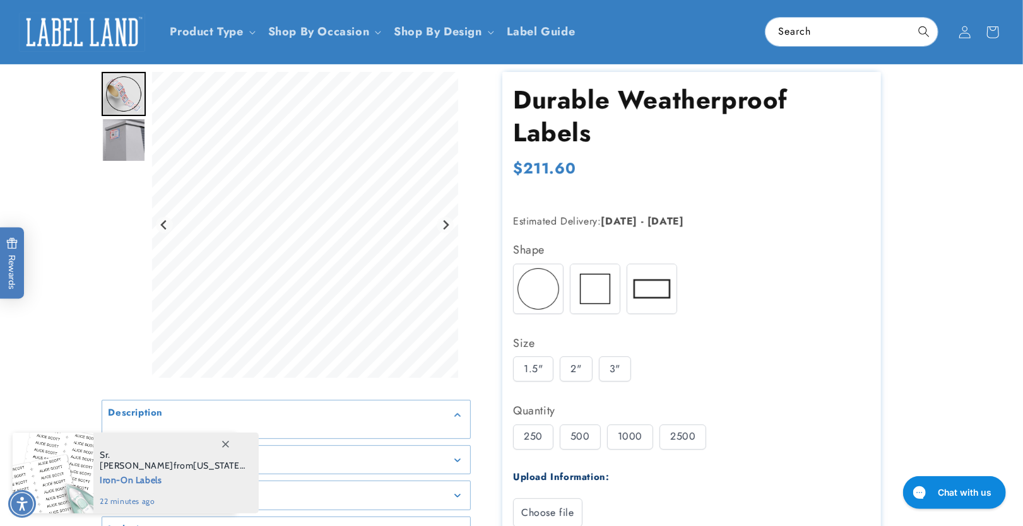
click at [591, 363] on div "1.5" 2" 3"" at bounding box center [694, 373] width 363 height 32
click at [586, 370] on div "2"" at bounding box center [576, 369] width 32 height 25
click at [605, 370] on div "3"" at bounding box center [615, 369] width 32 height 25
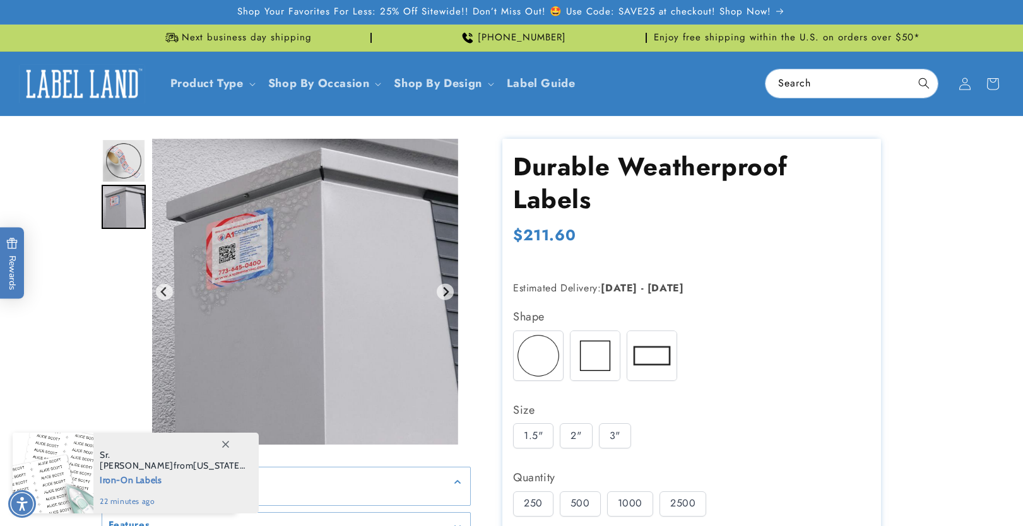
scroll to position [134, 0]
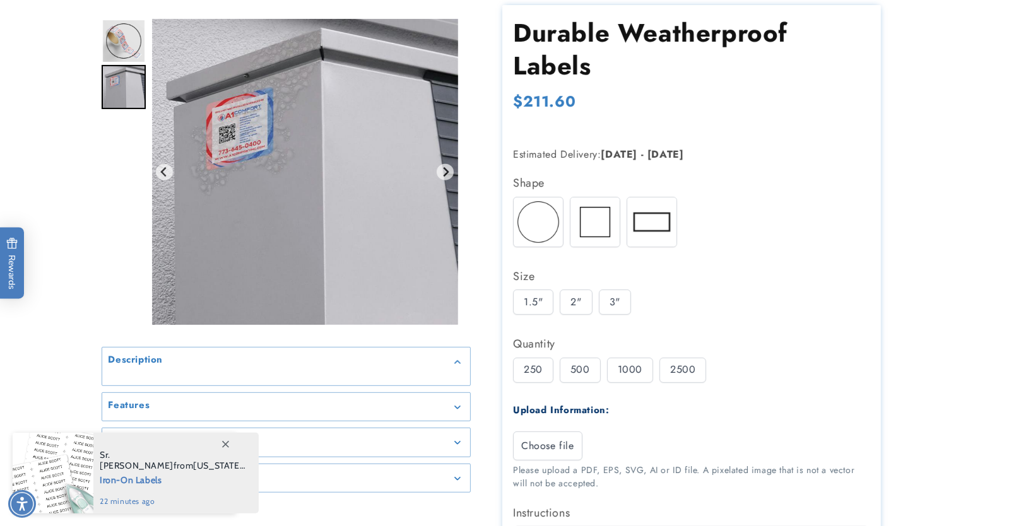
click at [605, 223] on img at bounding box center [594, 222] width 49 height 49
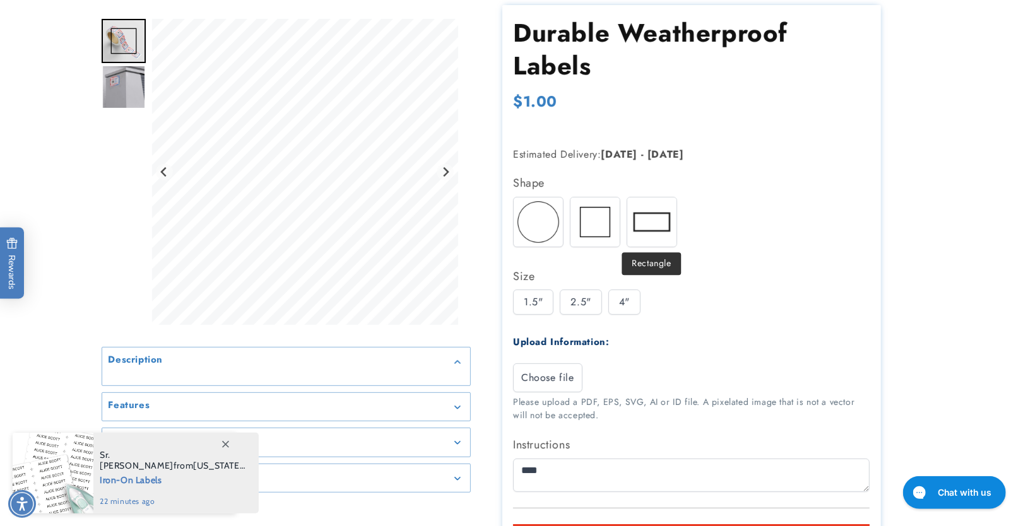
click at [664, 222] on img at bounding box center [651, 222] width 49 height 49
click at [597, 227] on img at bounding box center [594, 222] width 49 height 49
click at [533, 223] on img at bounding box center [538, 222] width 49 height 49
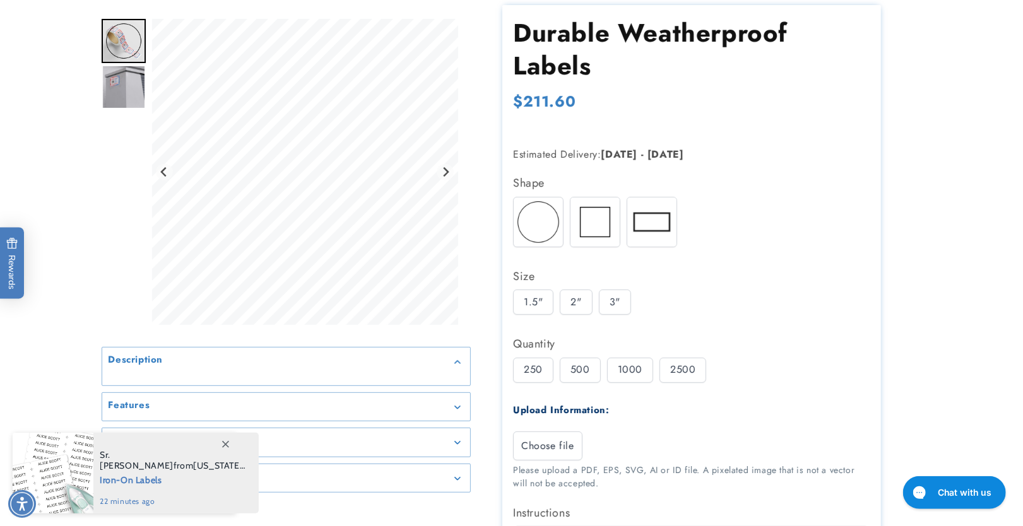
click at [573, 223] on img at bounding box center [594, 222] width 49 height 49
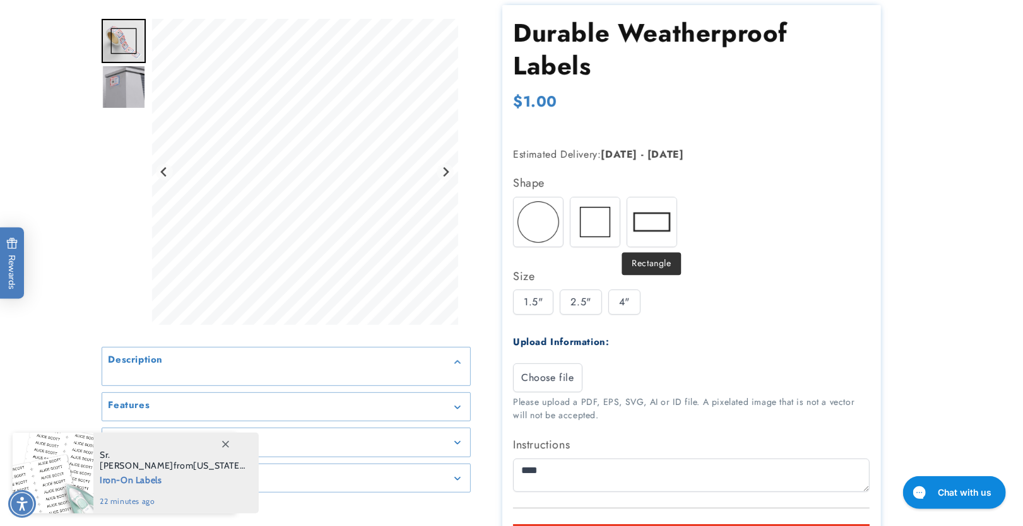
click at [633, 228] on img at bounding box center [651, 222] width 49 height 49
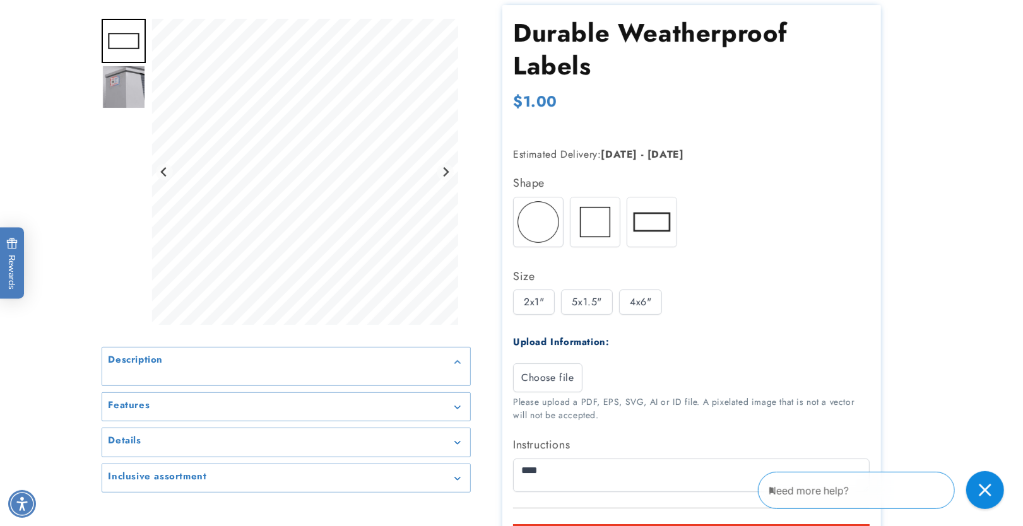
click at [577, 299] on div "5x1.5"" at bounding box center [587, 302] width 52 height 25
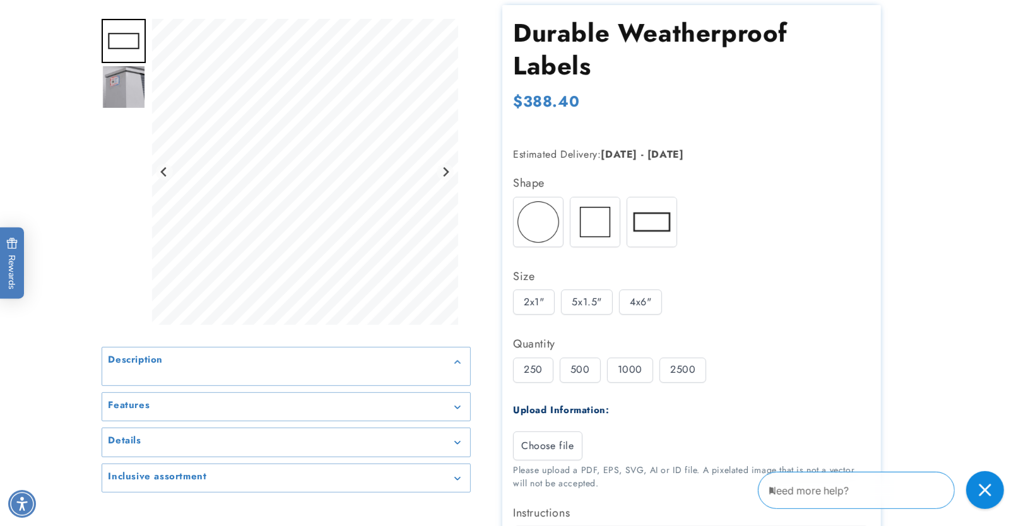
click at [598, 233] on img at bounding box center [594, 222] width 49 height 49
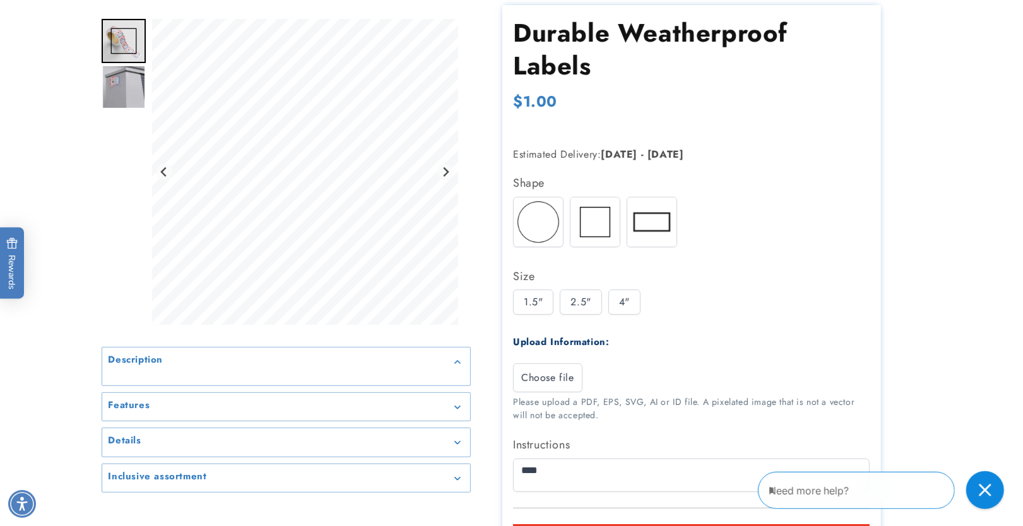
click at [575, 308] on div "2.5"" at bounding box center [581, 302] width 42 height 25
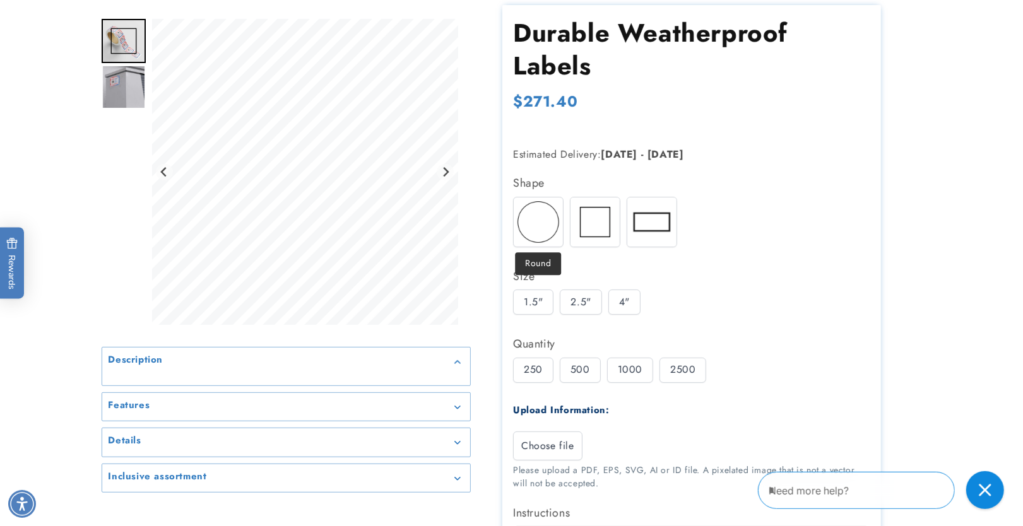
click at [546, 230] on img at bounding box center [538, 222] width 49 height 49
click at [579, 295] on div "2"" at bounding box center [576, 302] width 32 height 25
click at [603, 299] on div "3"" at bounding box center [615, 302] width 32 height 25
click at [624, 220] on div "Round Square Rectangle" at bounding box center [694, 225] width 363 height 57
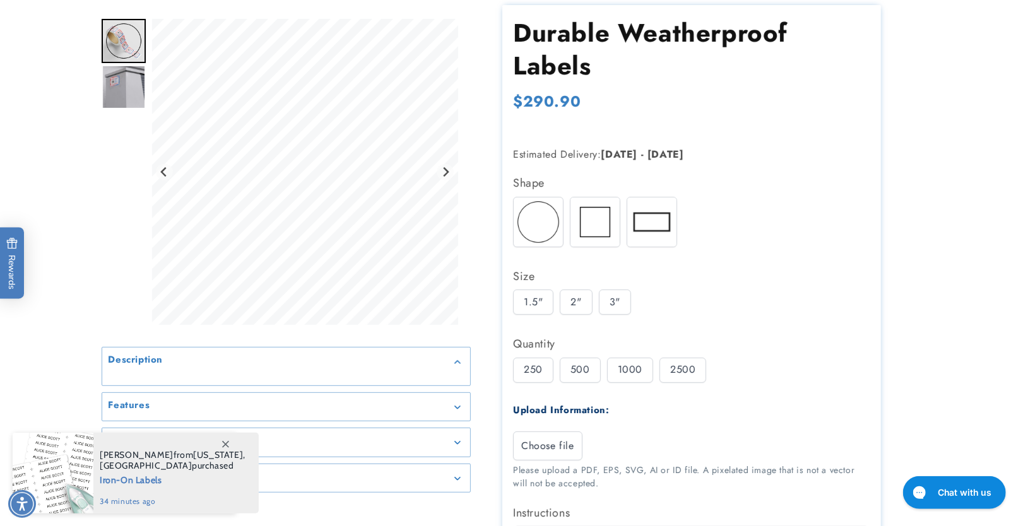
click at [663, 232] on img at bounding box center [651, 222] width 49 height 49
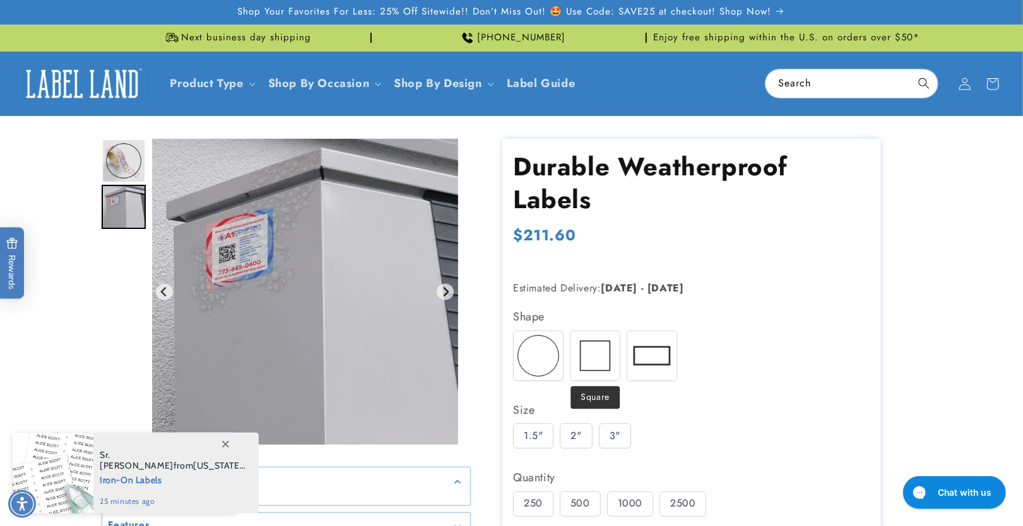
click at [602, 366] on img at bounding box center [594, 355] width 49 height 49
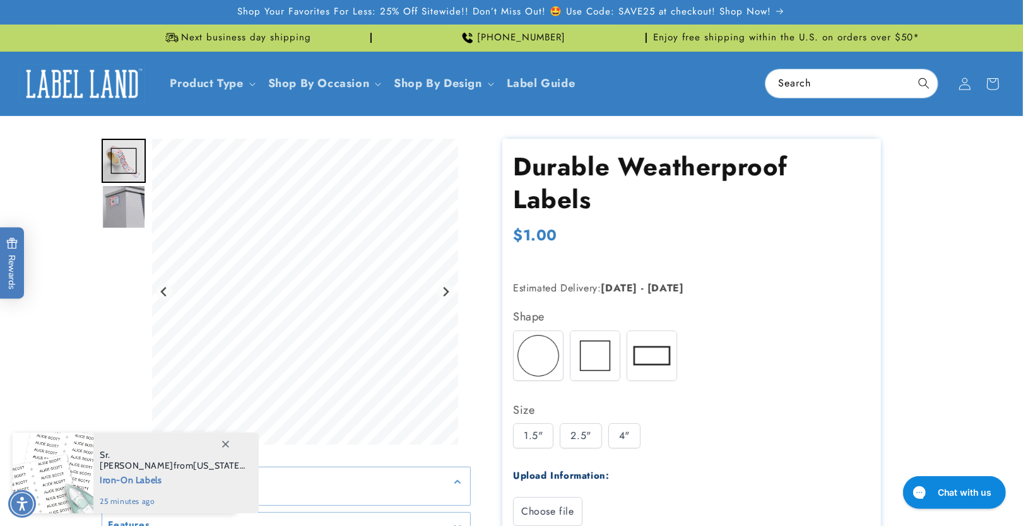
click at [539, 357] on img at bounding box center [538, 355] width 49 height 49
click at [591, 353] on img at bounding box center [594, 355] width 49 height 49
click at [659, 355] on img at bounding box center [651, 355] width 49 height 49
click at [593, 356] on img at bounding box center [594, 355] width 49 height 49
click at [542, 353] on img at bounding box center [538, 355] width 49 height 49
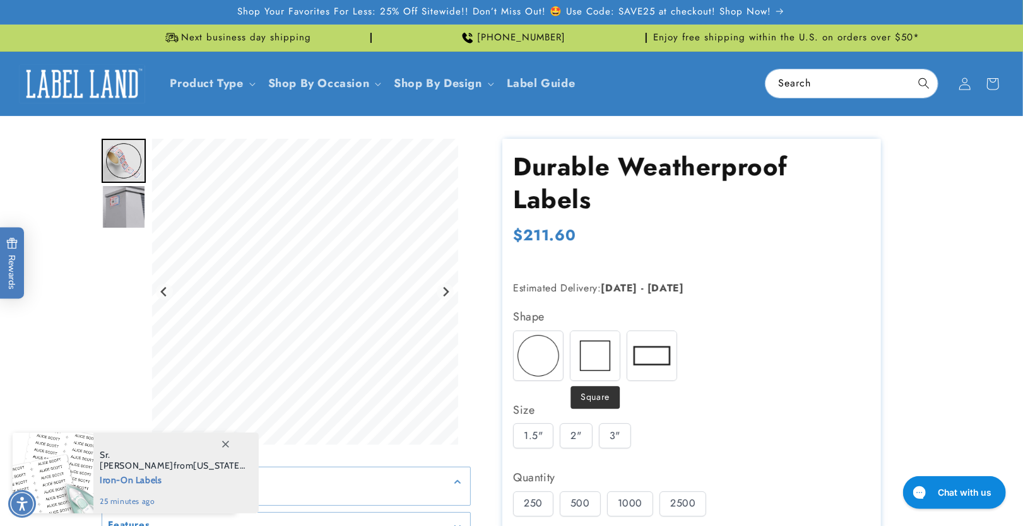
click at [608, 363] on img at bounding box center [594, 355] width 49 height 49
click at [565, 421] on div "Size 1.5" 2" 3"" at bounding box center [691, 427] width 357 height 55
click at [568, 423] on div "2"" at bounding box center [576, 435] width 32 height 25
click at [615, 434] on div "3"" at bounding box center [615, 435] width 32 height 25
click at [637, 357] on img at bounding box center [651, 355] width 49 height 49
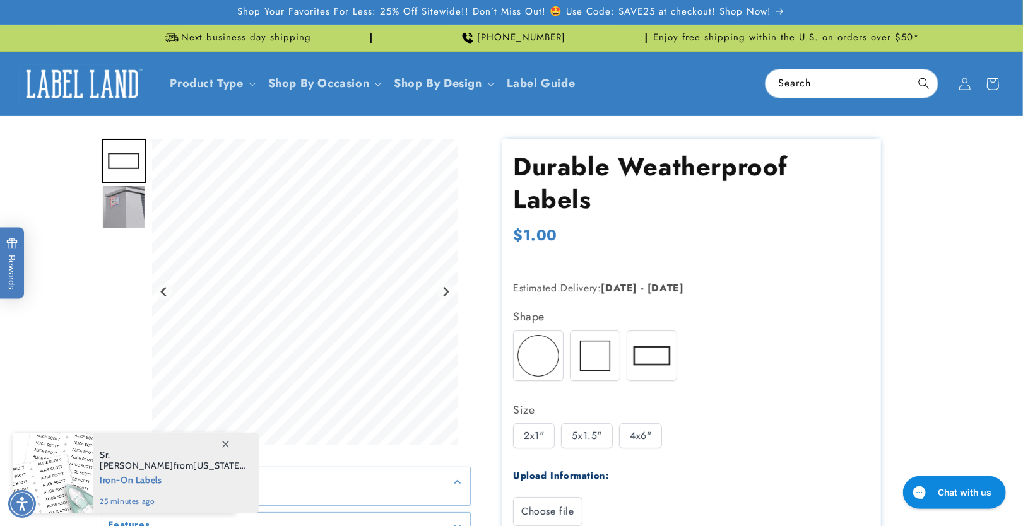
click at [605, 350] on img at bounding box center [594, 355] width 49 height 49
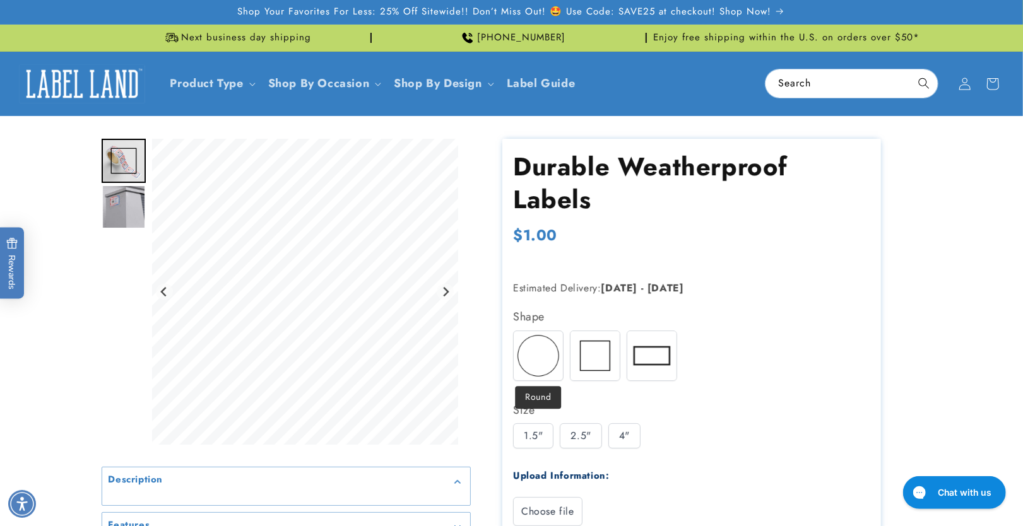
click at [559, 352] on img at bounding box center [538, 355] width 49 height 49
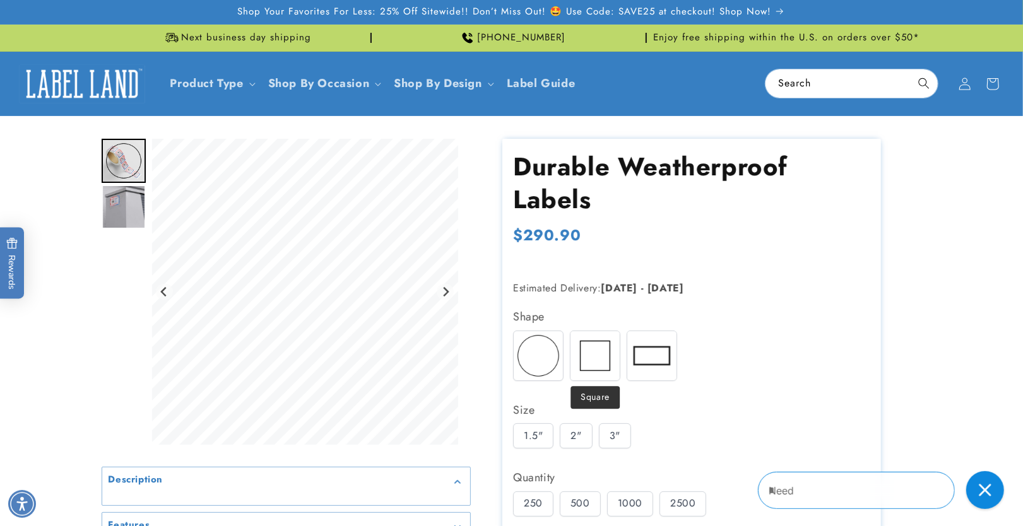
drag, startPoint x: 617, startPoint y: 354, endPoint x: 626, endPoint y: 351, distance: 9.8
click at [615, 355] on img at bounding box center [594, 355] width 49 height 49
click at [646, 350] on img at bounding box center [651, 355] width 49 height 49
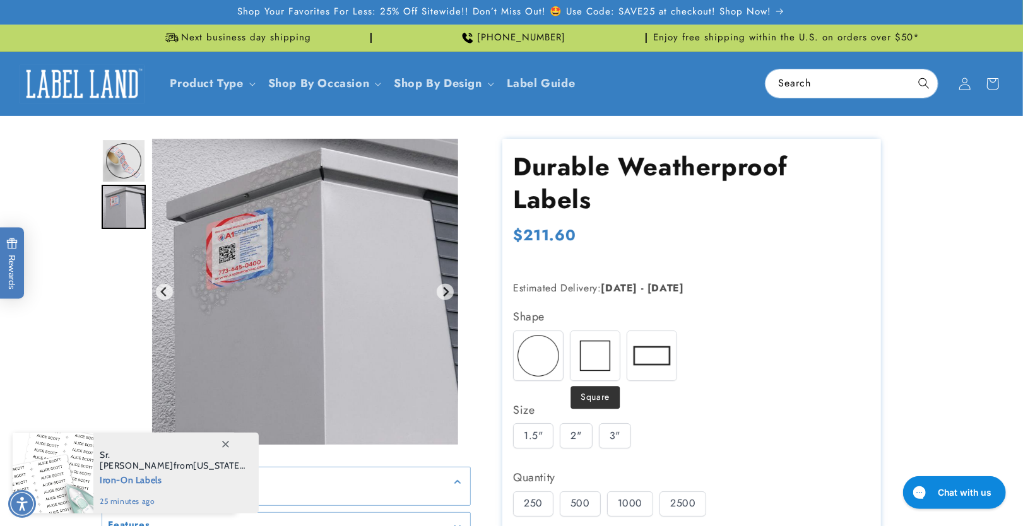
click at [598, 372] on img at bounding box center [594, 355] width 49 height 49
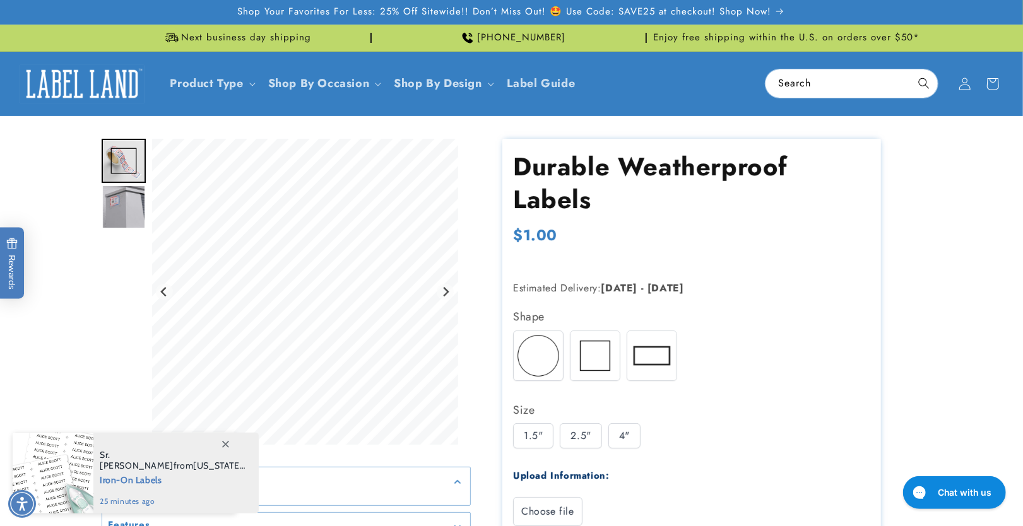
click at [649, 355] on img at bounding box center [651, 355] width 49 height 49
click at [600, 357] on img at bounding box center [594, 355] width 49 height 49
click at [542, 356] on img at bounding box center [538, 355] width 49 height 49
click at [598, 350] on img at bounding box center [594, 355] width 49 height 49
click at [637, 358] on img at bounding box center [651, 355] width 49 height 49
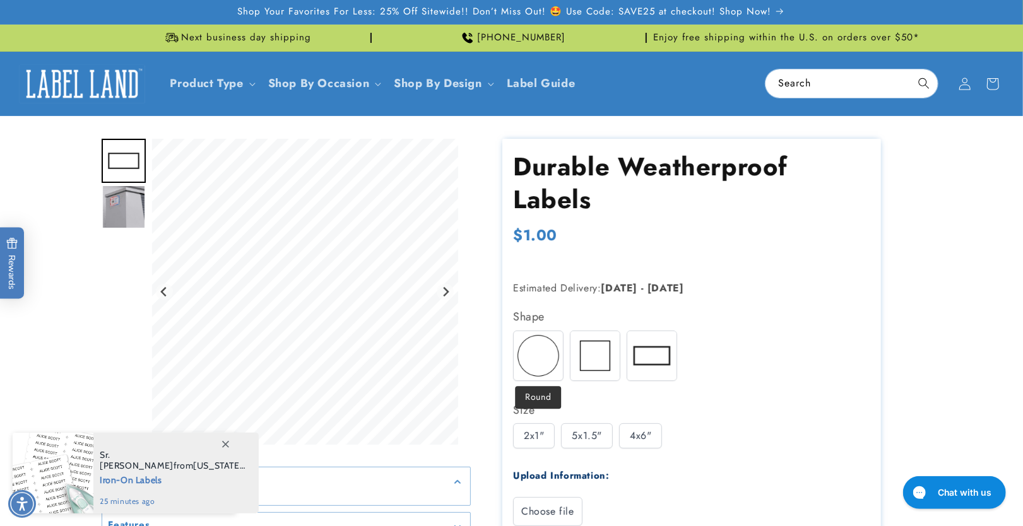
click at [550, 358] on img at bounding box center [538, 355] width 49 height 49
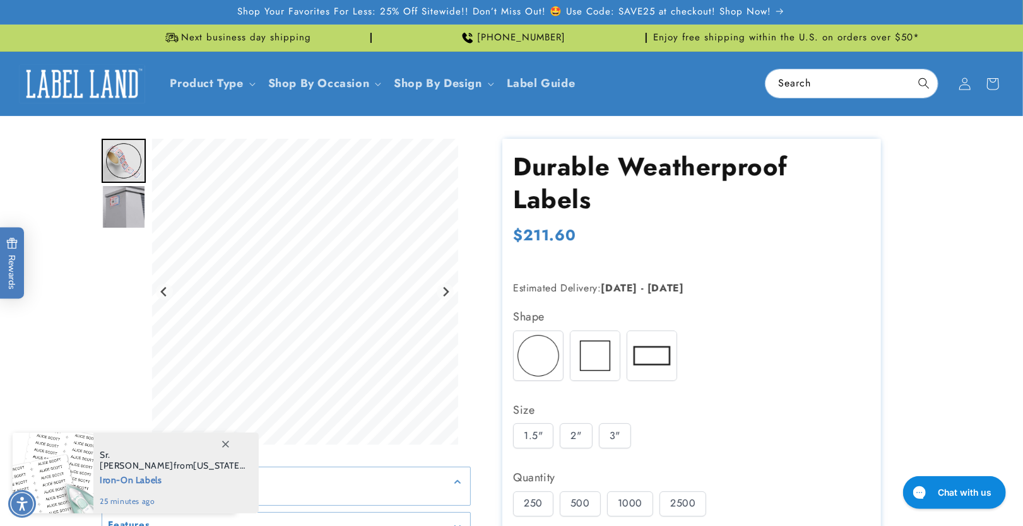
click at [593, 360] on img at bounding box center [594, 355] width 49 height 49
click at [587, 434] on div "2.5"" at bounding box center [581, 435] width 42 height 25
click at [650, 367] on img at bounding box center [651, 355] width 49 height 49
click at [647, 428] on div "4x6"" at bounding box center [640, 435] width 43 height 25
click at [552, 360] on img at bounding box center [538, 355] width 49 height 49
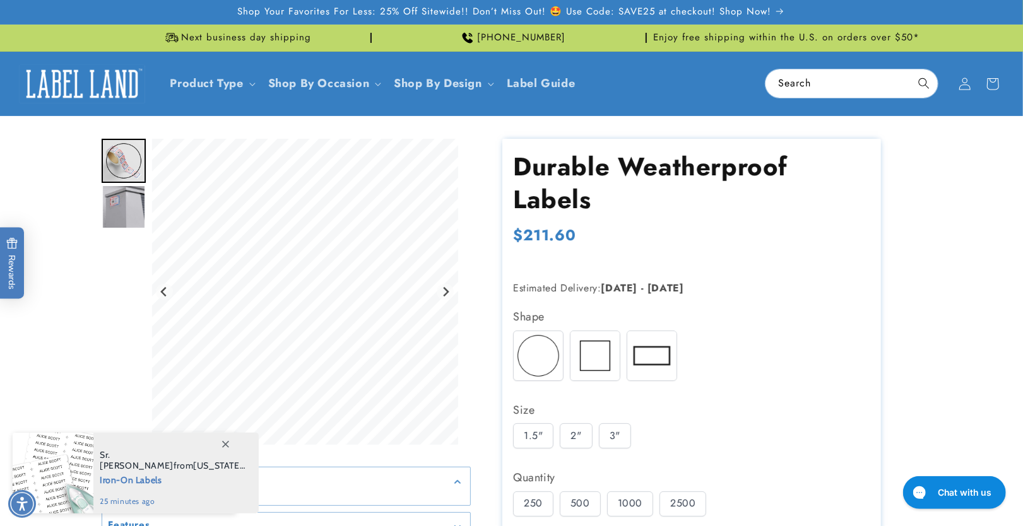
click at [581, 441] on div "2"" at bounding box center [576, 435] width 32 height 25
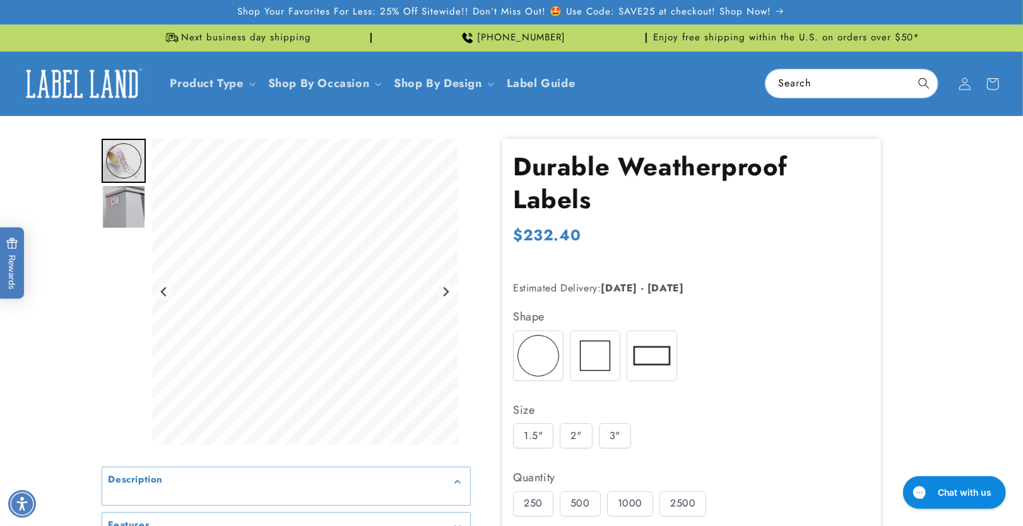
click at [606, 437] on div "3"" at bounding box center [615, 435] width 32 height 25
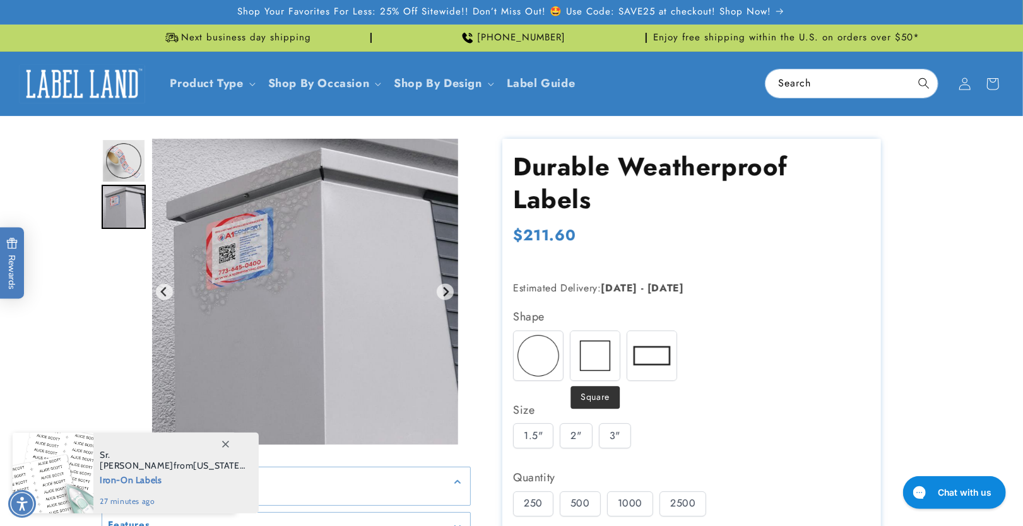
click at [594, 351] on img at bounding box center [594, 355] width 49 height 49
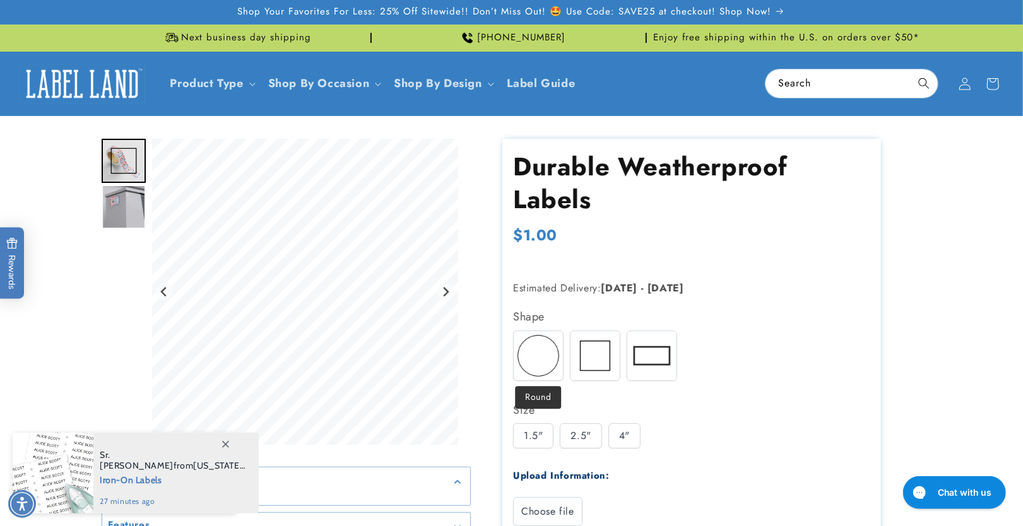
click at [522, 356] on img at bounding box center [538, 355] width 49 height 49
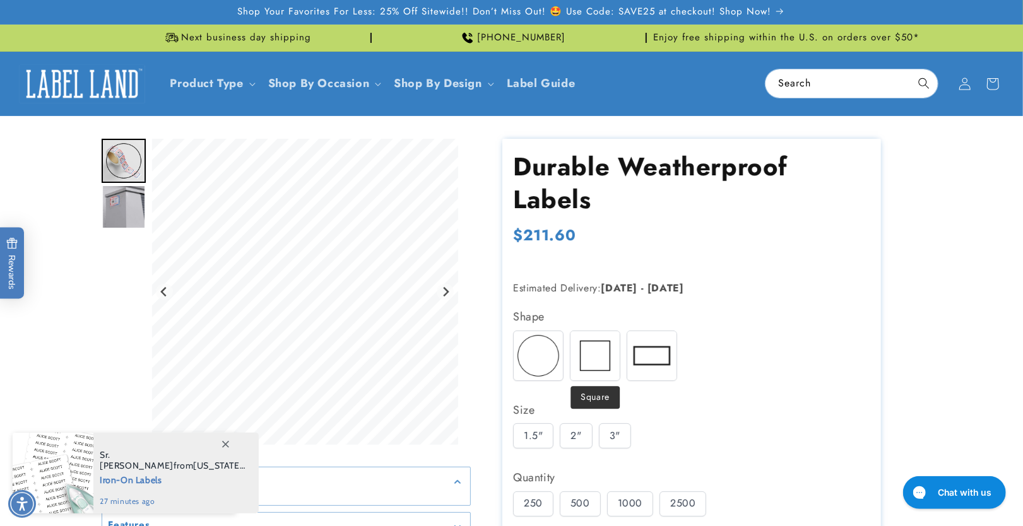
drag, startPoint x: 604, startPoint y: 358, endPoint x: 611, endPoint y: 358, distance: 6.9
click at [603, 358] on img at bounding box center [594, 355] width 49 height 49
click at [646, 356] on img at bounding box center [651, 355] width 49 height 49
click at [592, 354] on img at bounding box center [594, 355] width 49 height 49
click at [529, 354] on img at bounding box center [538, 355] width 49 height 49
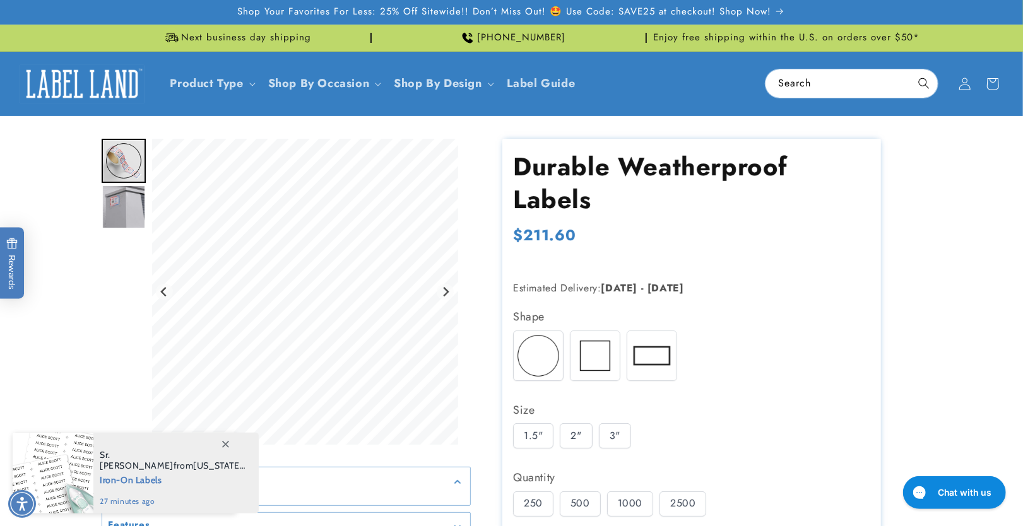
click at [585, 356] on img at bounding box center [594, 355] width 49 height 49
click at [623, 356] on div "Round Square Rectangle" at bounding box center [694, 359] width 363 height 57
click at [591, 412] on div "Size" at bounding box center [691, 410] width 357 height 20
click at [574, 460] on div "Shape Round Square" at bounding box center [691, 472] width 357 height 331
click at [575, 456] on div "Shape Round Square" at bounding box center [691, 472] width 357 height 331
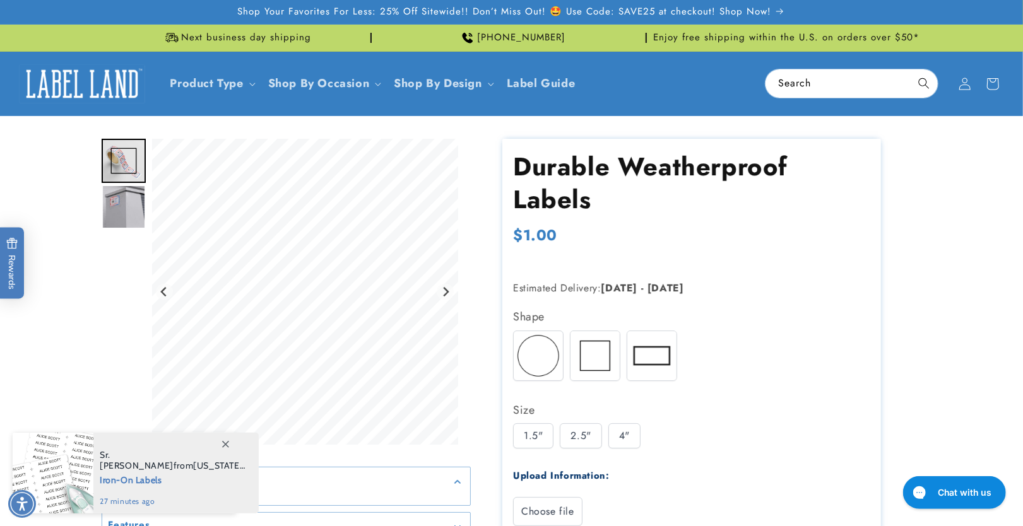
click at [589, 444] on div "2.5"" at bounding box center [581, 435] width 42 height 25
click at [504, 331] on section "Durable Weatherproof Labels Durable Weatherproof Labels Regular price $271.40 R…" at bounding box center [691, 498] width 379 height 719
click at [524, 343] on img at bounding box center [538, 355] width 49 height 49
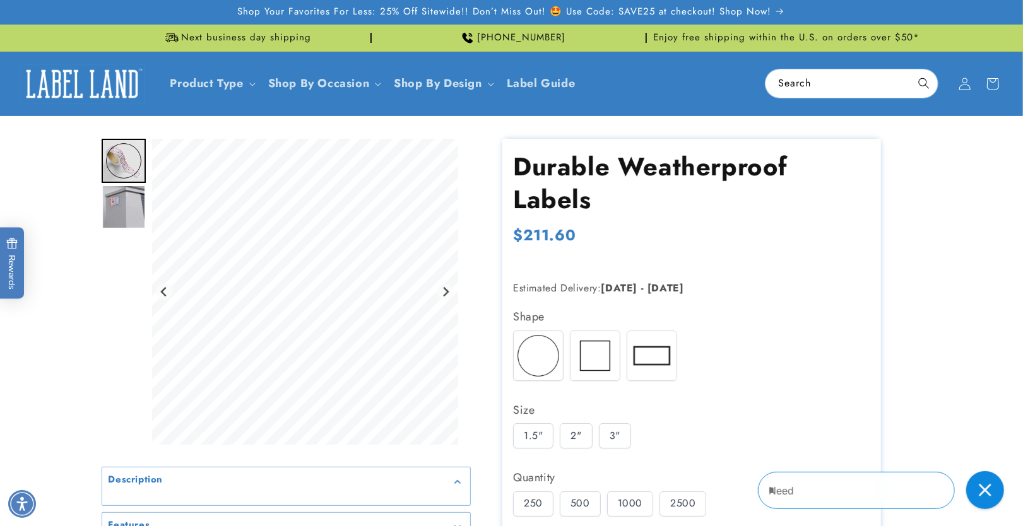
click at [610, 434] on div "3"" at bounding box center [615, 435] width 32 height 25
click at [652, 360] on img at bounding box center [651, 355] width 49 height 49
click at [595, 439] on div "5x1.5"" at bounding box center [587, 435] width 52 height 25
click at [635, 435] on div "4x6"" at bounding box center [640, 435] width 43 height 25
click at [540, 343] on img at bounding box center [538, 355] width 49 height 49
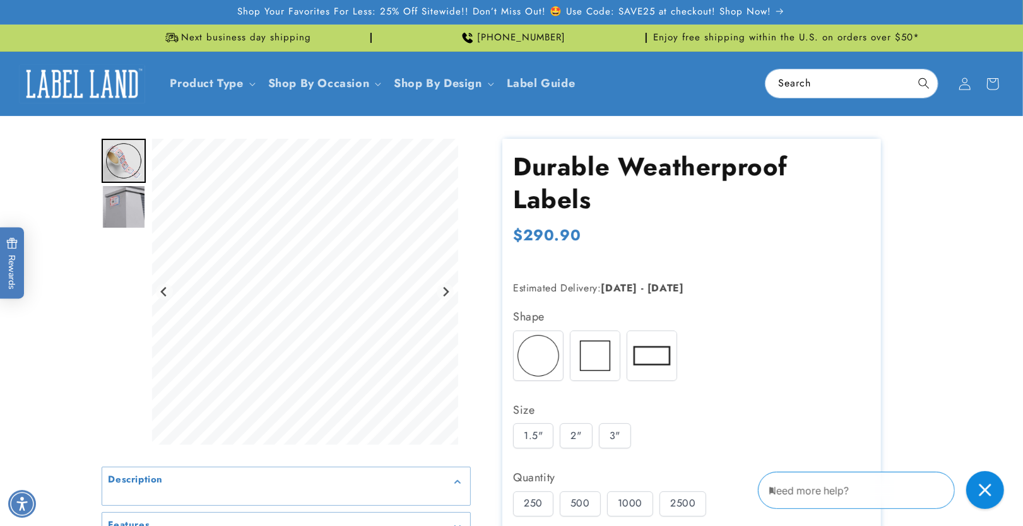
click at [599, 357] on img at bounding box center [594, 355] width 49 height 49
click at [644, 358] on img at bounding box center [651, 355] width 49 height 49
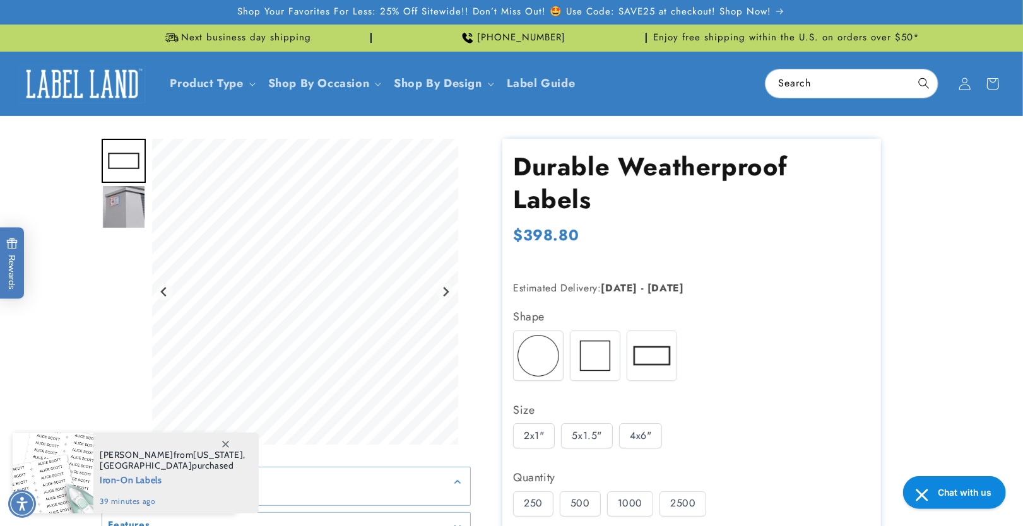
click at [563, 351] on div at bounding box center [538, 356] width 50 height 50
click at [605, 356] on img at bounding box center [594, 355] width 49 height 49
click at [647, 358] on img at bounding box center [651, 355] width 49 height 49
click at [565, 362] on div "Round Square Rectangle" at bounding box center [694, 359] width 363 height 57
click at [552, 362] on img at bounding box center [538, 355] width 49 height 49
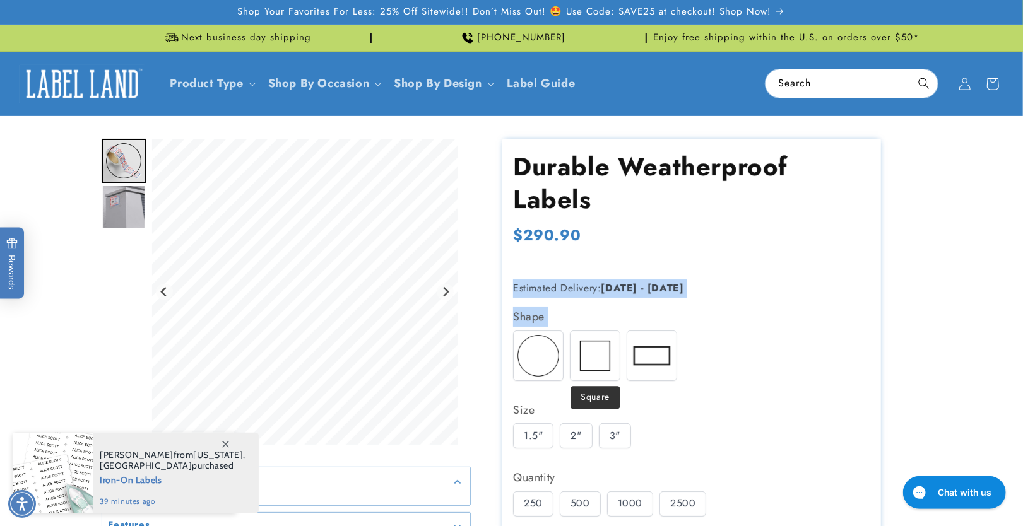
drag, startPoint x: 595, startPoint y: 354, endPoint x: 465, endPoint y: 348, distance: 130.1
click at [495, 350] on div "Durable Weatherproof Labels Durable Weatherproof Labels Regular price $290.90 R…" at bounding box center [696, 498] width 451 height 719
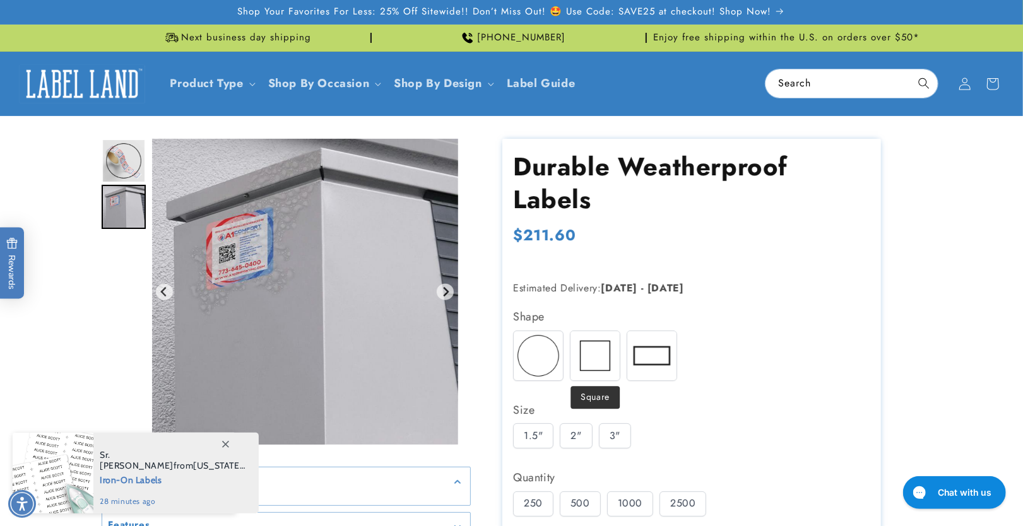
click at [530, 359] on img at bounding box center [538, 355] width 49 height 49
click at [602, 357] on img at bounding box center [594, 355] width 49 height 49
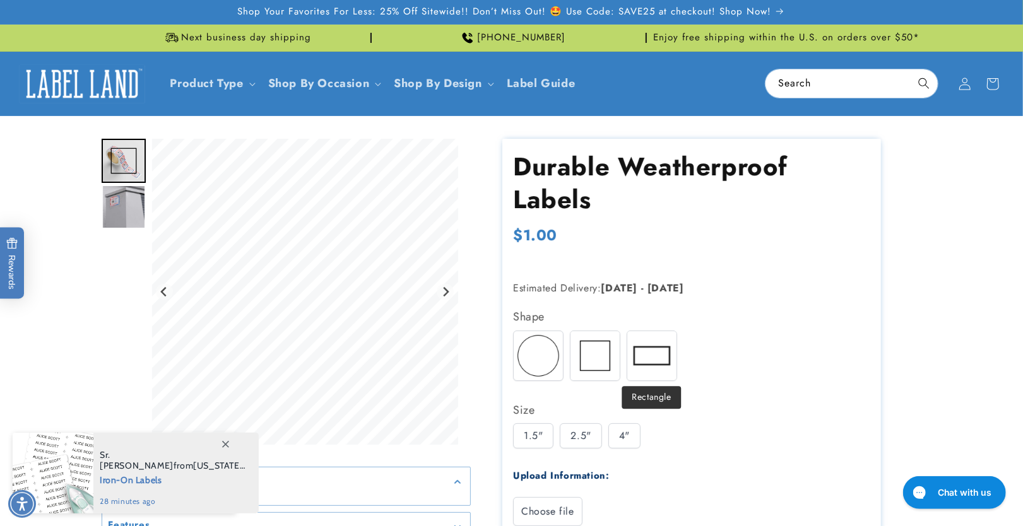
click at [637, 356] on img at bounding box center [651, 355] width 49 height 49
click at [587, 359] on img at bounding box center [594, 355] width 49 height 49
click at [539, 357] on img at bounding box center [538, 355] width 49 height 49
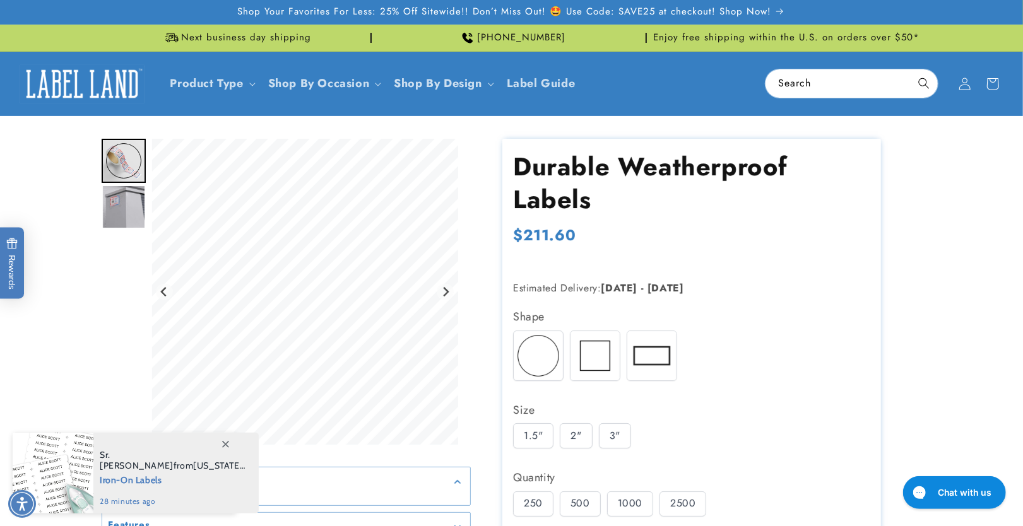
click at [573, 445] on div "2"" at bounding box center [576, 435] width 32 height 25
click at [618, 434] on div "3"" at bounding box center [615, 435] width 32 height 25
click at [579, 434] on div "2"" at bounding box center [576, 435] width 32 height 25
click at [541, 433] on div "1.5"" at bounding box center [533, 435] width 40 height 25
click at [574, 372] on img at bounding box center [594, 355] width 49 height 49
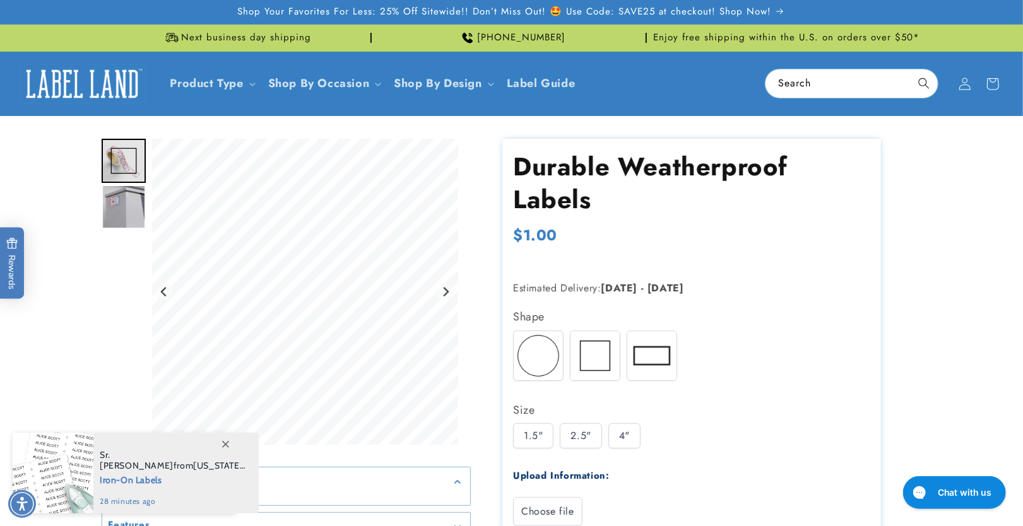
click at [545, 370] on img at bounding box center [538, 355] width 49 height 49
click at [522, 427] on div "1.5"" at bounding box center [533, 435] width 40 height 25
click at [573, 432] on div "2"" at bounding box center [576, 435] width 32 height 25
click at [604, 434] on div "3"" at bounding box center [615, 435] width 32 height 25
click at [613, 367] on img at bounding box center [594, 355] width 49 height 49
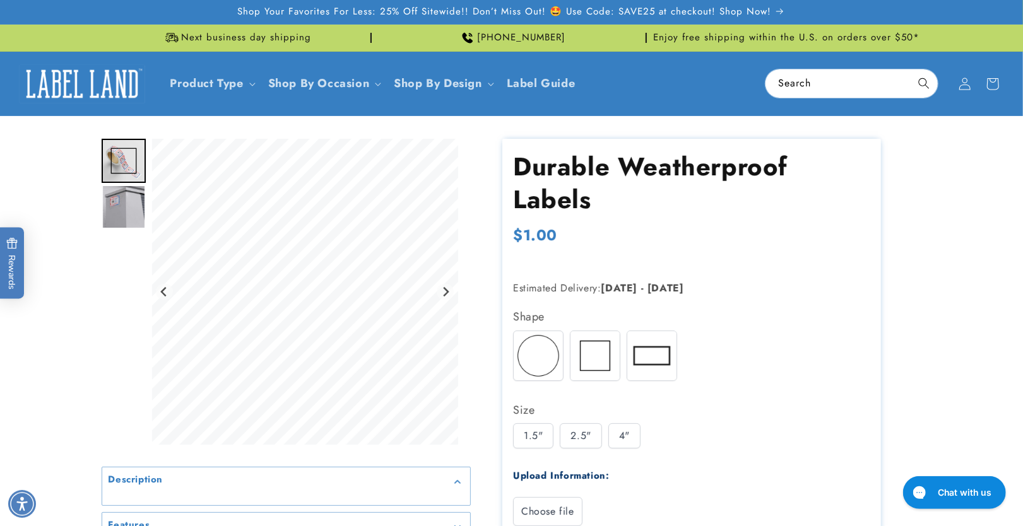
click at [653, 366] on img at bounding box center [651, 355] width 49 height 49
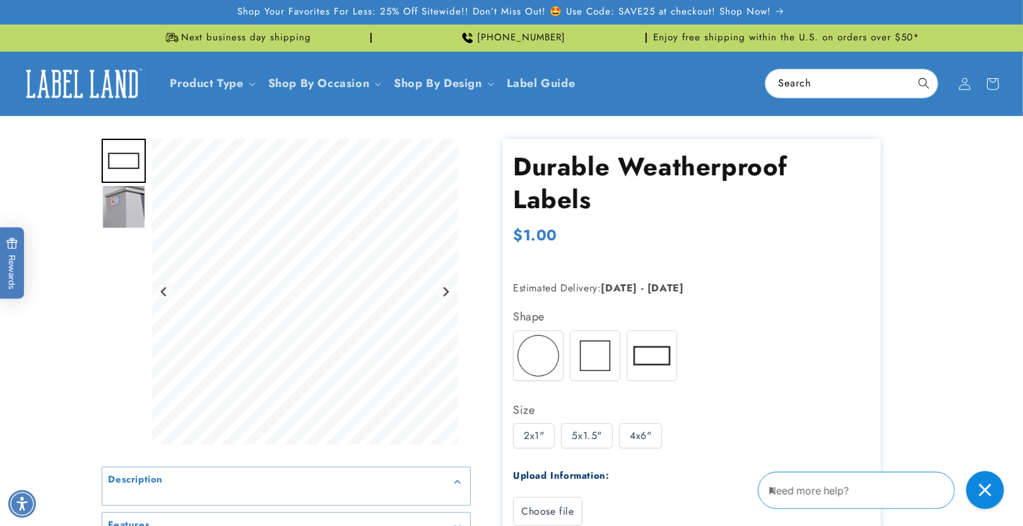
click at [581, 372] on img at bounding box center [594, 355] width 49 height 49
click at [549, 365] on img at bounding box center [538, 355] width 49 height 49
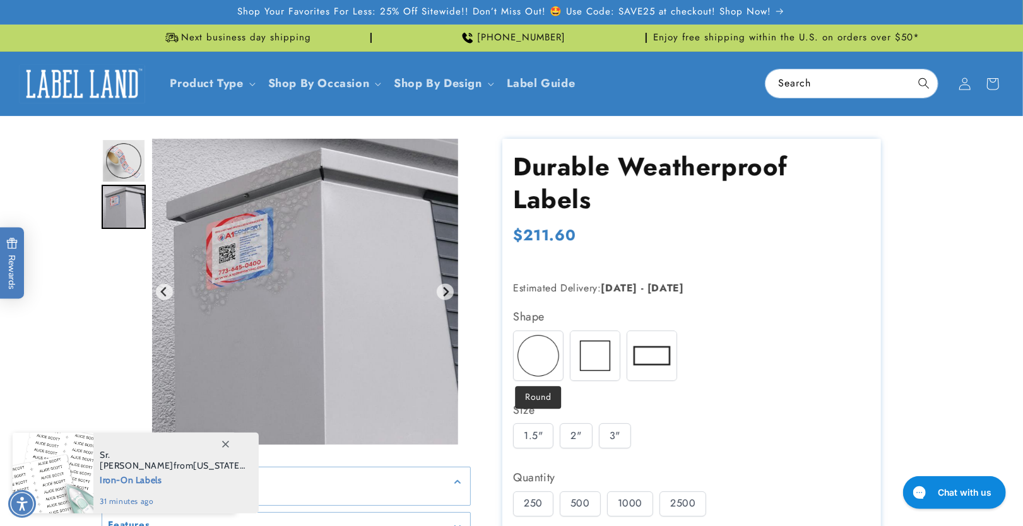
click at [528, 348] on img at bounding box center [538, 355] width 49 height 49
click at [591, 345] on img at bounding box center [594, 355] width 49 height 49
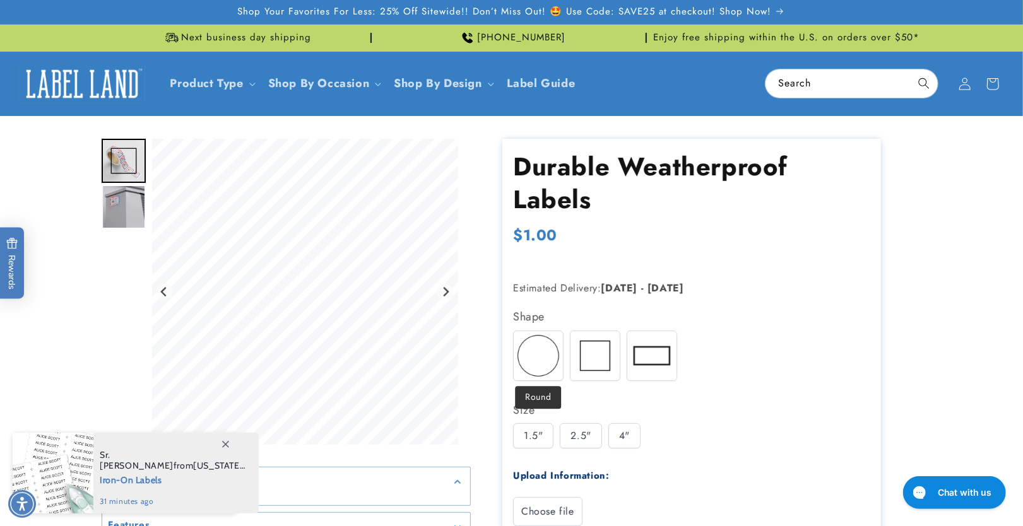
click at [557, 351] on img at bounding box center [538, 355] width 49 height 49
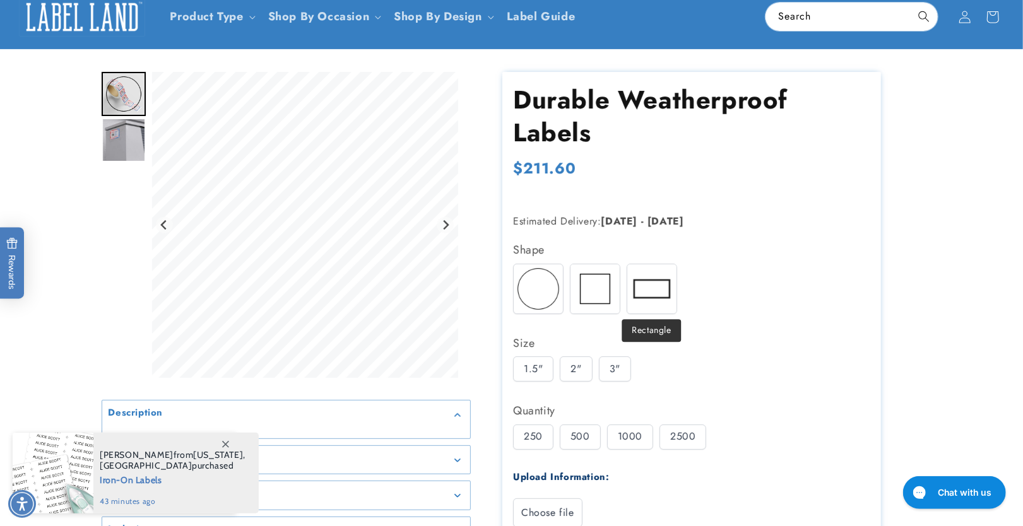
click at [648, 289] on img at bounding box center [651, 288] width 49 height 49
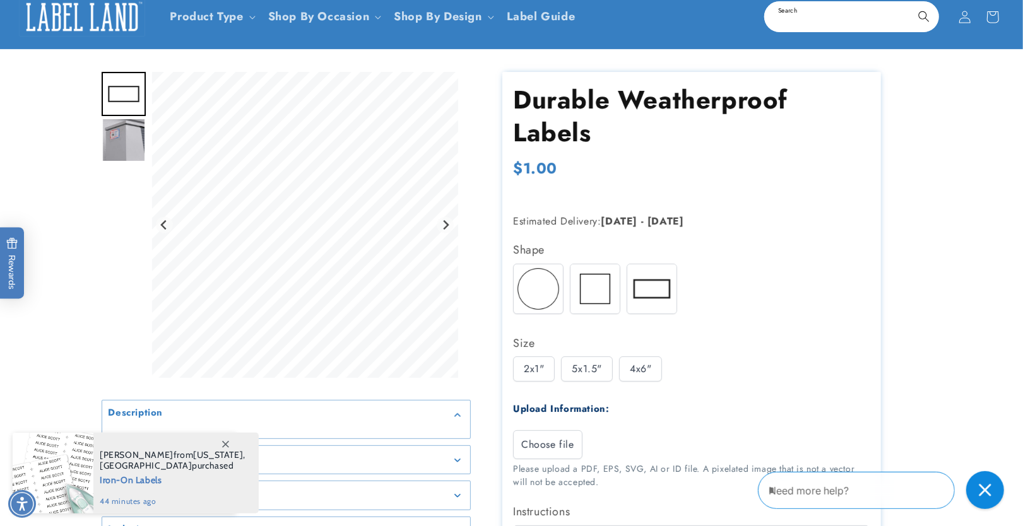
click at [806, 20] on input "Search" at bounding box center [851, 17] width 172 height 28
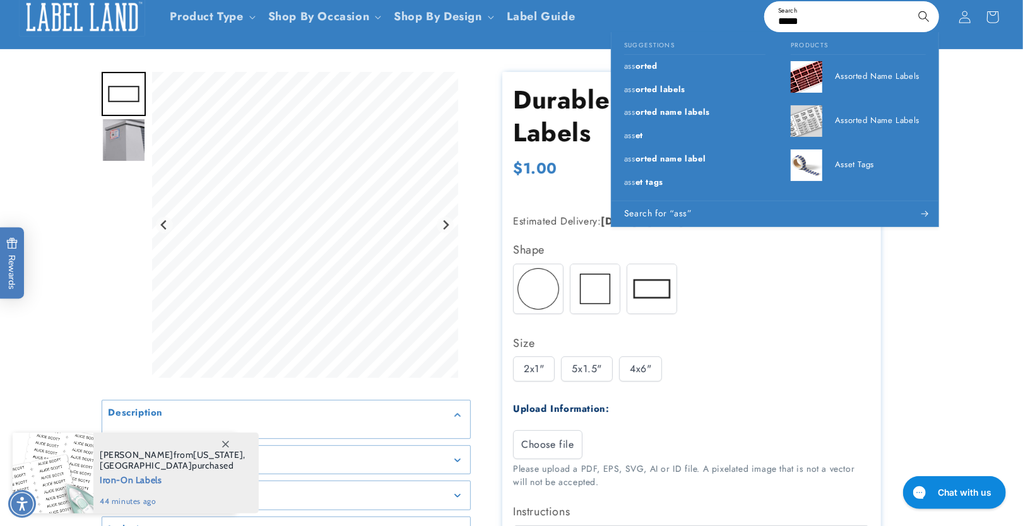
type input "*****"
click at [910, 3] on button "Search" at bounding box center [924, 17] width 28 height 28
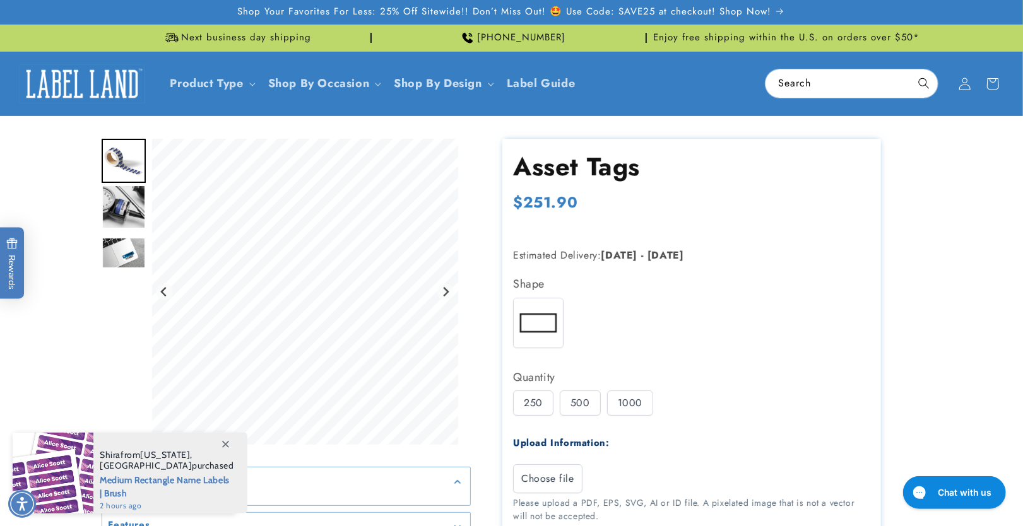
click at [588, 393] on div "500" at bounding box center [580, 403] width 41 height 25
click at [626, 406] on div "1000" at bounding box center [630, 403] width 46 height 25
click at [586, 405] on div "500" at bounding box center [580, 403] width 41 height 25
click at [528, 401] on div "250" at bounding box center [533, 403] width 40 height 25
click at [569, 399] on div "500" at bounding box center [580, 403] width 41 height 25
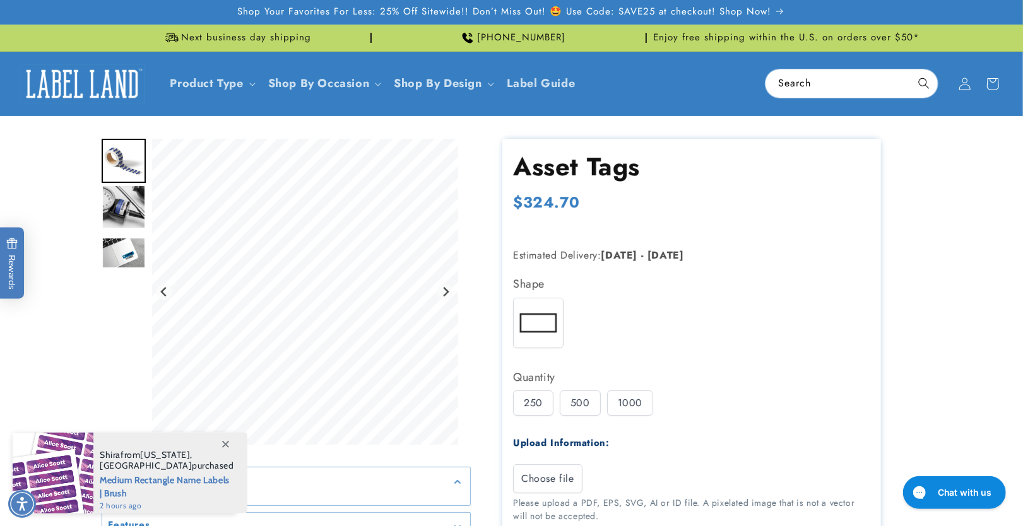
click at [626, 403] on div "1000" at bounding box center [630, 403] width 46 height 25
click at [596, 401] on div "500" at bounding box center [580, 403] width 41 height 25
click at [543, 402] on div "250" at bounding box center [533, 403] width 40 height 25
click at [581, 408] on div "500" at bounding box center [580, 403] width 41 height 25
click at [628, 406] on div "1000" at bounding box center [630, 403] width 46 height 25
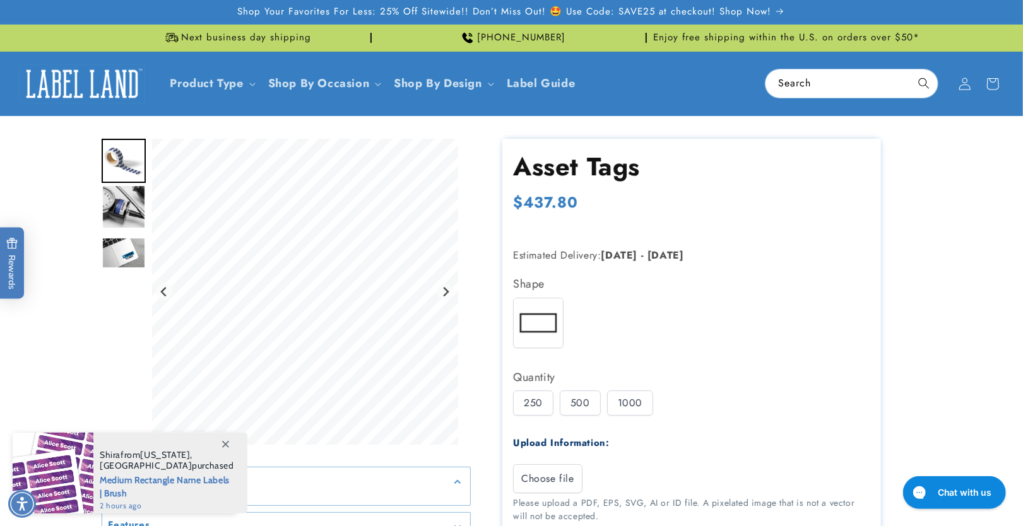
click at [589, 406] on div "500" at bounding box center [580, 403] width 41 height 25
click at [546, 404] on div "250" at bounding box center [533, 403] width 40 height 25
click at [572, 401] on div "500" at bounding box center [580, 403] width 41 height 25
click at [627, 404] on div "1000" at bounding box center [630, 403] width 46 height 25
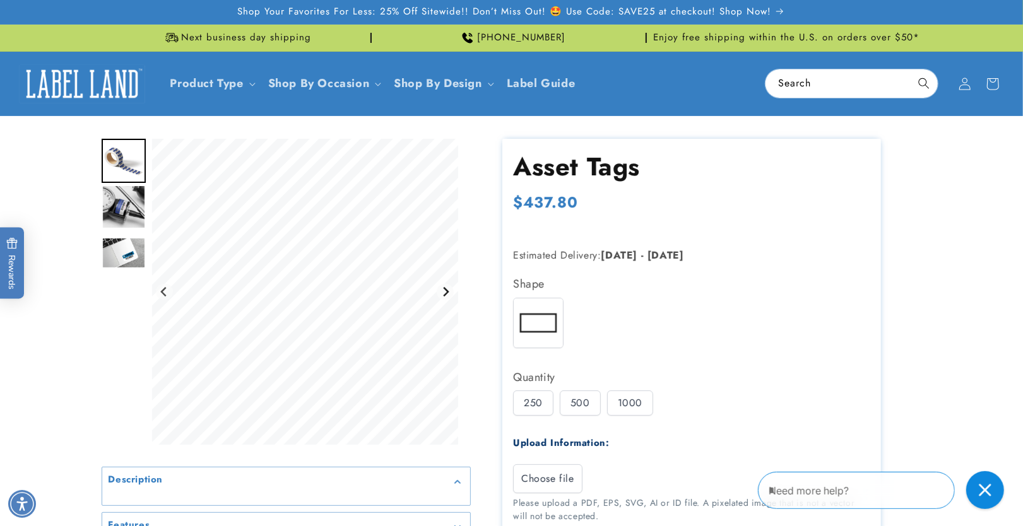
click at [444, 295] on icon "Next slide" at bounding box center [446, 291] width 6 height 9
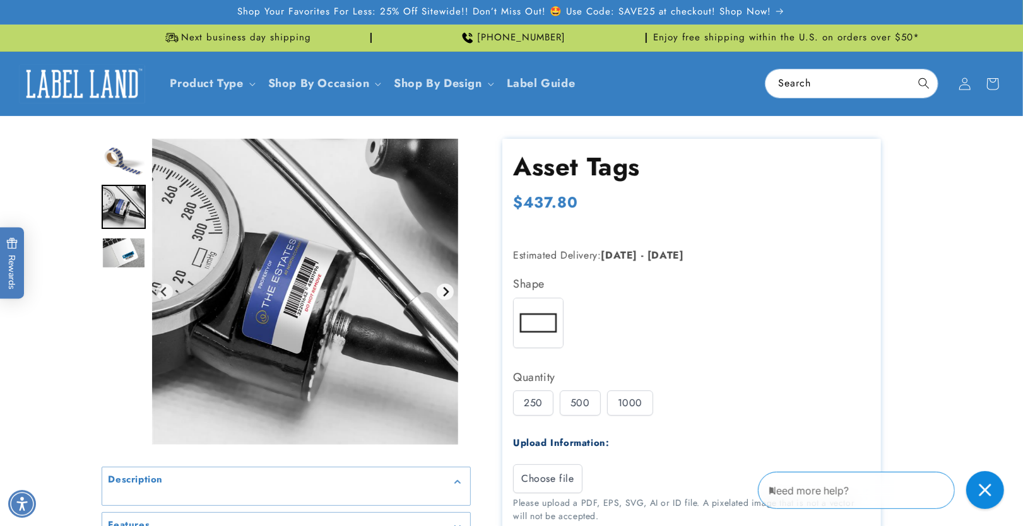
click at [444, 295] on icon "Next slide" at bounding box center [446, 291] width 6 height 9
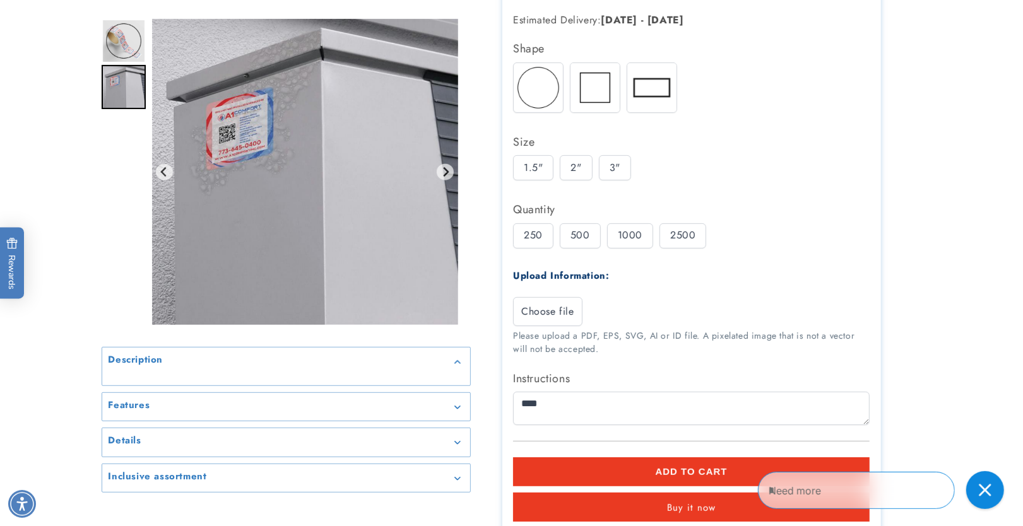
click at [594, 83] on img at bounding box center [594, 87] width 49 height 49
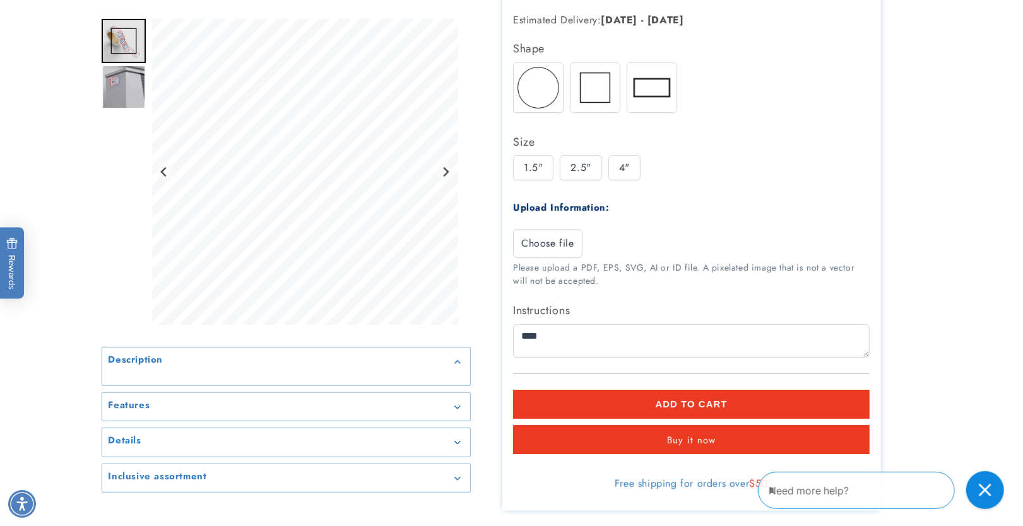
click at [554, 86] on img at bounding box center [538, 87] width 49 height 49
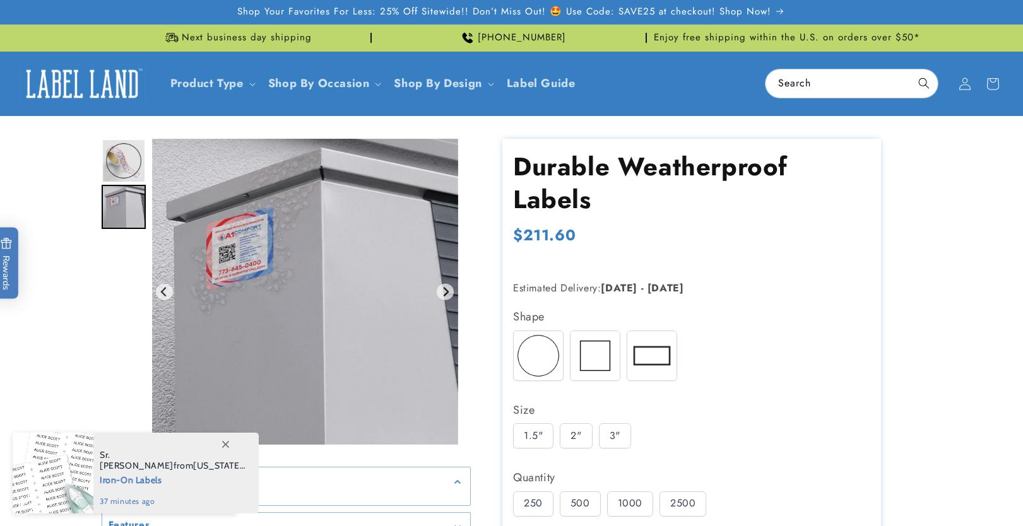
click at [528, 354] on img at bounding box center [538, 355] width 49 height 49
click at [600, 358] on img at bounding box center [594, 355] width 49 height 49
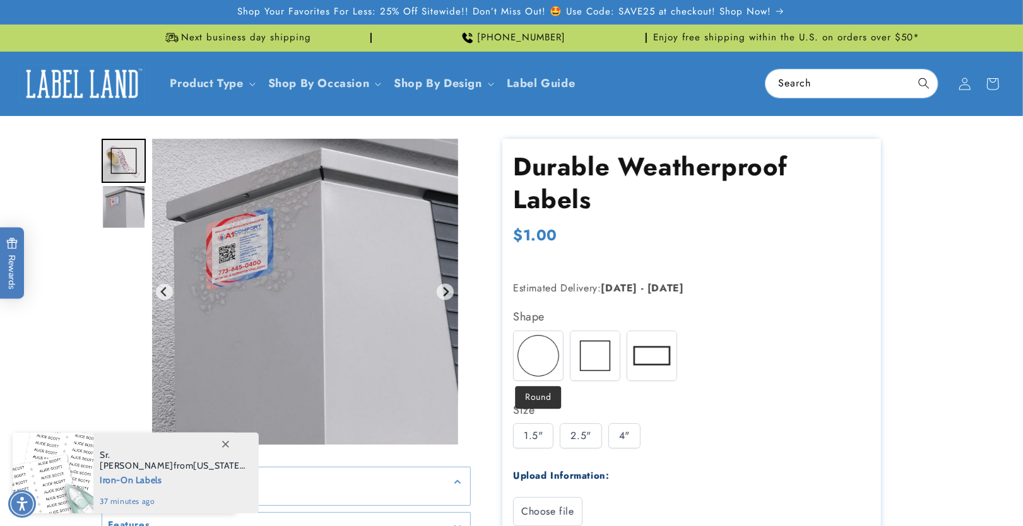
click at [553, 355] on img at bounding box center [538, 355] width 49 height 49
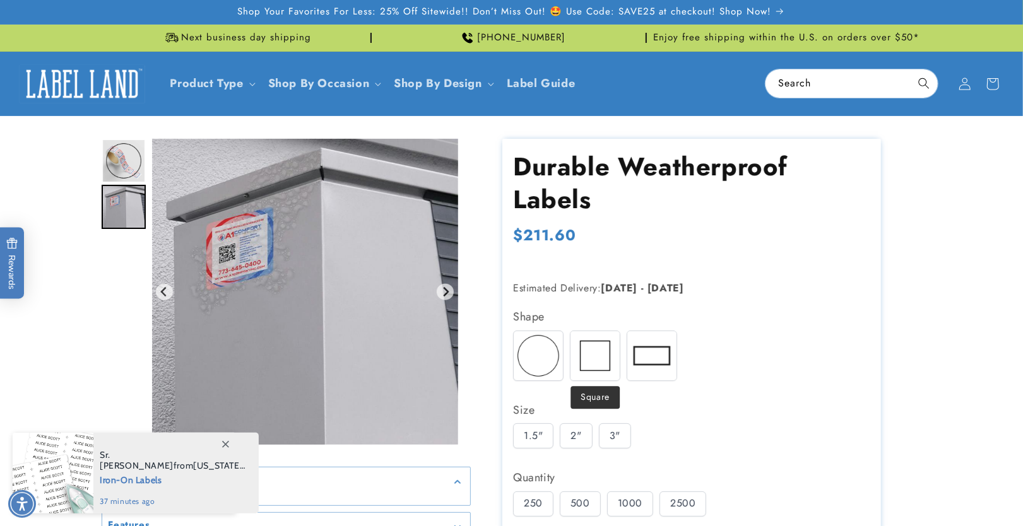
click at [605, 351] on img at bounding box center [594, 355] width 49 height 49
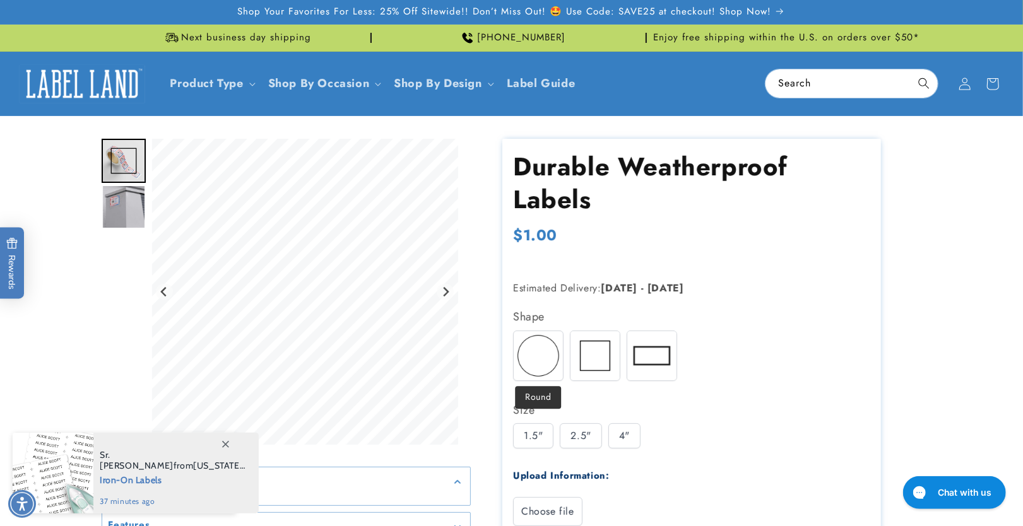
click at [537, 353] on img at bounding box center [538, 355] width 49 height 49
click at [598, 360] on img at bounding box center [594, 355] width 49 height 49
click at [637, 357] on img at bounding box center [651, 355] width 49 height 49
click at [573, 358] on img at bounding box center [594, 355] width 49 height 49
click at [540, 358] on img at bounding box center [538, 355] width 49 height 49
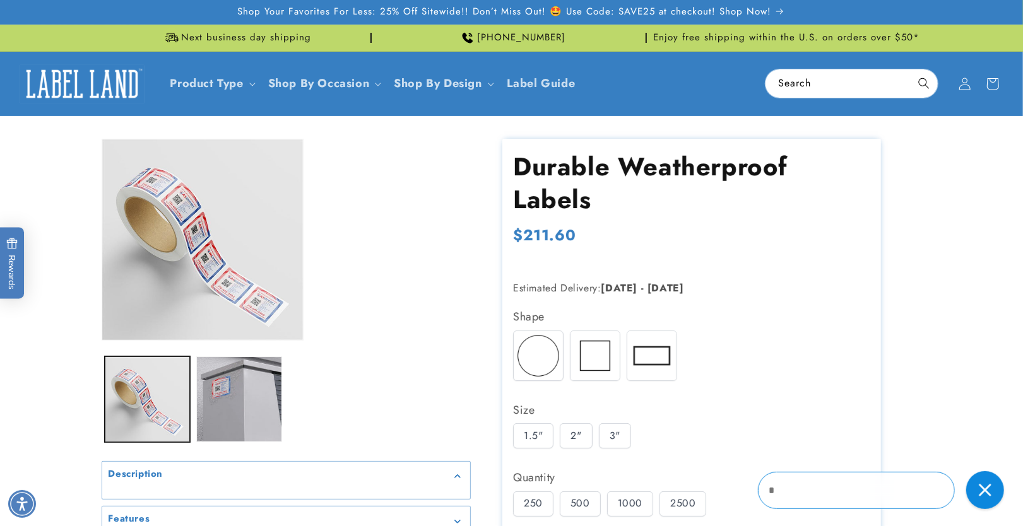
click at [608, 428] on div "3"" at bounding box center [615, 435] width 32 height 25
click at [574, 440] on div "2"" at bounding box center [576, 435] width 32 height 25
click at [539, 439] on div "1.5"" at bounding box center [533, 435] width 40 height 25
click at [670, 365] on img at bounding box center [651, 355] width 49 height 49
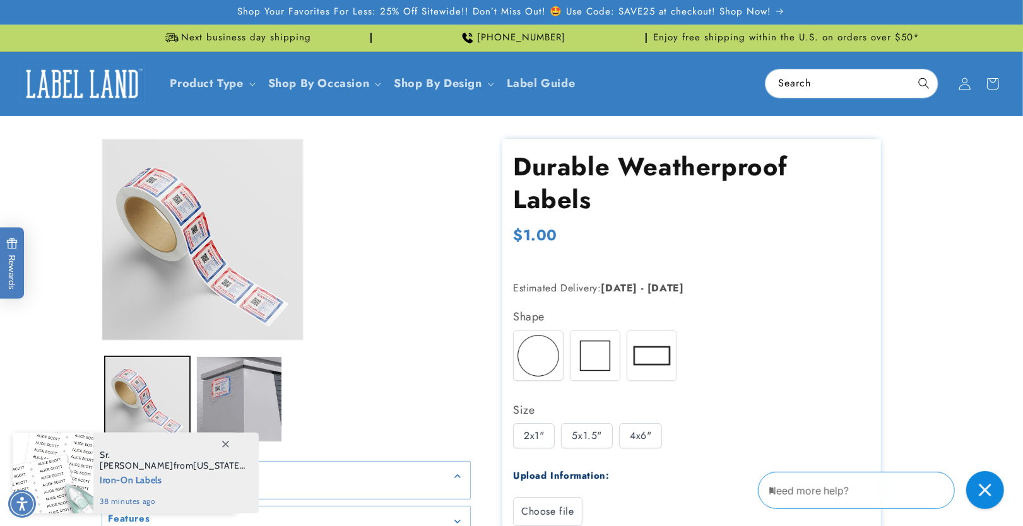
click at [637, 438] on div "4x6"" at bounding box center [640, 435] width 43 height 25
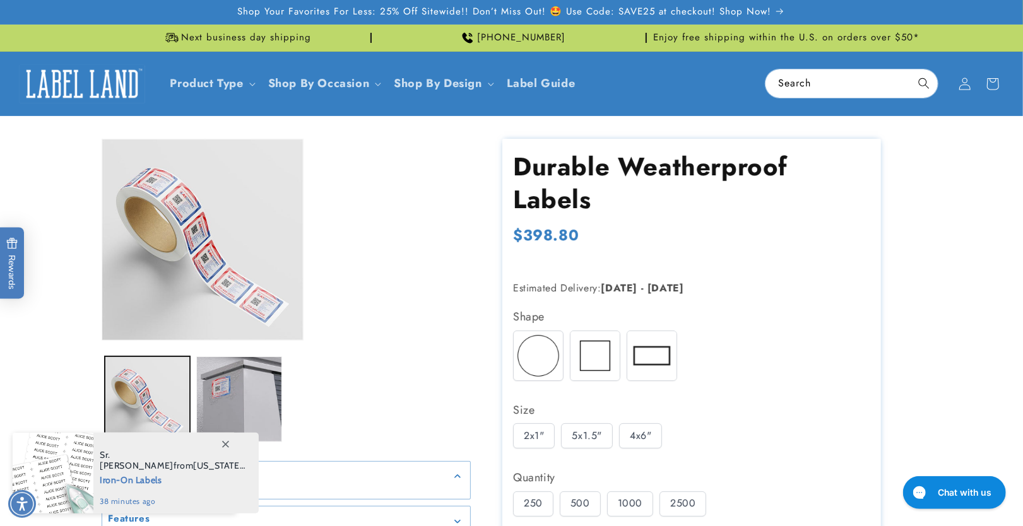
click at [593, 437] on div "5x1.5"" at bounding box center [587, 435] width 52 height 25
click at [532, 438] on div "2x1"" at bounding box center [534, 435] width 42 height 25
click at [513, 355] on div at bounding box center [538, 356] width 50 height 50
click at [537, 359] on img at bounding box center [538, 355] width 49 height 49
click at [584, 360] on img at bounding box center [594, 355] width 49 height 49
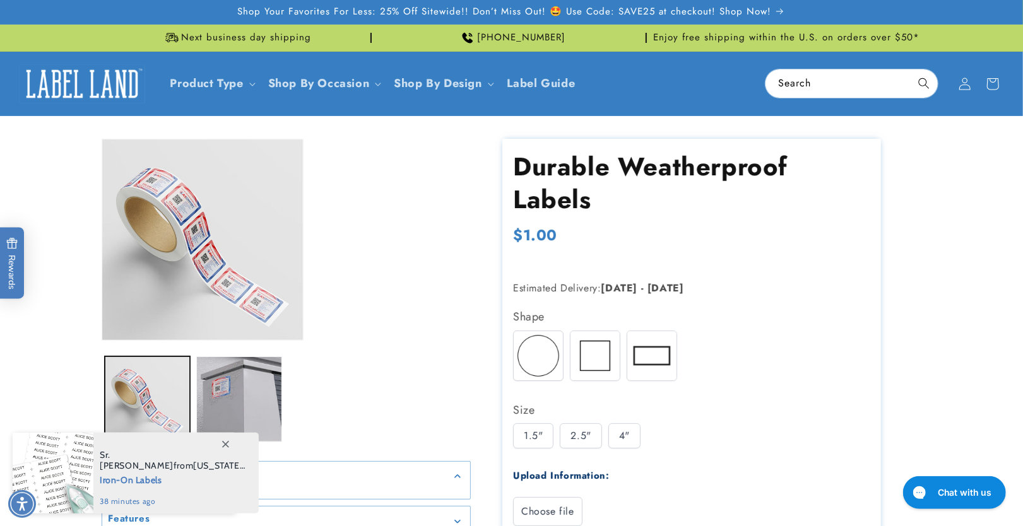
click at [639, 360] on img at bounding box center [651, 355] width 49 height 49
drag, startPoint x: 573, startPoint y: 362, endPoint x: 543, endPoint y: 361, distance: 29.7
click at [573, 362] on img at bounding box center [594, 355] width 49 height 49
click at [543, 361] on img at bounding box center [538, 355] width 49 height 49
click at [664, 360] on img at bounding box center [651, 355] width 49 height 49
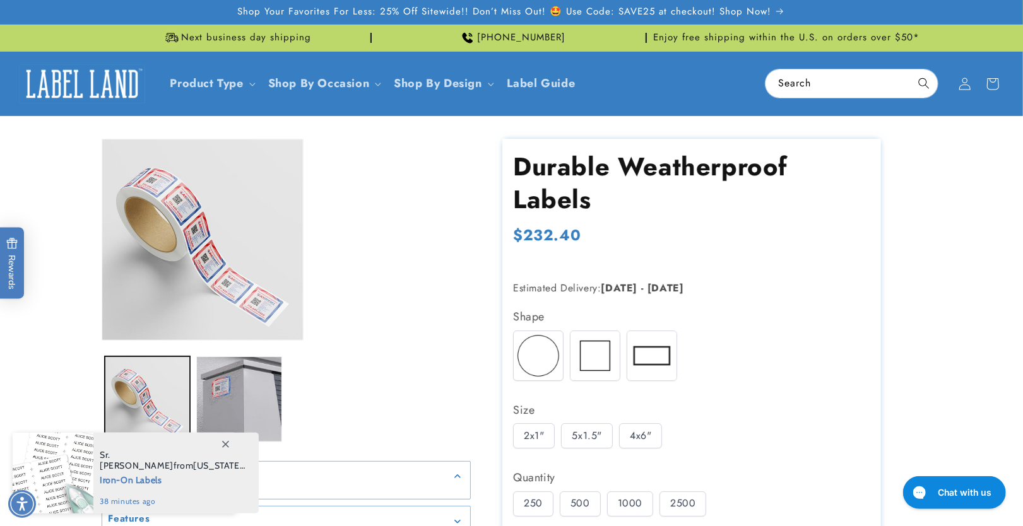
click at [612, 358] on img at bounding box center [594, 355] width 49 height 49
click at [625, 427] on div "4"" at bounding box center [624, 435] width 32 height 25
click at [581, 427] on div "2.5"" at bounding box center [581, 435] width 42 height 25
click at [534, 430] on div "1.5"" at bounding box center [533, 435] width 40 height 25
click at [533, 365] on img at bounding box center [538, 355] width 49 height 49
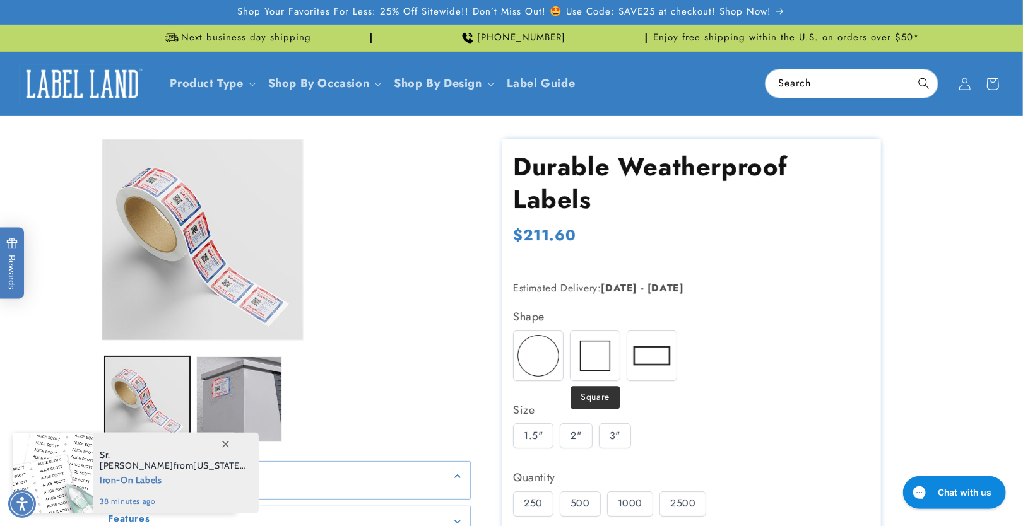
click at [573, 362] on img at bounding box center [594, 355] width 49 height 49
click at [627, 367] on div at bounding box center [652, 356] width 50 height 50
click at [601, 427] on div "5x1.5"" at bounding box center [587, 435] width 52 height 25
drag, startPoint x: 584, startPoint y: 439, endPoint x: 543, endPoint y: 437, distance: 40.4
click at [581, 439] on div "5x1.5"" at bounding box center [587, 435] width 52 height 25
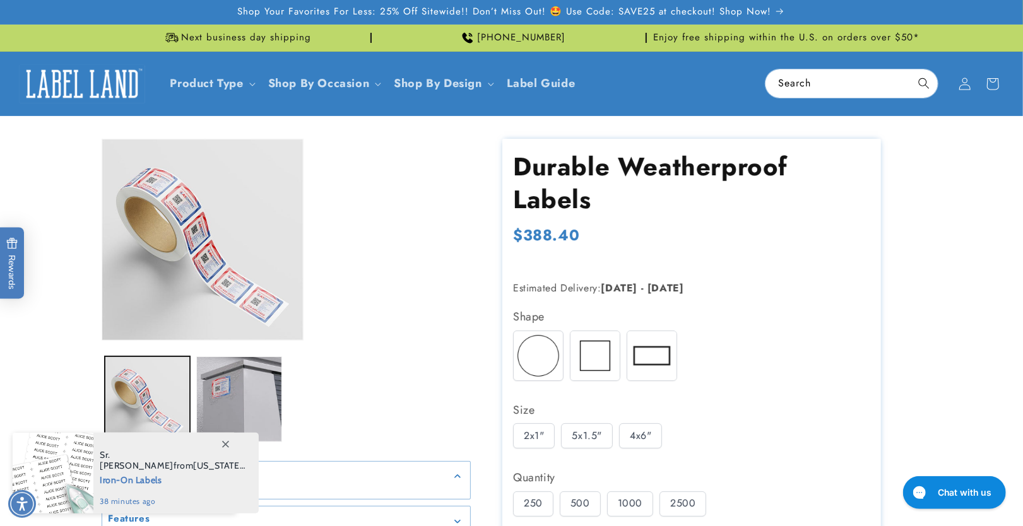
click at [541, 437] on div "2x1"" at bounding box center [534, 435] width 42 height 25
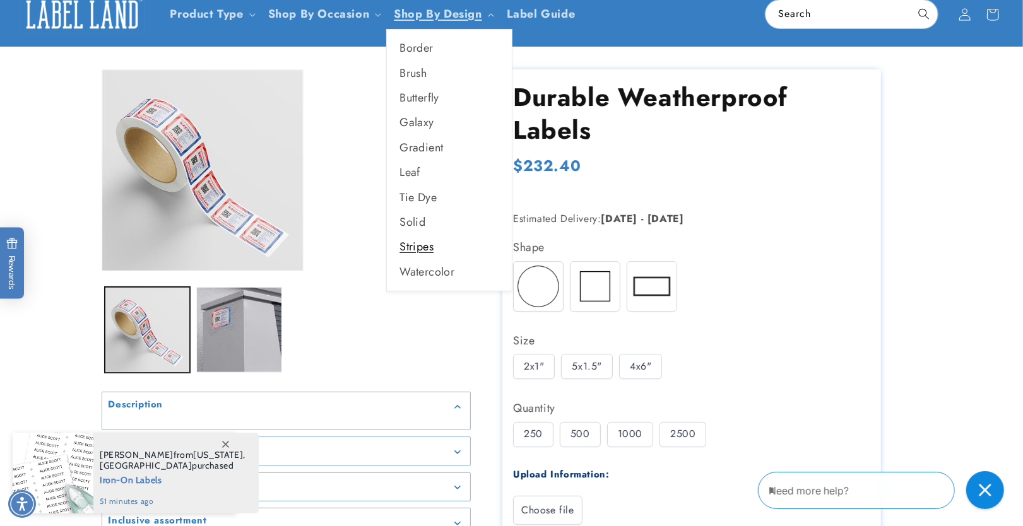
scroll to position [201, 0]
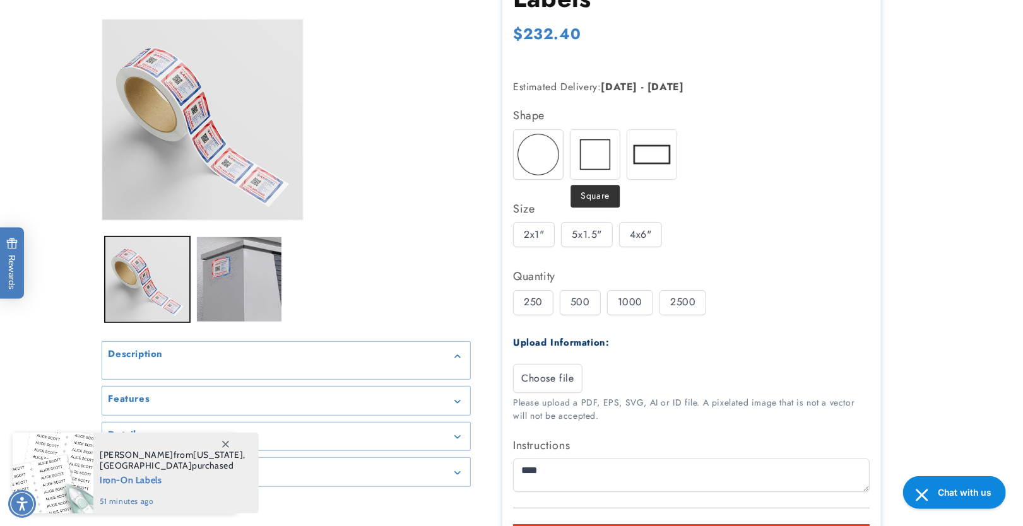
click at [590, 175] on img at bounding box center [594, 154] width 49 height 49
click at [575, 253] on div "Shape Round Square" at bounding box center [691, 304] width 357 height 399
click at [585, 238] on div "2.5"" at bounding box center [581, 234] width 42 height 25
click at [692, 299] on div "2500" at bounding box center [682, 302] width 47 height 25
click at [627, 303] on div "1000" at bounding box center [630, 302] width 46 height 25
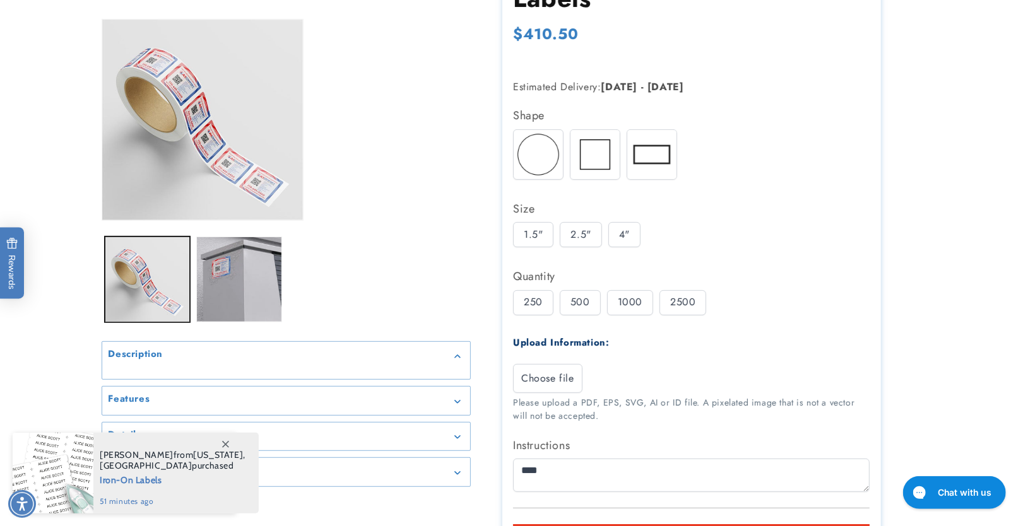
click at [624, 228] on div "4"" at bounding box center [624, 234] width 32 height 25
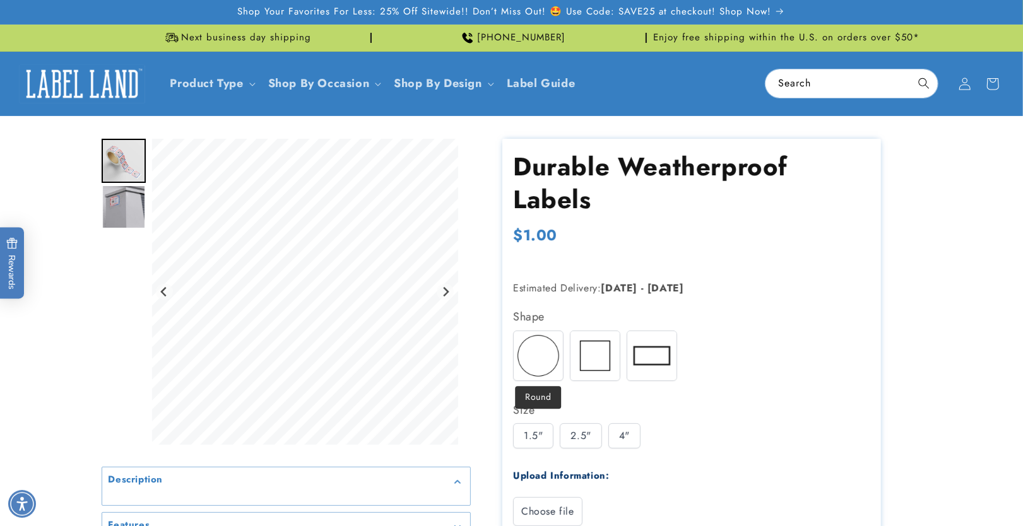
click at [534, 353] on img at bounding box center [538, 355] width 49 height 49
click at [584, 351] on img at bounding box center [594, 355] width 49 height 49
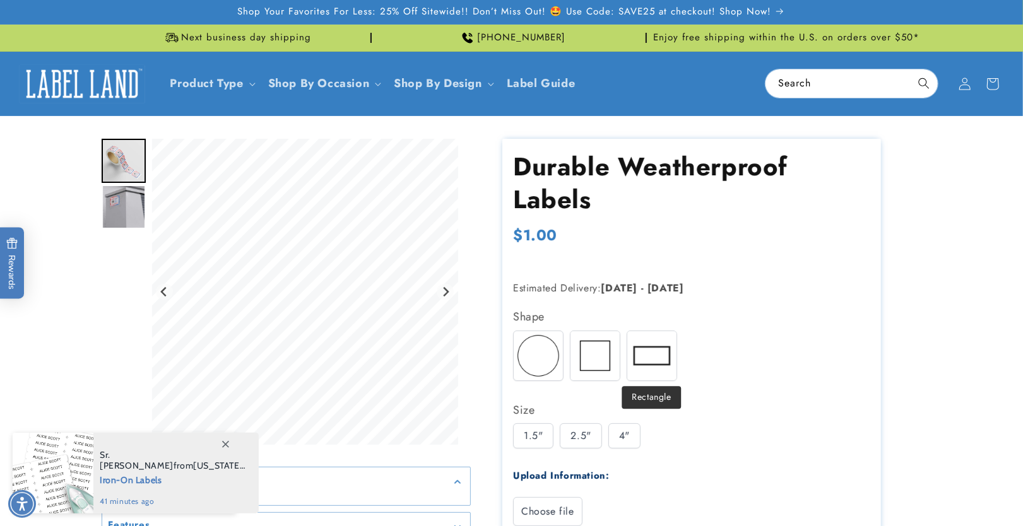
click at [666, 358] on img at bounding box center [651, 355] width 49 height 49
click at [600, 358] on img at bounding box center [594, 355] width 49 height 49
click at [549, 351] on img at bounding box center [538, 355] width 49 height 49
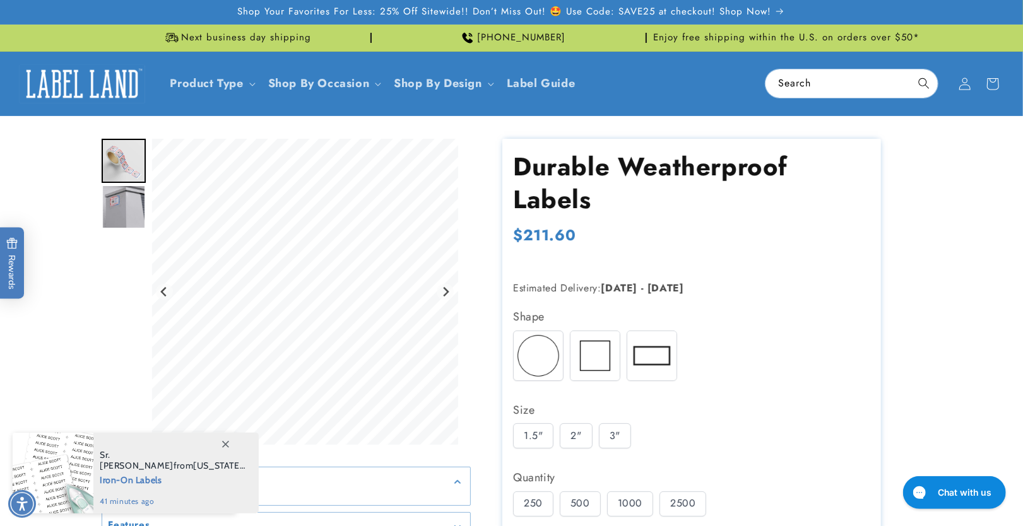
drag, startPoint x: 545, startPoint y: 425, endPoint x: 575, endPoint y: 435, distance: 31.9
click at [546, 425] on div "1.5"" at bounding box center [533, 435] width 40 height 25
click at [575, 435] on div "2"" at bounding box center [576, 435] width 32 height 25
click at [611, 431] on div "3"" at bounding box center [615, 435] width 32 height 25
click at [595, 360] on img at bounding box center [594, 355] width 49 height 49
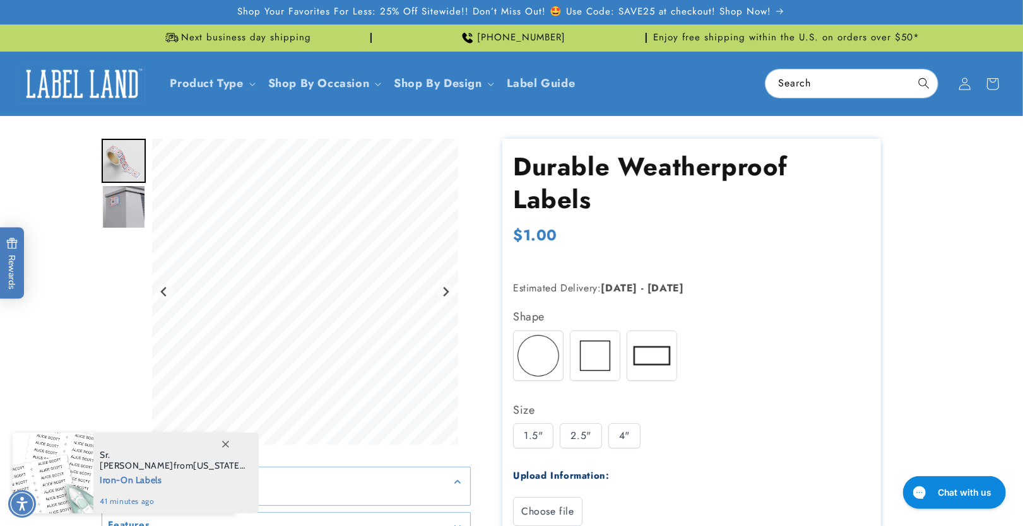
click at [654, 350] on img at bounding box center [651, 355] width 49 height 49
click at [579, 348] on img at bounding box center [594, 355] width 49 height 49
click at [539, 350] on img at bounding box center [538, 355] width 49 height 49
click at [598, 351] on img at bounding box center [594, 355] width 49 height 49
click at [591, 428] on div "2.5"" at bounding box center [581, 435] width 42 height 25
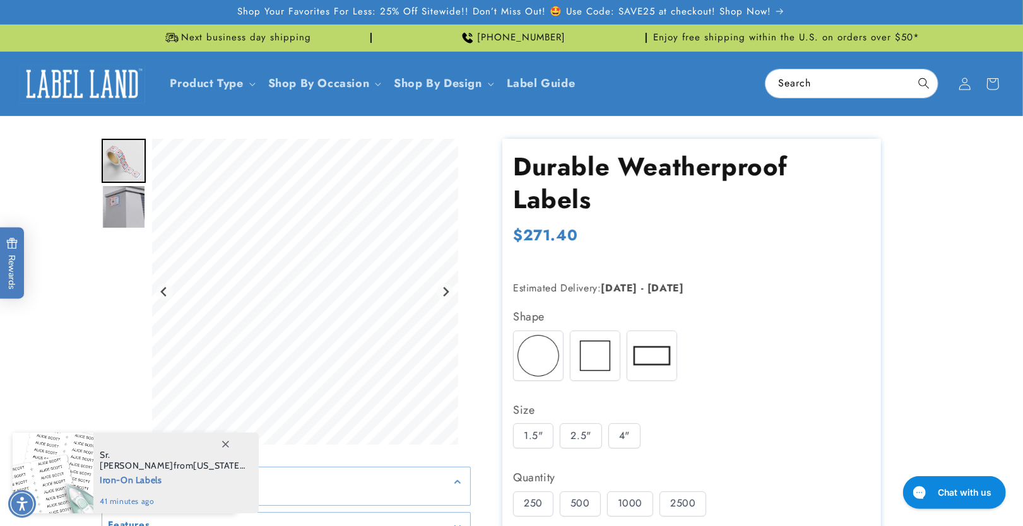
click at [535, 441] on div "1.5"" at bounding box center [533, 435] width 40 height 25
click at [654, 359] on img at bounding box center [651, 355] width 49 height 49
click at [560, 341] on img at bounding box center [538, 355] width 49 height 49
click at [597, 435] on div "1.5" 2" 3"" at bounding box center [694, 439] width 363 height 32
click at [611, 362] on img at bounding box center [594, 355] width 49 height 49
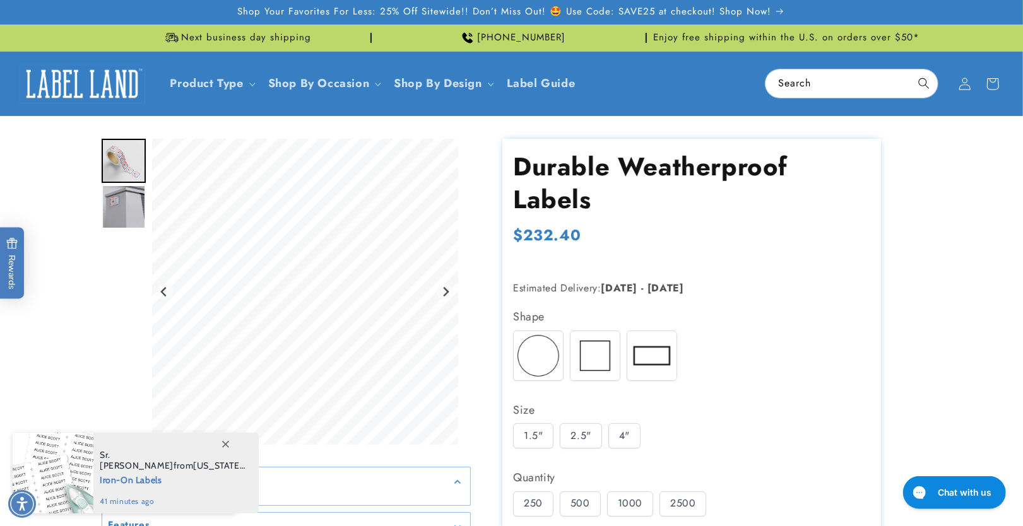
click at [565, 431] on div "2.5"" at bounding box center [581, 435] width 42 height 25
click at [582, 436] on div "2.5"" at bounding box center [581, 435] width 42 height 25
click at [543, 372] on img at bounding box center [538, 355] width 49 height 49
click at [620, 363] on div at bounding box center [595, 356] width 50 height 50
click at [605, 359] on img at bounding box center [594, 355] width 49 height 49
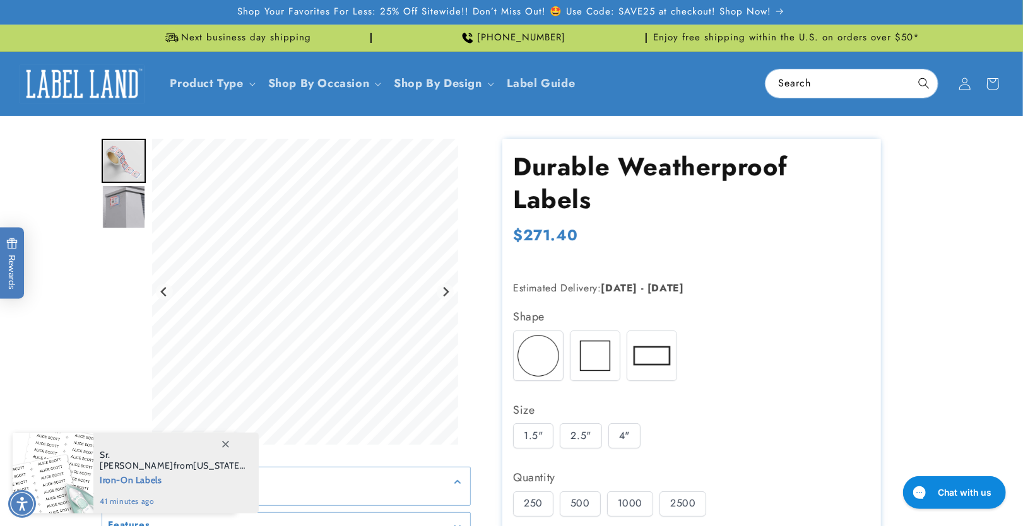
click at [649, 359] on img at bounding box center [651, 355] width 49 height 49
click at [600, 356] on img at bounding box center [594, 355] width 49 height 49
click at [558, 353] on img at bounding box center [538, 355] width 49 height 49
drag, startPoint x: 546, startPoint y: 395, endPoint x: 559, endPoint y: 435, distance: 41.7
click at [542, 435] on div "1.5"" at bounding box center [533, 435] width 40 height 25
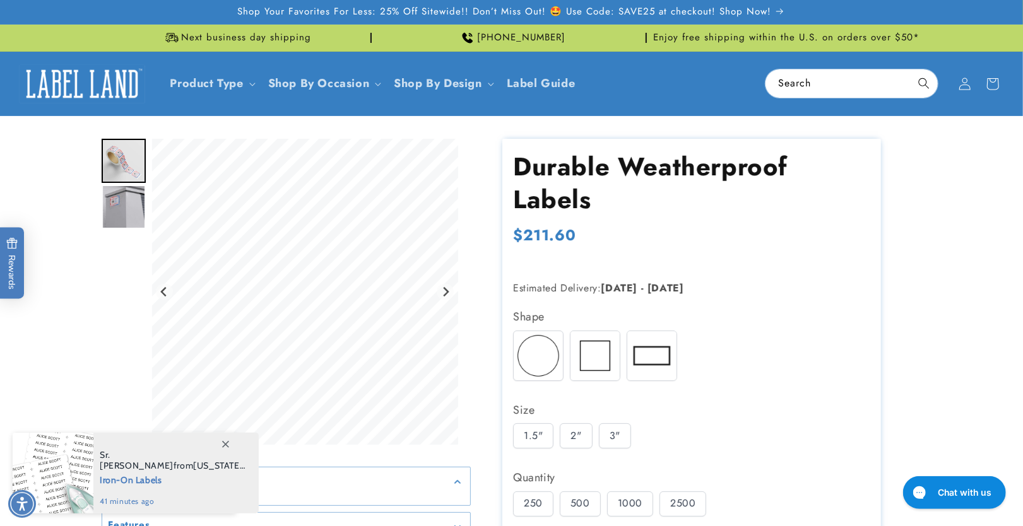
click at [565, 434] on div "2"" at bounding box center [576, 435] width 32 height 25
click at [591, 346] on img at bounding box center [594, 355] width 49 height 49
click at [533, 339] on img at bounding box center [538, 355] width 49 height 49
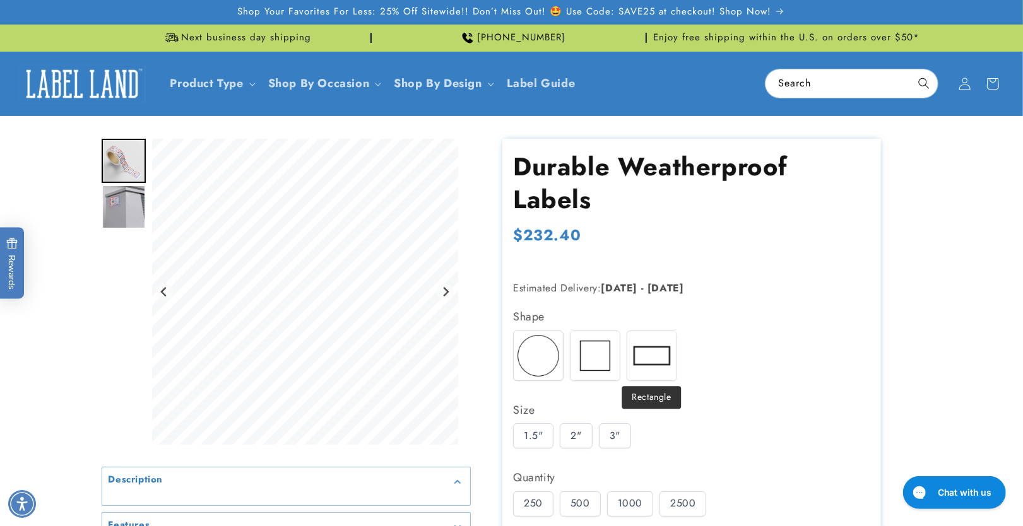
click at [637, 356] on img at bounding box center [651, 355] width 49 height 49
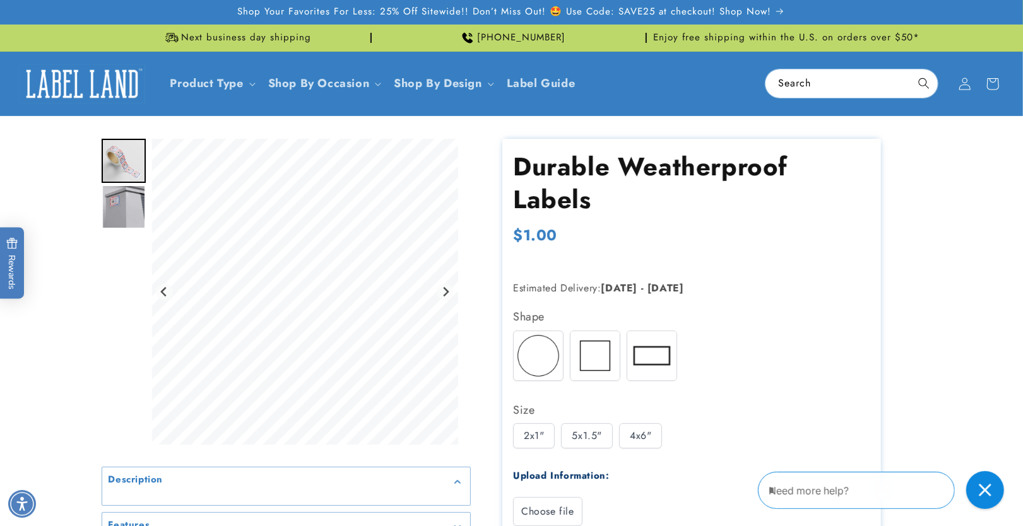
click at [637, 418] on div "Size" at bounding box center [691, 410] width 357 height 20
click at [637, 435] on div "4x6"" at bounding box center [640, 435] width 43 height 25
click at [561, 449] on div "2x1" 5x1.5" 4x6"" at bounding box center [694, 439] width 363 height 32
click at [526, 442] on div "2x1"" at bounding box center [534, 435] width 42 height 25
click at [518, 355] on img at bounding box center [538, 355] width 49 height 49
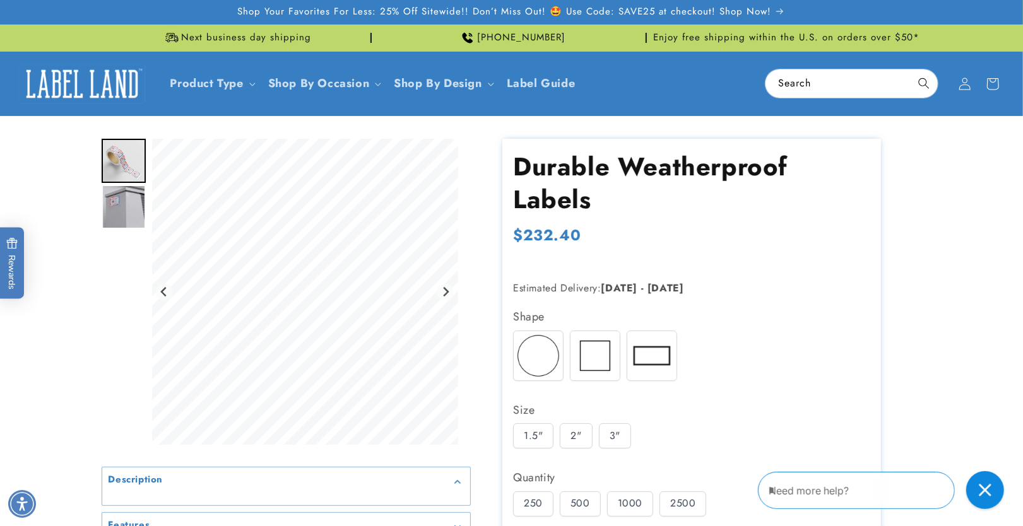
click at [564, 416] on div "Size" at bounding box center [691, 410] width 357 height 20
click at [617, 425] on div "3"" at bounding box center [615, 435] width 32 height 25
click at [596, 353] on img at bounding box center [594, 355] width 49 height 49
click at [557, 353] on img at bounding box center [538, 355] width 49 height 49
click at [551, 427] on div "1.5"" at bounding box center [533, 435] width 40 height 25
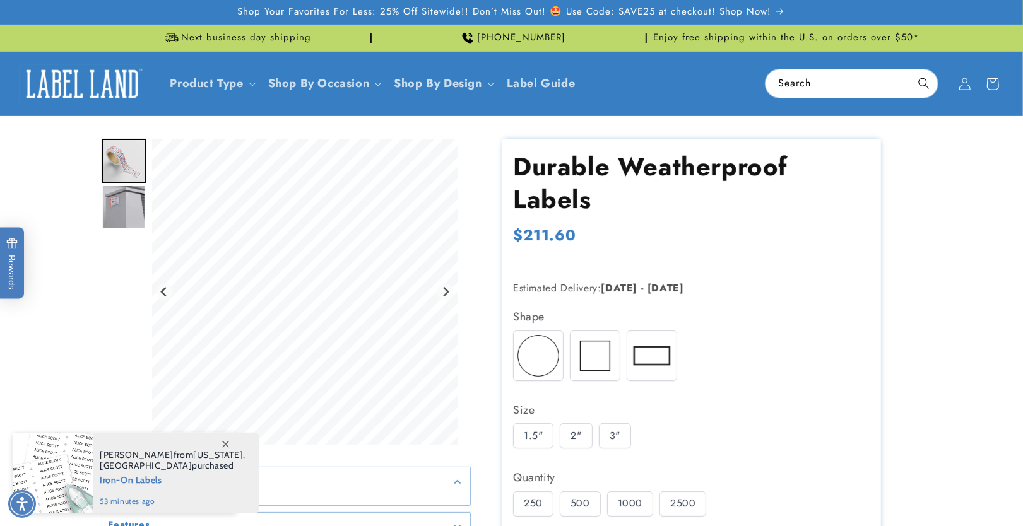
click at [654, 360] on img at bounding box center [651, 355] width 49 height 49
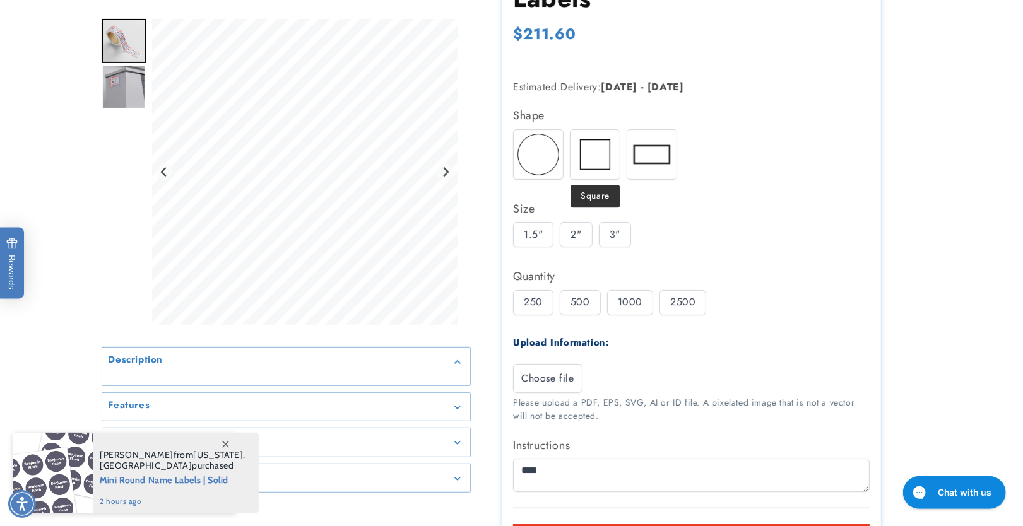
click at [597, 158] on img at bounding box center [594, 154] width 49 height 49
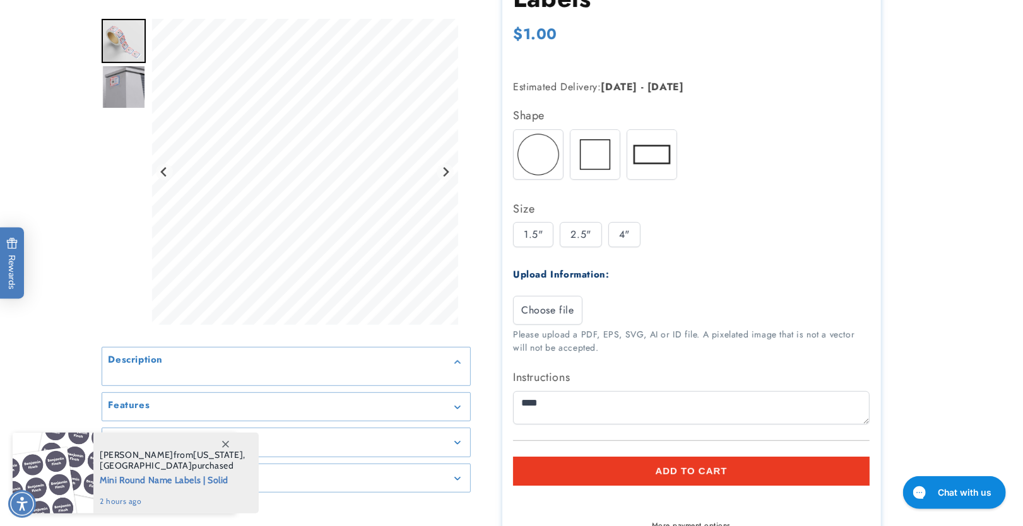
click at [645, 161] on img at bounding box center [651, 154] width 49 height 49
click at [585, 158] on img at bounding box center [594, 154] width 49 height 49
click at [545, 152] on img at bounding box center [538, 154] width 49 height 49
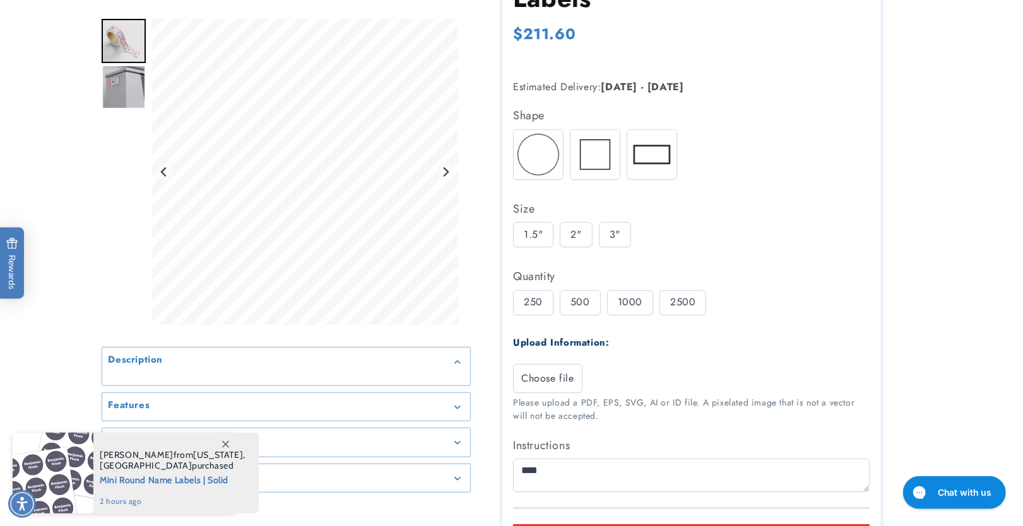
click at [567, 234] on div "2"" at bounding box center [576, 234] width 32 height 25
click at [611, 239] on div "3"" at bounding box center [615, 234] width 32 height 25
click at [594, 153] on img at bounding box center [594, 154] width 49 height 49
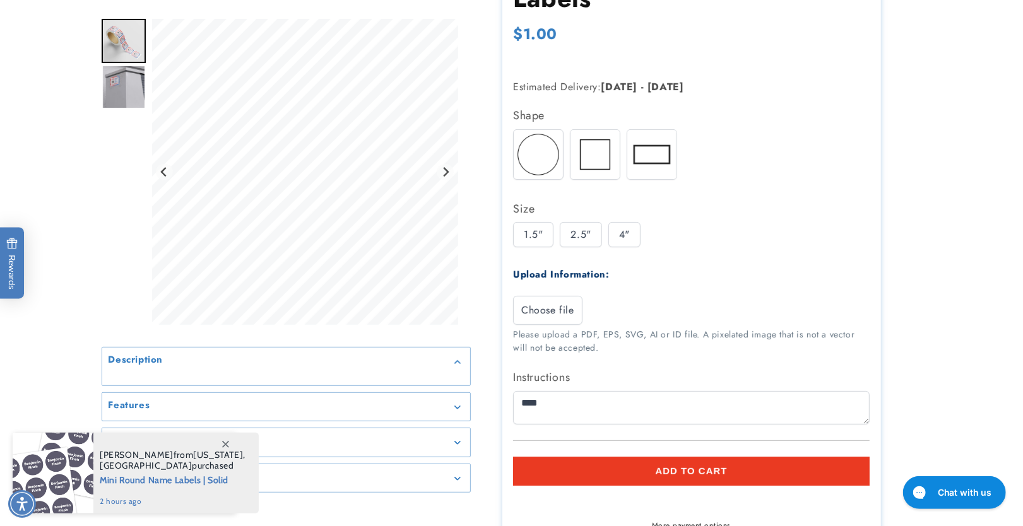
click at [533, 242] on div "1.5"" at bounding box center [533, 234] width 40 height 25
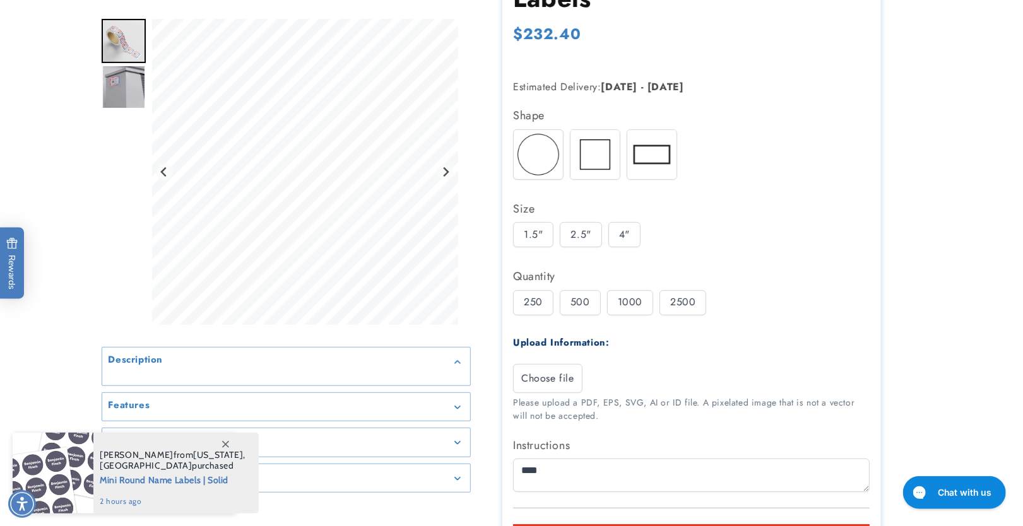
click at [578, 233] on div "2.5"" at bounding box center [581, 234] width 42 height 25
click at [637, 151] on img at bounding box center [651, 154] width 49 height 49
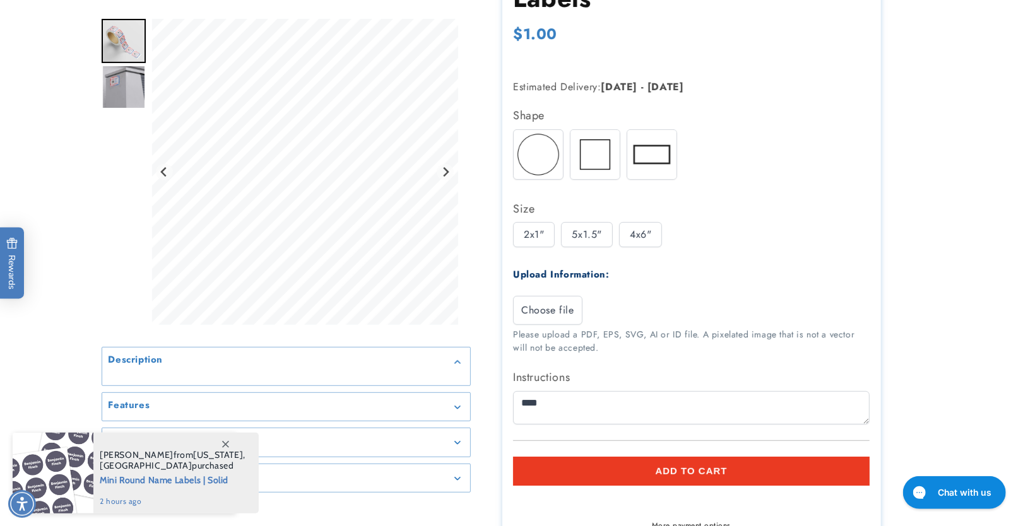
click at [546, 152] on img at bounding box center [538, 154] width 49 height 49
